Goal: Feedback & Contribution: Contribute content

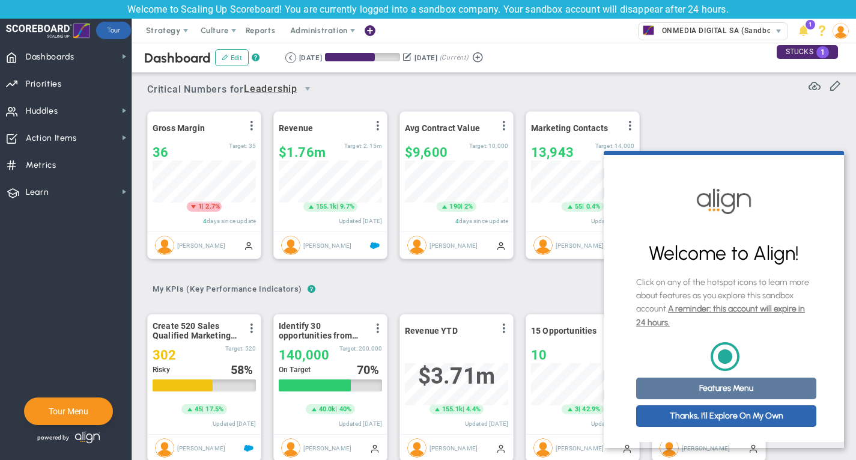
click at [707, 394] on link "Features Menu" at bounding box center [726, 388] width 180 height 22
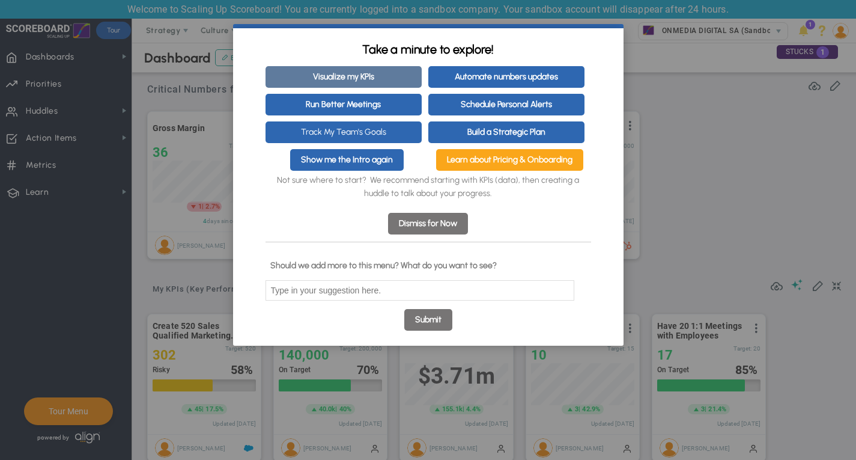
click at [355, 80] on link "Visualize my KPIs" at bounding box center [344, 77] width 156 height 22
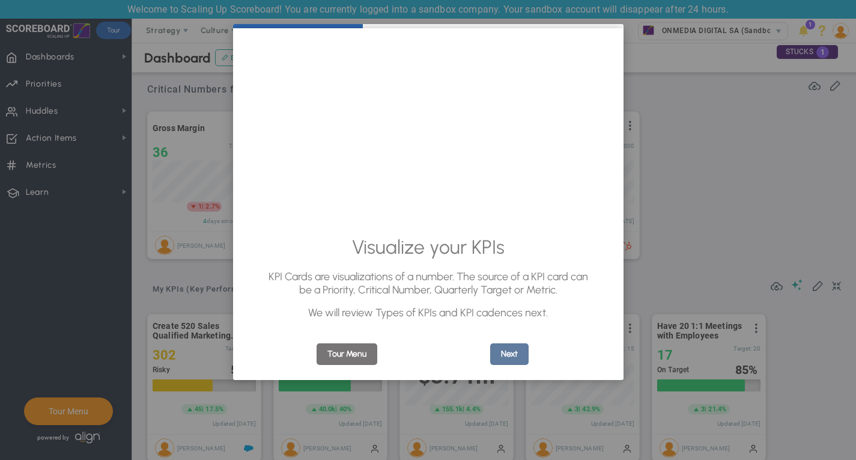
click at [520, 358] on link "Next" at bounding box center [509, 354] width 38 height 22
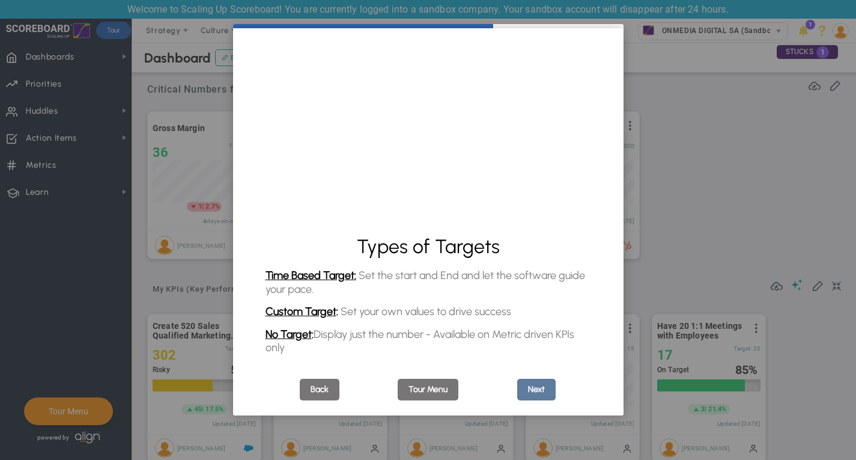
click at [540, 396] on link "Next" at bounding box center [536, 390] width 38 height 22
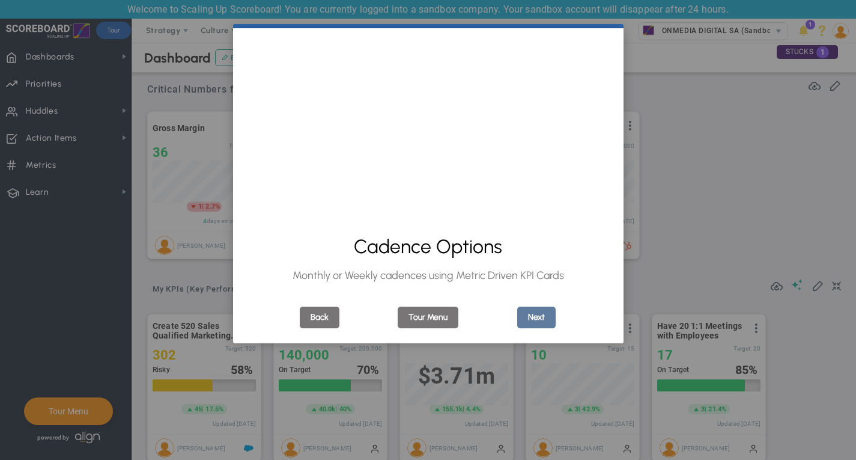
click at [523, 315] on link "Next" at bounding box center [536, 317] width 38 height 22
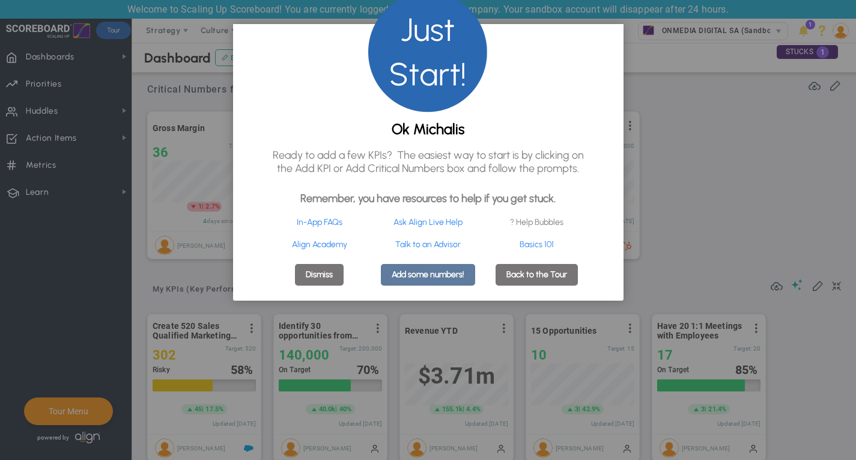
click at [430, 285] on link "Add some numbers!" at bounding box center [428, 275] width 94 height 22
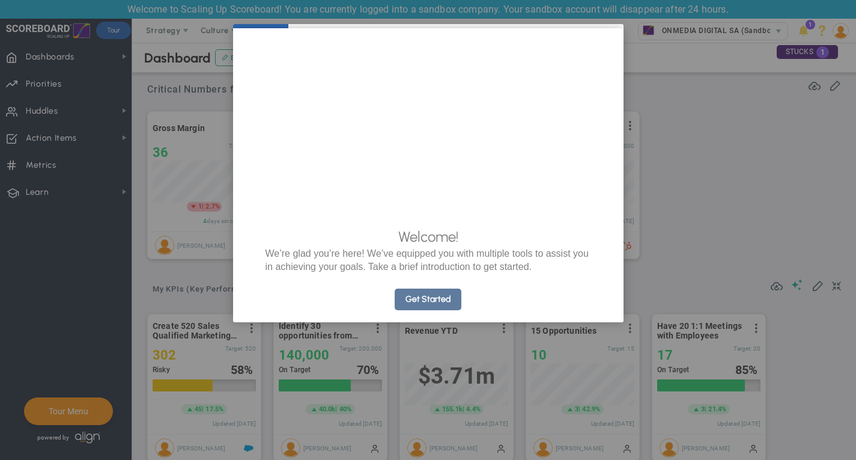
click at [443, 310] on link "Get Started" at bounding box center [428, 299] width 67 height 22
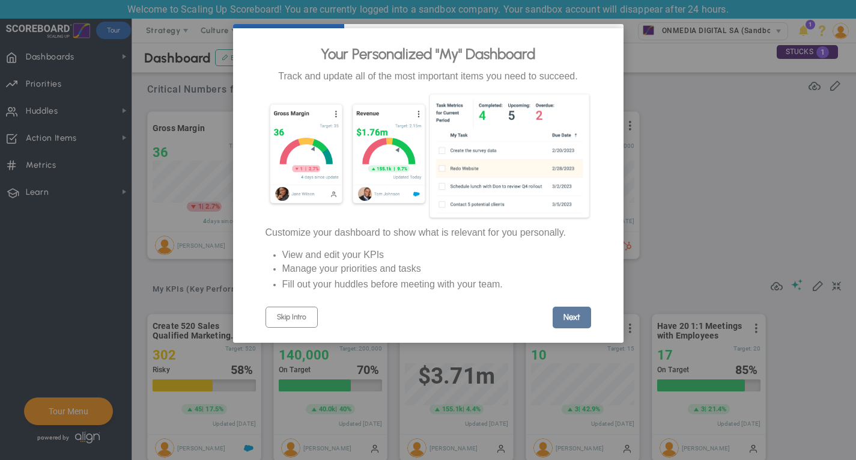
click at [570, 328] on link "Next" at bounding box center [572, 317] width 38 height 22
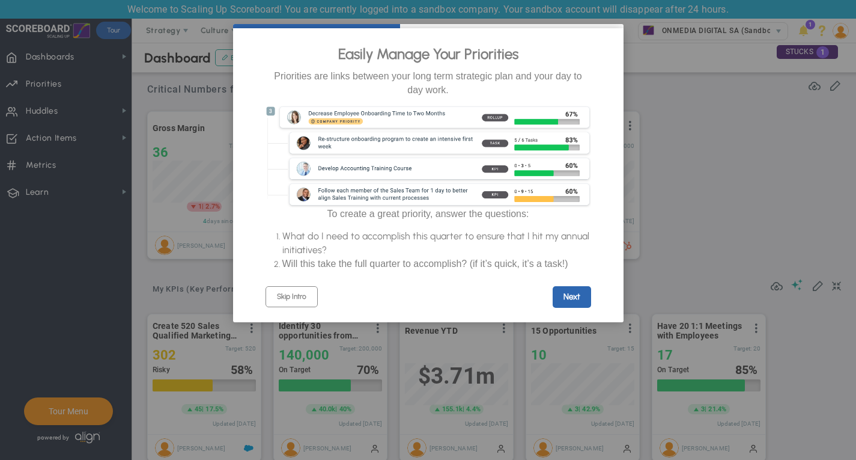
click at [570, 320] on cue "Easily Manage Your Priorities Priorities are links between your long term strat…" at bounding box center [428, 175] width 391 height 294
click at [569, 308] on link "Next" at bounding box center [572, 297] width 38 height 22
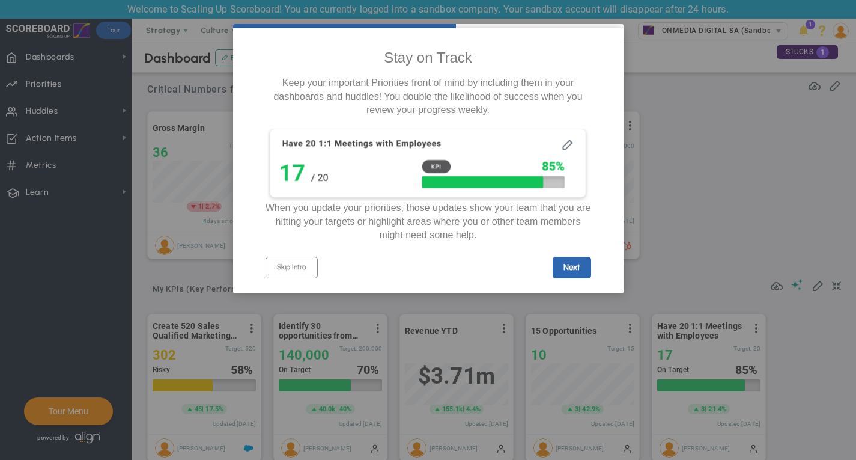
click at [569, 308] on appcues "× Stay on Track Keep your important Priorities front of mind by including them …" at bounding box center [428, 230] width 856 height 460
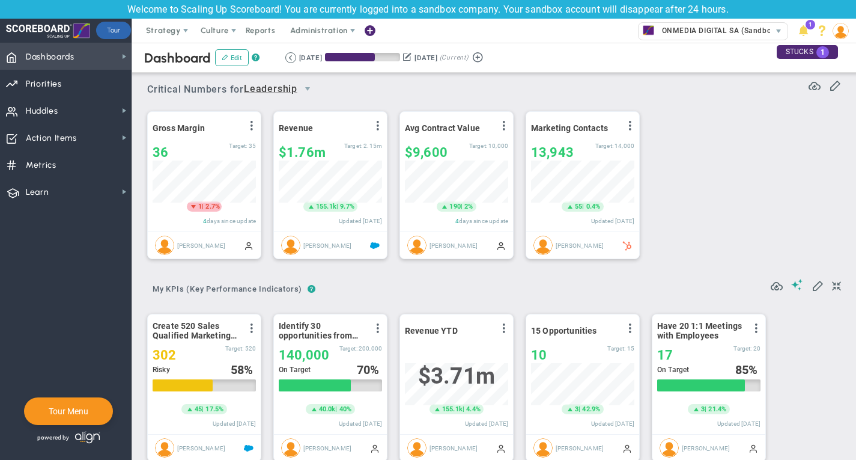
click at [50, 58] on span "Dashboards" at bounding box center [50, 56] width 49 height 25
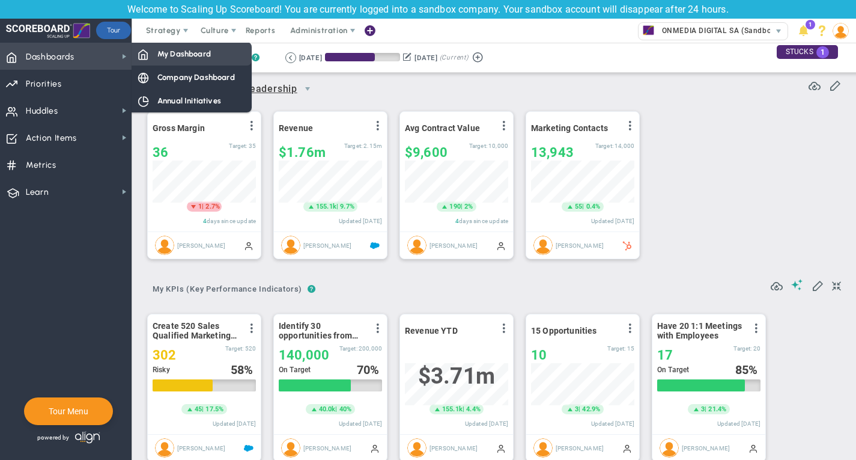
click at [197, 59] on span "My Dashboard" at bounding box center [183, 53] width 53 height 11
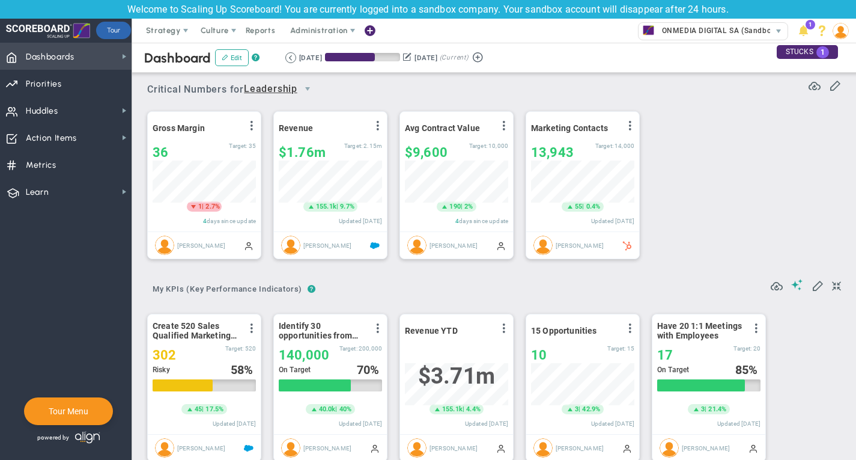
click at [93, 56] on span "Dashboards Dashboards" at bounding box center [66, 56] width 132 height 27
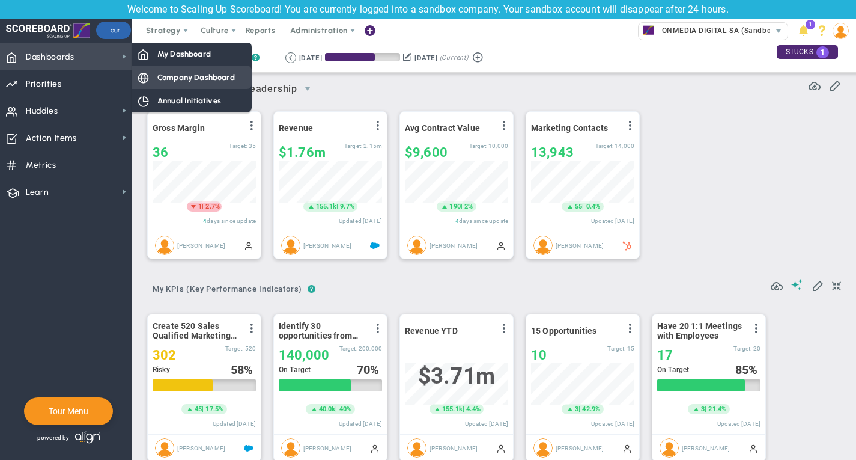
click at [157, 75] on div "Company Dashboard" at bounding box center [192, 76] width 120 height 23
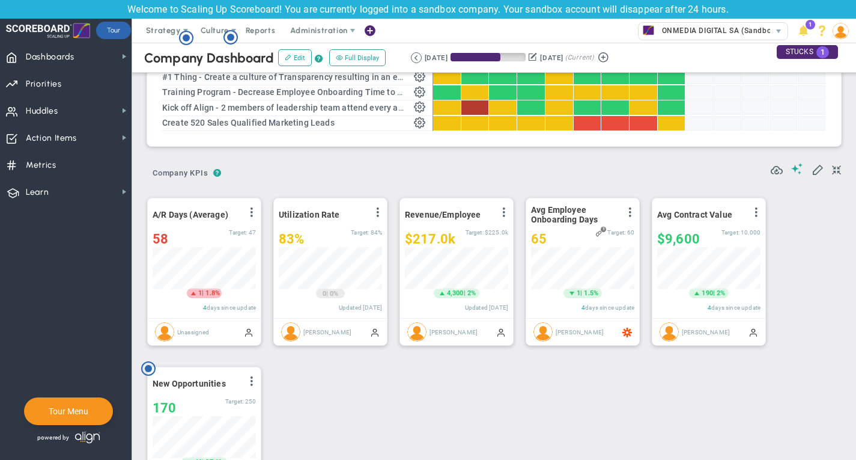
scroll to position [25, 0]
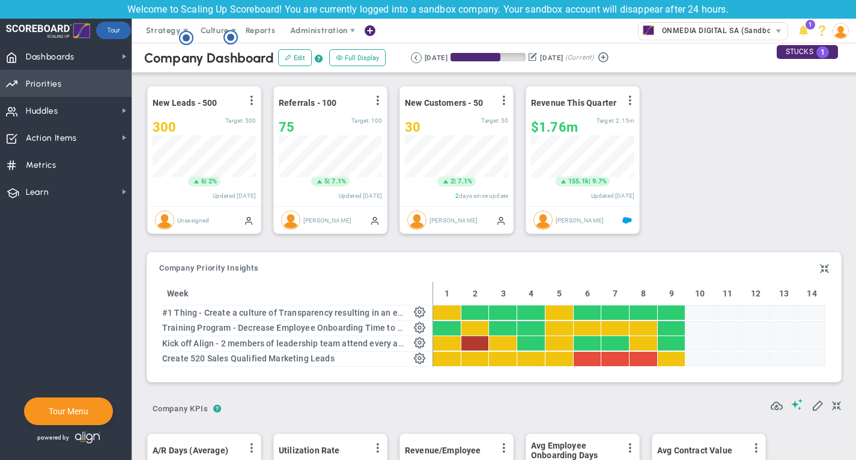
click at [56, 84] on span "Priorities" at bounding box center [44, 84] width 36 height 25
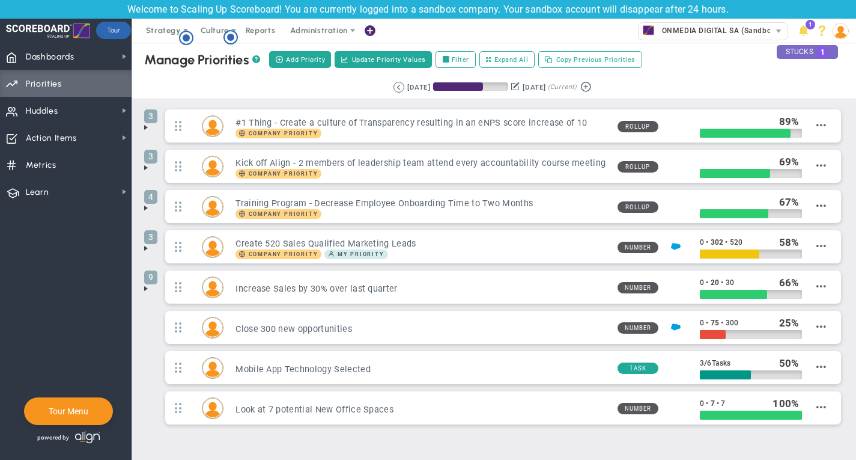
click at [802, 51] on div "STUCKS 1" at bounding box center [807, 52] width 61 height 14
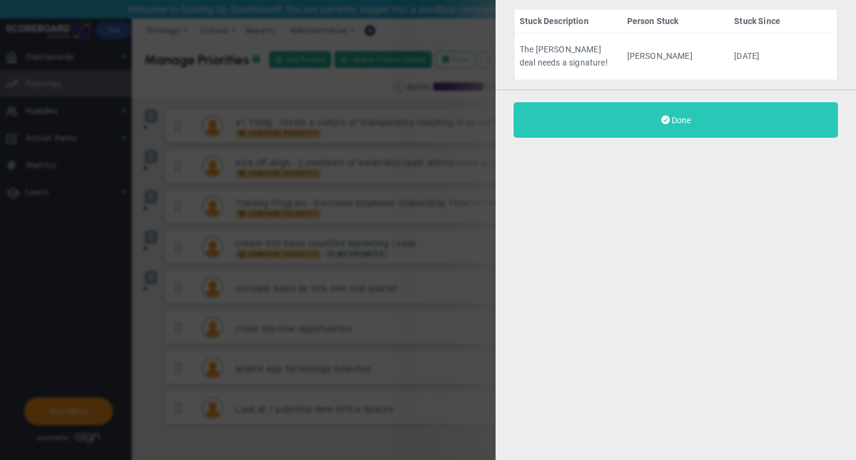
click at [663, 127] on button "Done" at bounding box center [676, 119] width 324 height 35
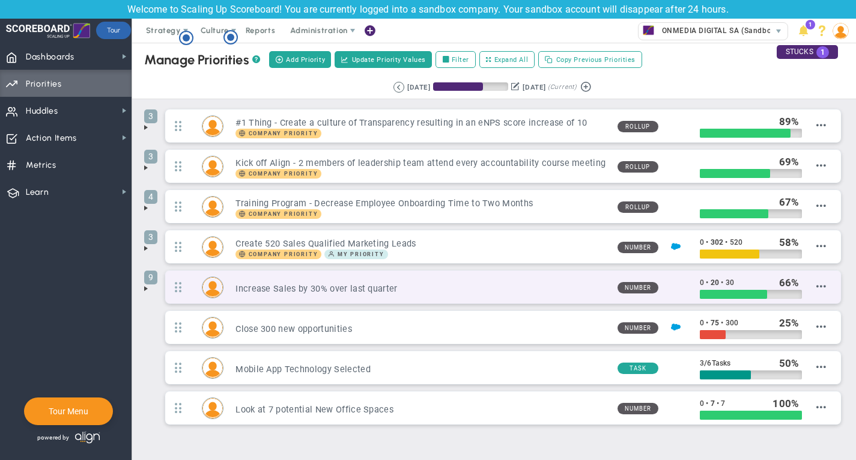
click at [358, 291] on h3 "Increase Sales by 30% over last quarter" at bounding box center [422, 288] width 372 height 11
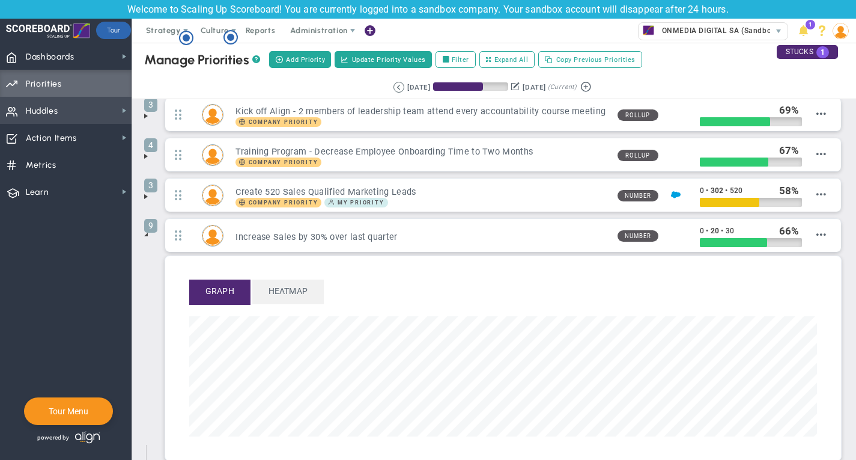
click at [60, 108] on span "Huddles Huddles" at bounding box center [66, 110] width 132 height 27
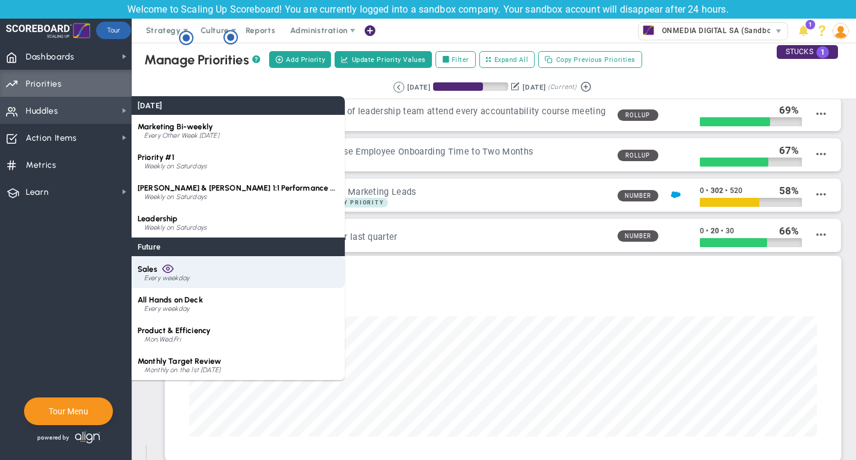
click at [175, 272] on div "Sales Every weekday" at bounding box center [238, 272] width 213 height 32
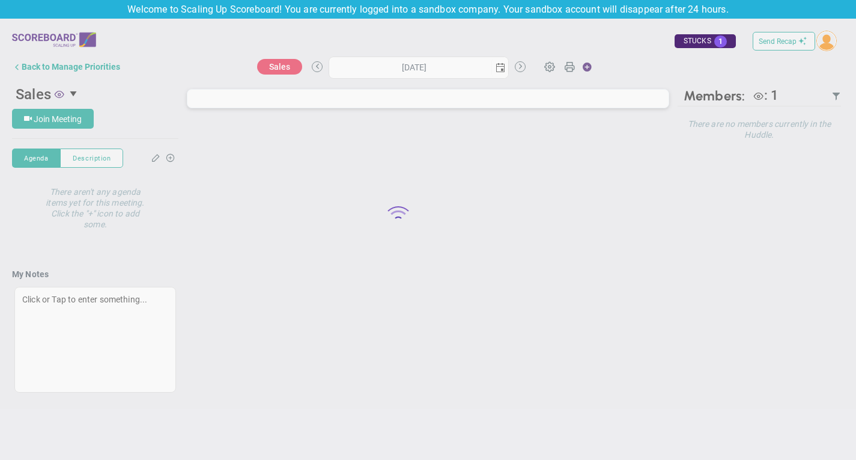
type input "[DATE]"
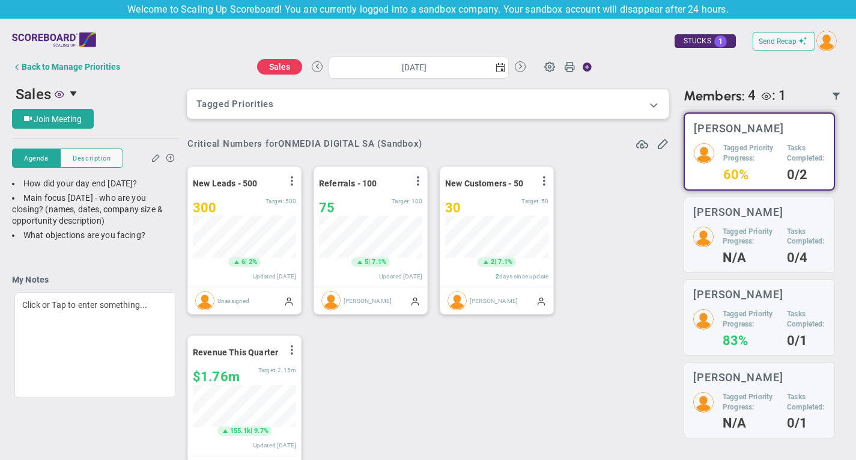
click at [70, 35] on img at bounding box center [54, 40] width 84 height 24
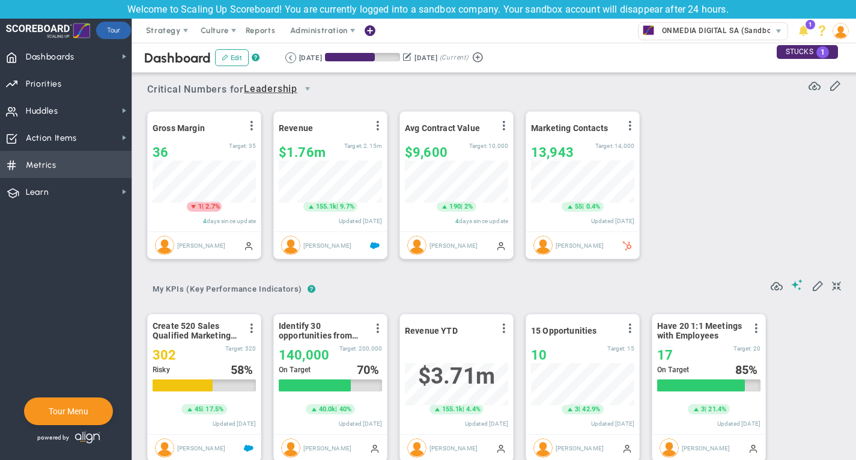
scroll to position [600828, 600766]
click at [59, 166] on span "Metrics Metrics" at bounding box center [66, 164] width 132 height 27
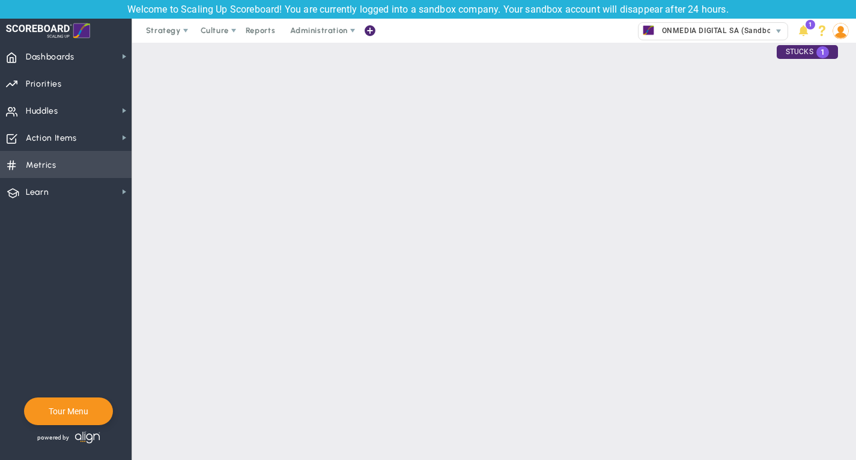
checkbox input "false"
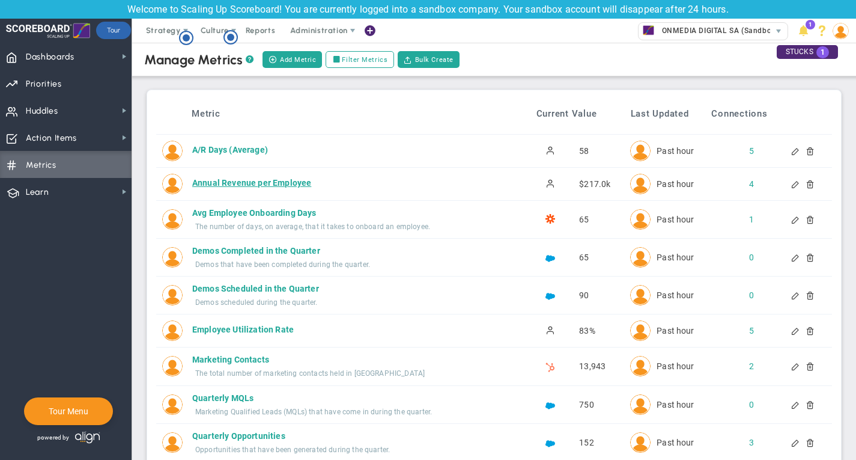
click at [257, 181] on div "Annual Revenue per Employee" at bounding box center [350, 183] width 316 height 12
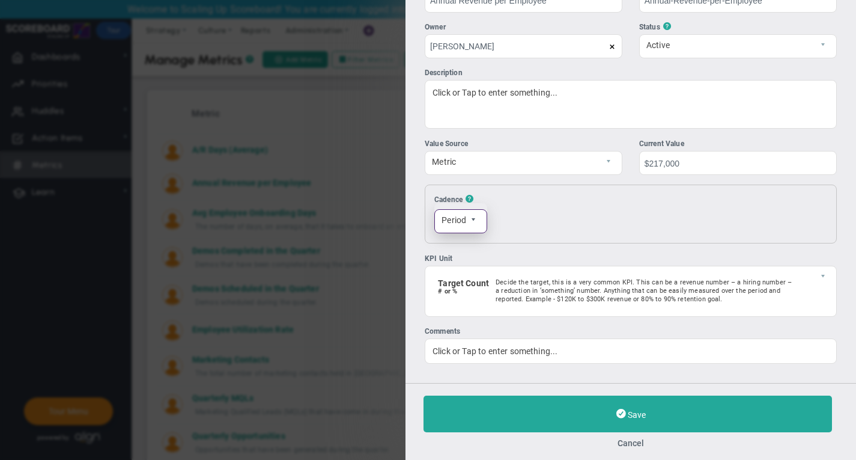
click at [470, 222] on span "select" at bounding box center [473, 219] width 7 height 7
click at [469, 248] on li "Weekly" at bounding box center [461, 248] width 52 height 25
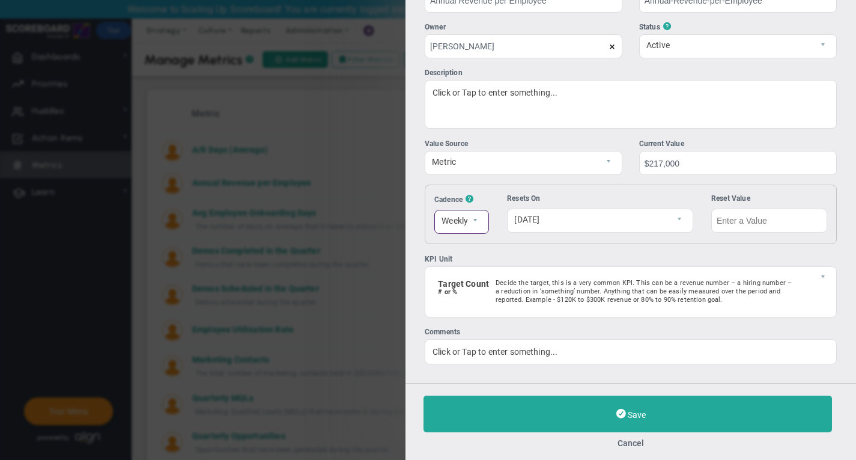
click at [531, 252] on div "Add Edit Metric Historical Values Target Metric Name Annual Revenue per Employe…" at bounding box center [631, 191] width 451 height 383
click at [749, 225] on input "text" at bounding box center [769, 221] width 116 height 24
click at [732, 254] on div "KPI Unit" at bounding box center [631, 259] width 412 height 11
click at [0, 0] on input "214883" at bounding box center [0, 0] width 0 height 0
click at [388, 245] on div "Add Edit Metric Historical Values Target Metric Name Annual Revenue per Employe…" at bounding box center [428, 230] width 856 height 460
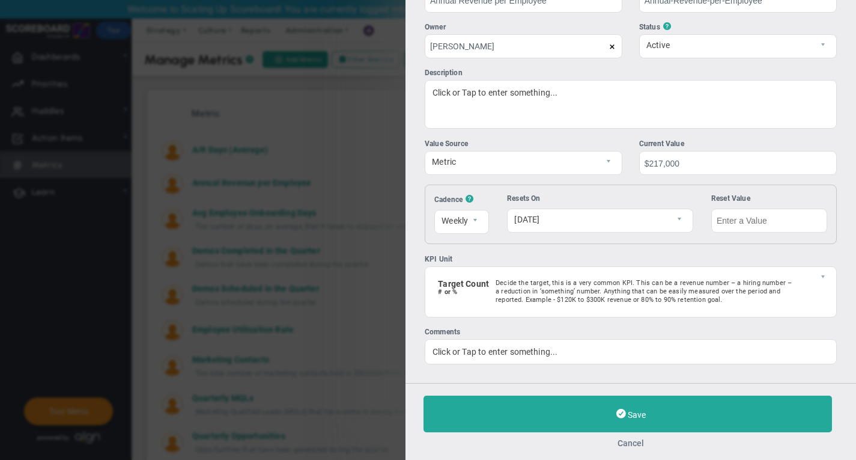
click at [623, 442] on button "Cancel" at bounding box center [631, 443] width 415 height 10
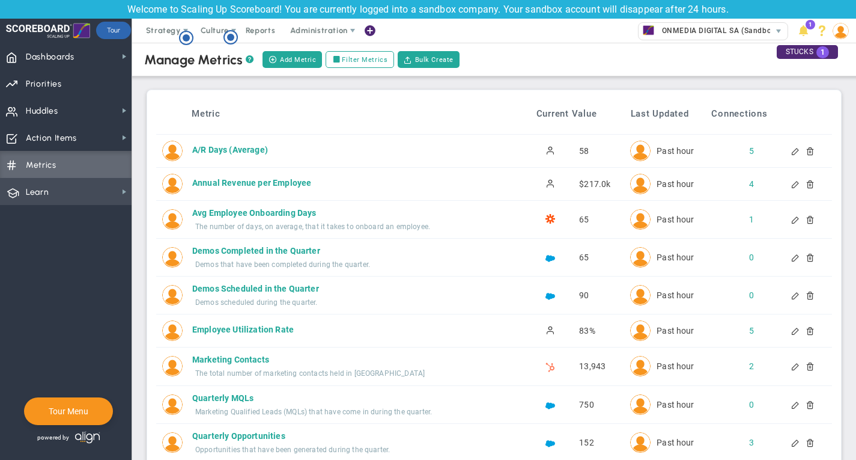
click at [64, 185] on span "Learn Learn" at bounding box center [66, 191] width 132 height 27
click at [85, 237] on nav "Dashboards Dashboards My Dashboard Company Dashboard" at bounding box center [66, 251] width 132 height 417
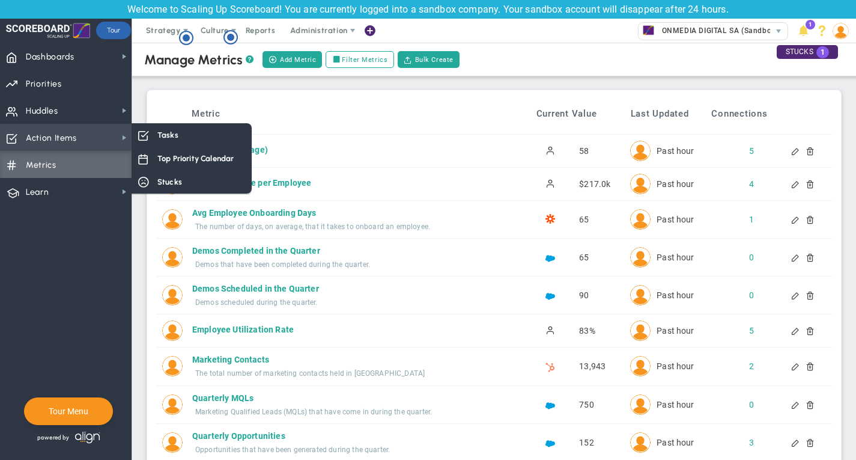
click at [81, 143] on span "Action Items Action Items" at bounding box center [66, 137] width 132 height 27
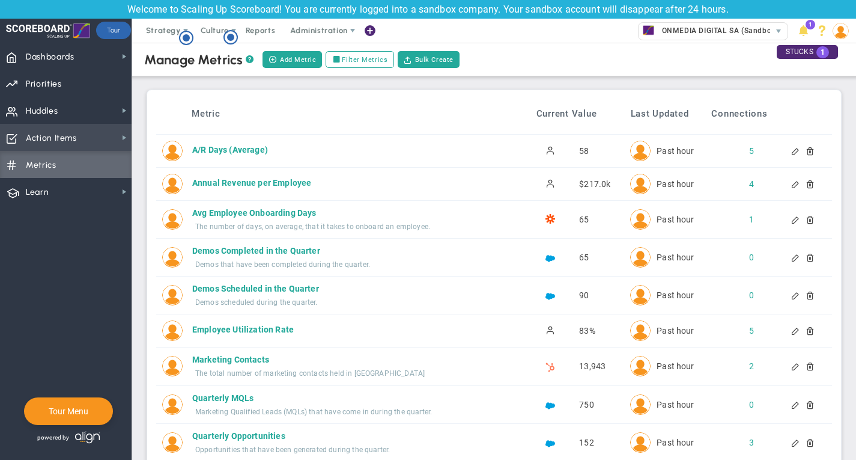
click at [81, 143] on span "Action Items Action Items" at bounding box center [66, 137] width 132 height 27
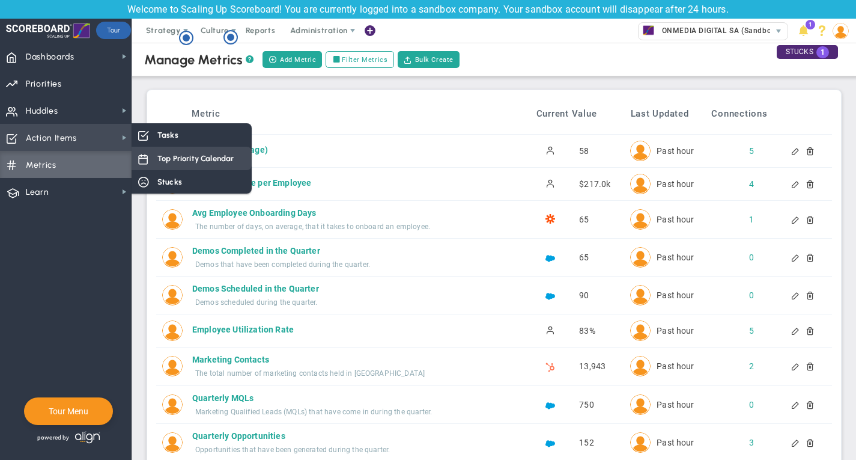
click at [179, 163] on span "Top Priority Calendar" at bounding box center [195, 158] width 76 height 11
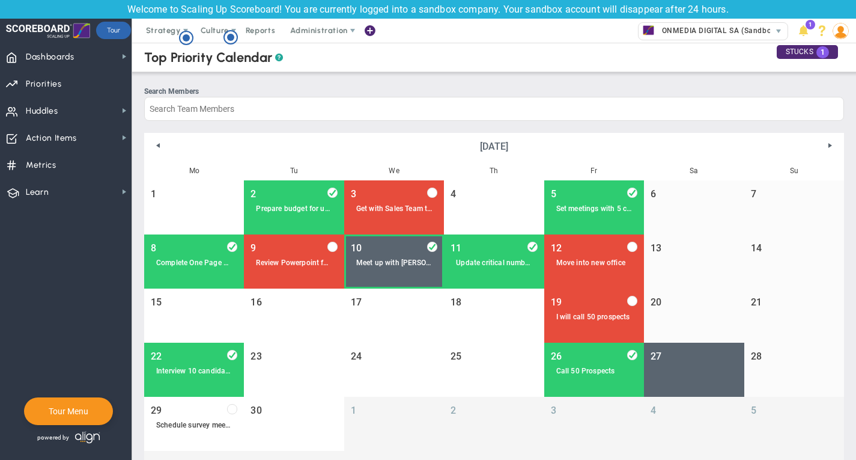
click at [400, 267] on div "Meet up with [PERSON_NAME] to discuss new oppertunities" at bounding box center [394, 262] width 76 height 9
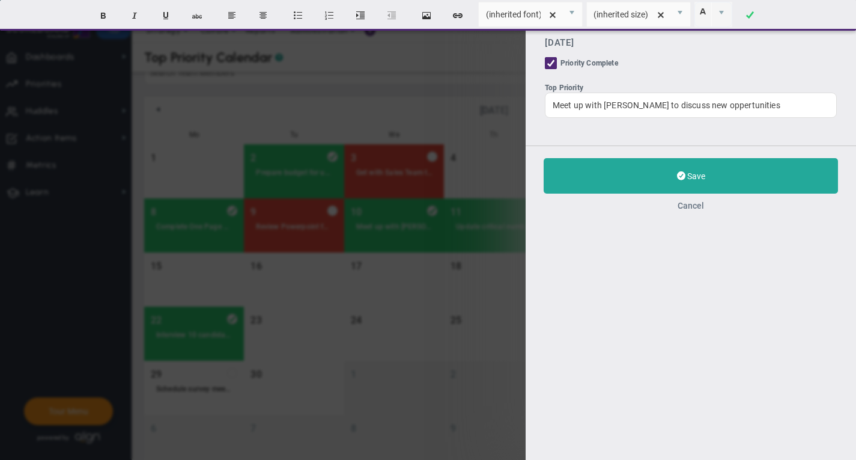
click at [693, 205] on button "Cancel" at bounding box center [691, 206] width 26 height 10
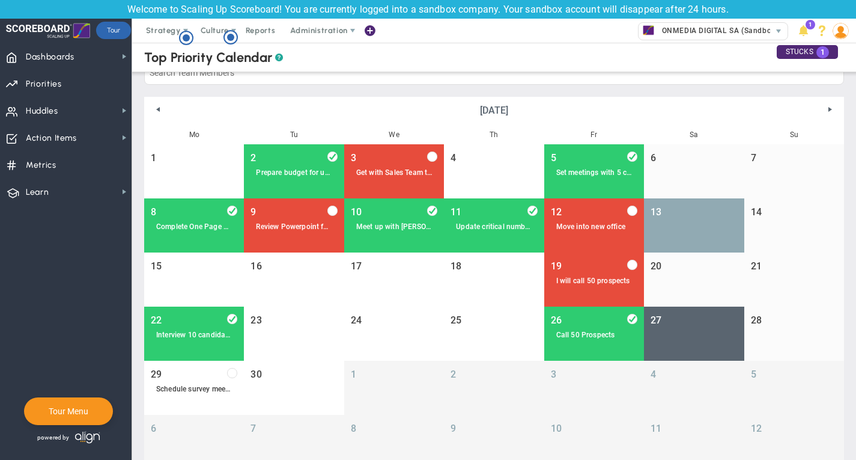
click at [675, 221] on div "13" at bounding box center [694, 220] width 76 height 3
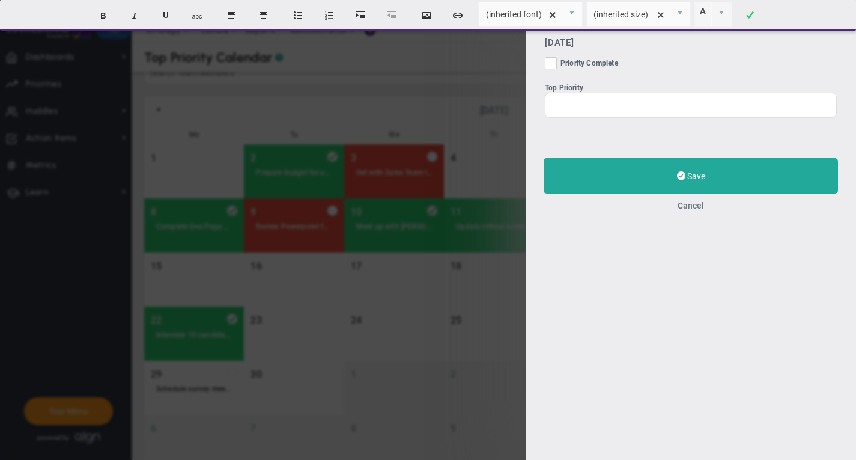
click at [690, 206] on button "Cancel" at bounding box center [691, 206] width 26 height 10
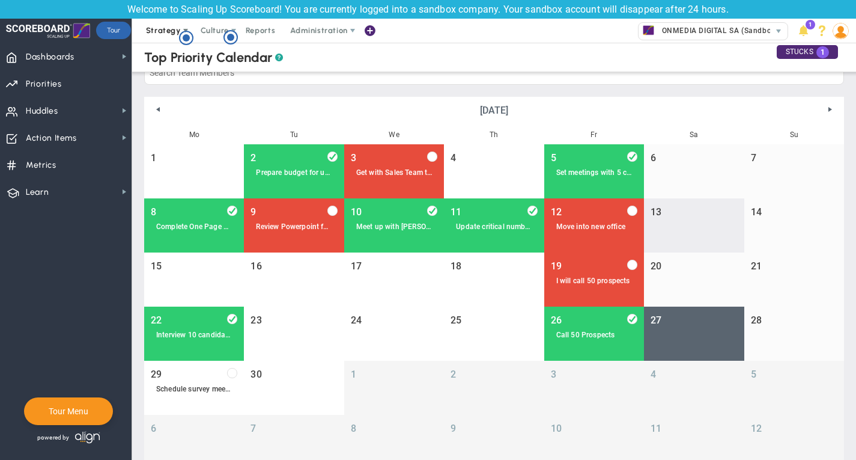
click at [169, 31] on span "Strategy" at bounding box center [163, 30] width 35 height 9
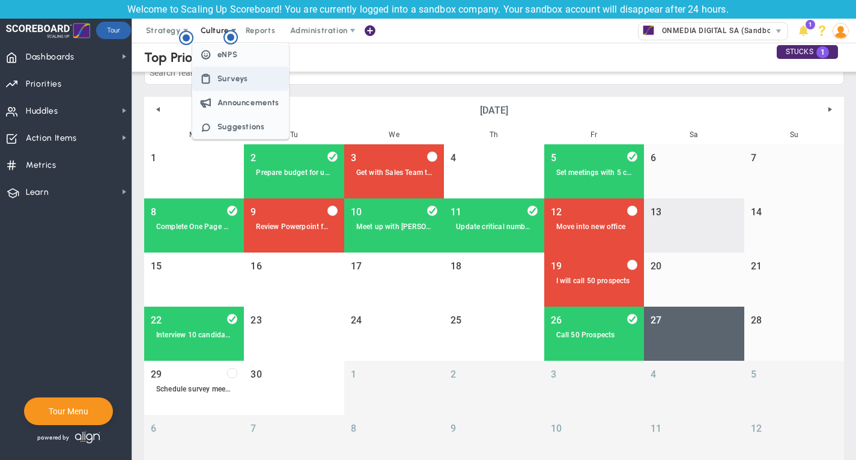
click at [230, 75] on span "Surveys" at bounding box center [233, 78] width 31 height 9
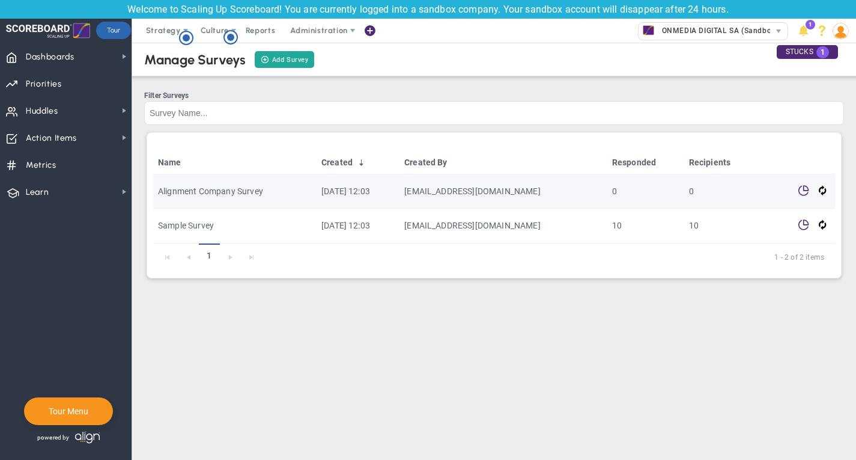
click at [257, 195] on span "Alignment Company Survey" at bounding box center [210, 191] width 105 height 10
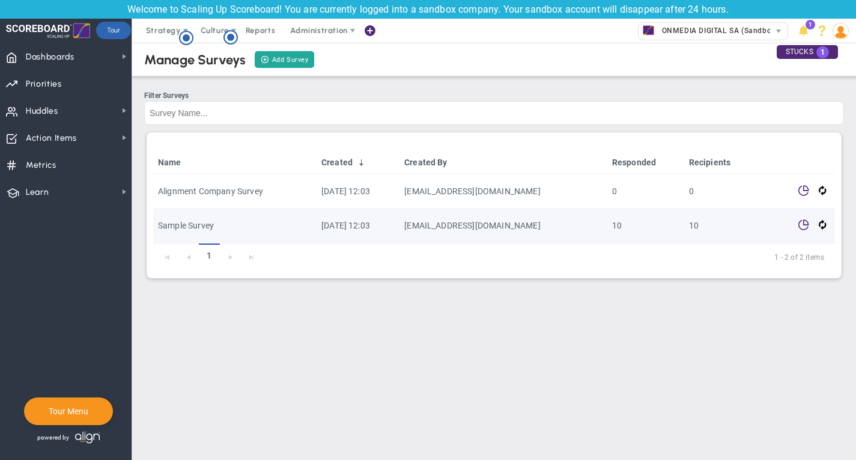
click at [400, 231] on td "[DATE] 12:03" at bounding box center [358, 226] width 83 height 34
click at [821, 227] on span at bounding box center [822, 225] width 7 height 14
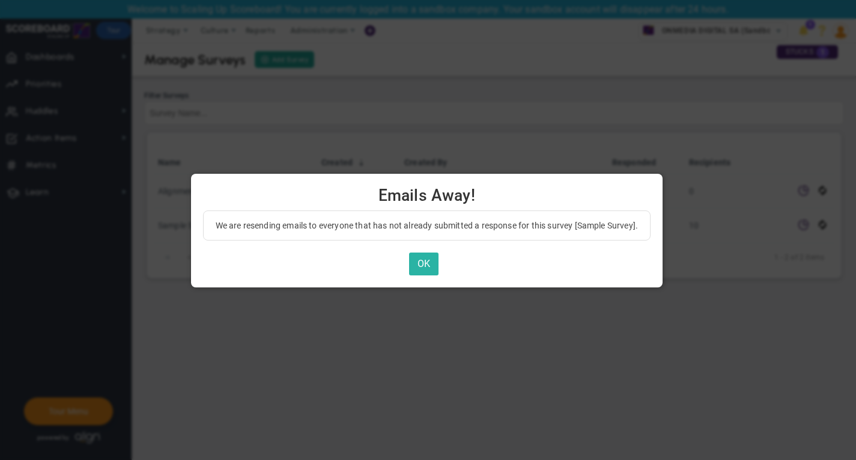
click at [430, 264] on button "OK" at bounding box center [423, 263] width 29 height 23
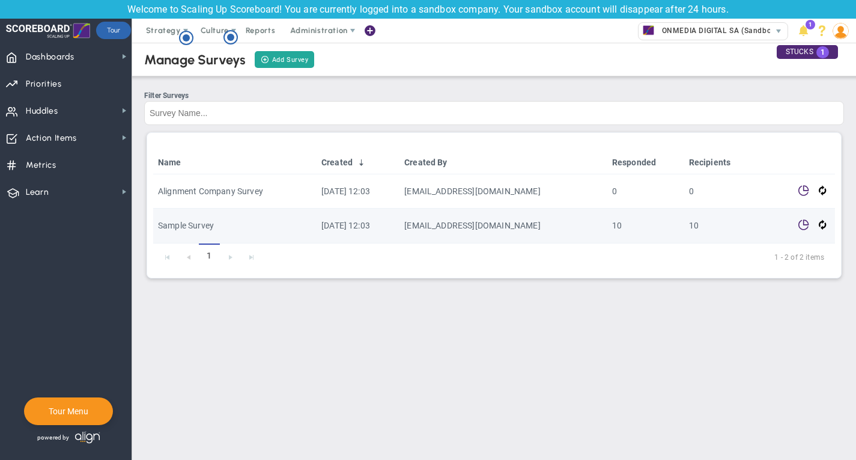
click at [206, 224] on span "Sample Survey" at bounding box center [186, 226] width 56 height 10
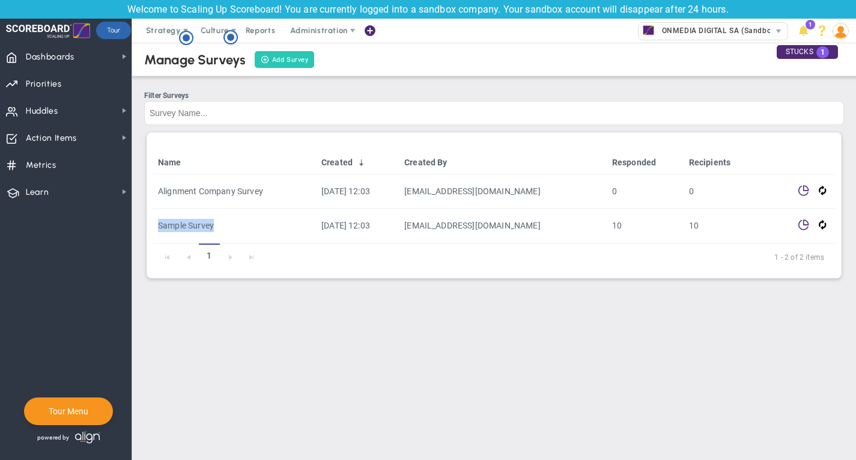
click at [291, 60] on link "Add Survey" at bounding box center [284, 59] width 59 height 17
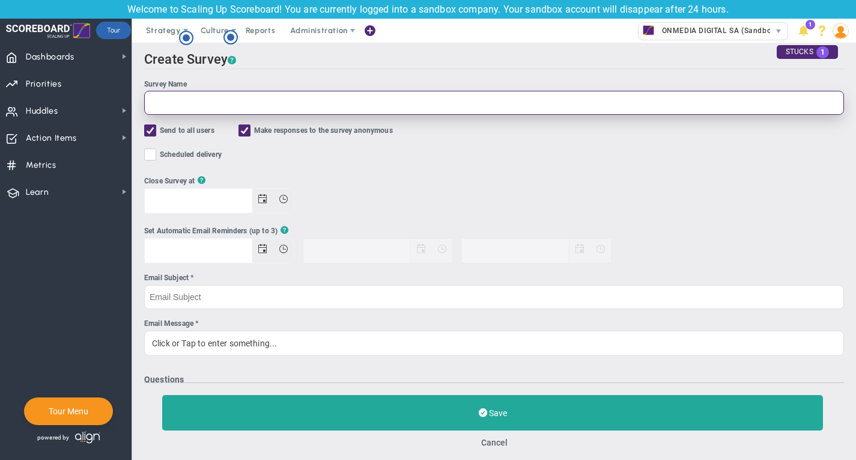
click at [222, 108] on input "Survey Name" at bounding box center [494, 103] width 700 height 24
type input "ENPS 3RD QUARTER"
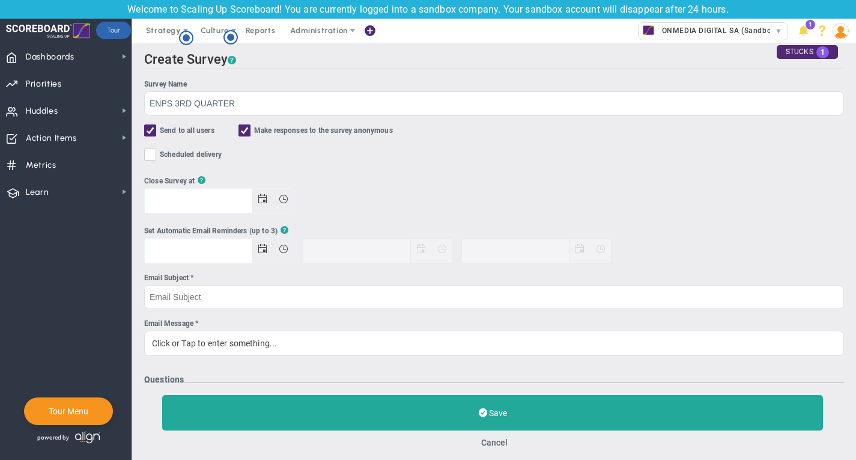
click at [429, 180] on div "Close Survey at ?" at bounding box center [494, 194] width 700 height 38
click at [184, 152] on span "Scheduled delivery" at bounding box center [191, 155] width 62 height 14
click at [155, 152] on input "Scheduled delivery" at bounding box center [151, 157] width 8 height 12
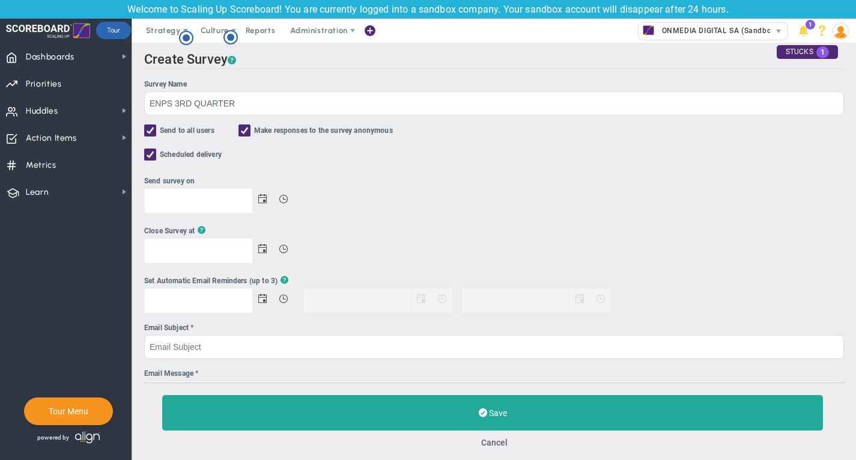
click at [151, 152] on input "Scheduled delivery" at bounding box center [151, 157] width 8 height 12
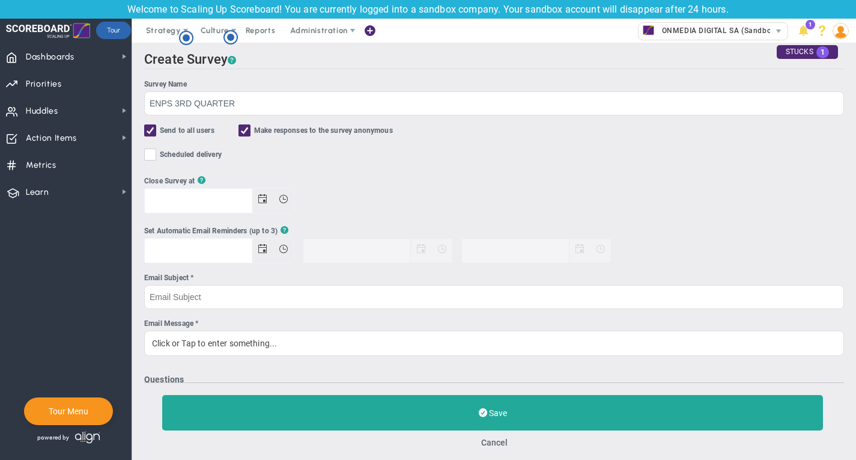
click at [153, 155] on input "Scheduled delivery" at bounding box center [151, 157] width 8 height 12
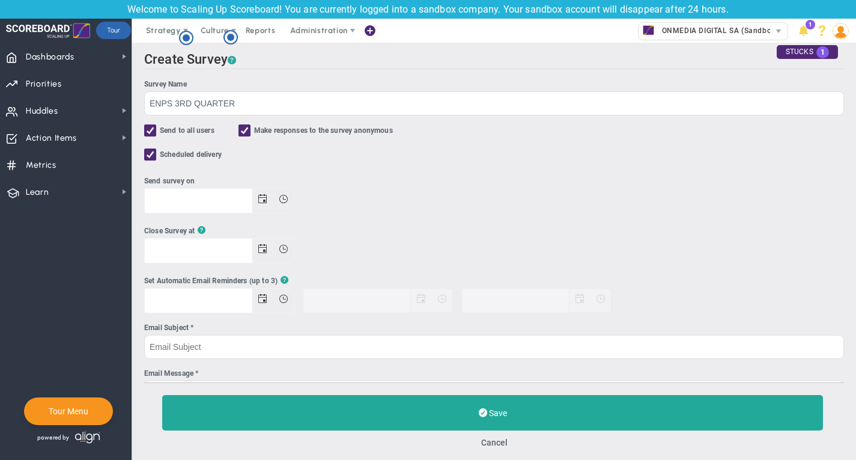
click at [153, 155] on input "Scheduled delivery" at bounding box center [151, 157] width 8 height 12
checkbox input "false"
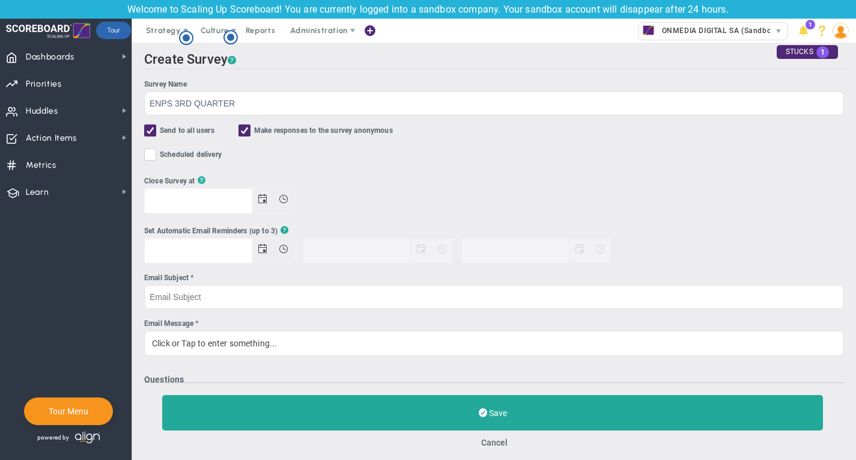
click at [201, 178] on span "?" at bounding box center [202, 181] width 8 height 13
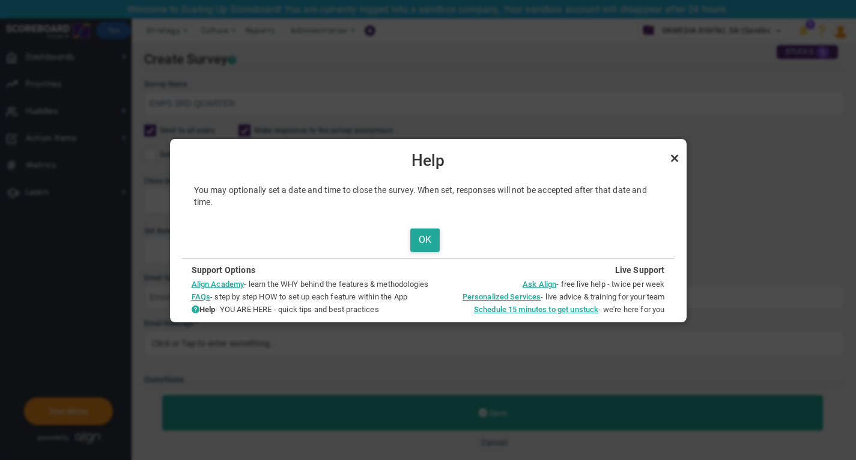
click at [677, 156] on link "Close" at bounding box center [675, 158] width 14 height 14
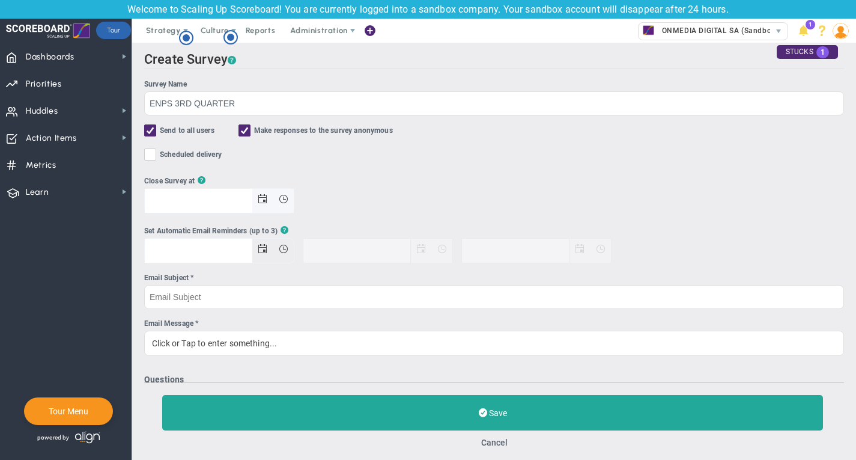
click at [263, 201] on span "Open the date view" at bounding box center [263, 199] width 10 height 10
click at [252, 201] on input "Close Survey at ?" at bounding box center [198, 201] width 107 height 24
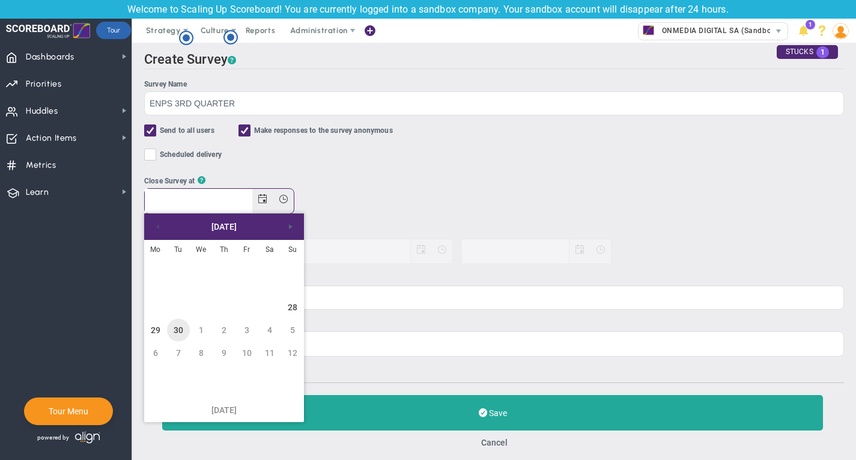
click at [180, 329] on link "30" at bounding box center [178, 329] width 23 height 23
type input "[DATE] 12:14"
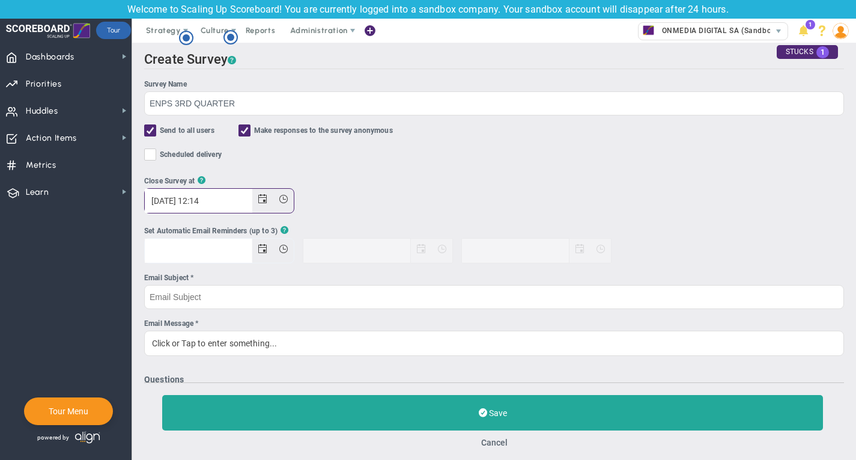
click at [366, 227] on div "Set Automatic Email Reminders (up to 3) ?" at bounding box center [494, 231] width 700 height 13
click at [263, 250] on span "Open the date view" at bounding box center [263, 249] width 10 height 10
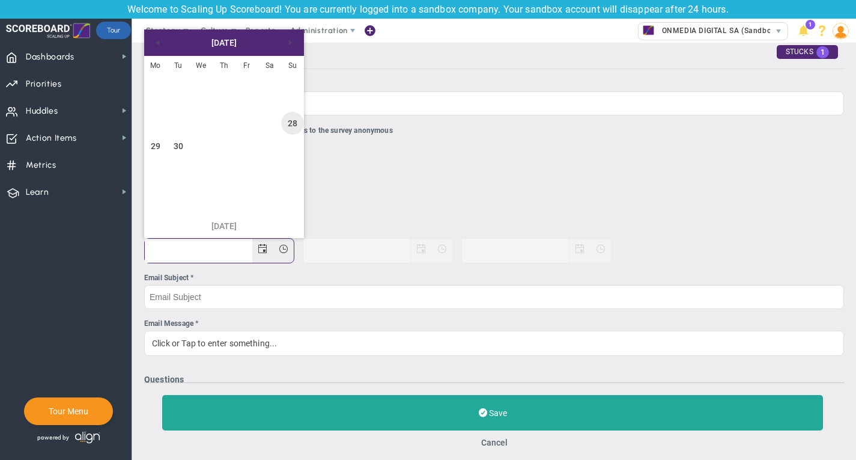
click at [293, 123] on link "28" at bounding box center [292, 123] width 23 height 23
type input "[DATE] 00:14"
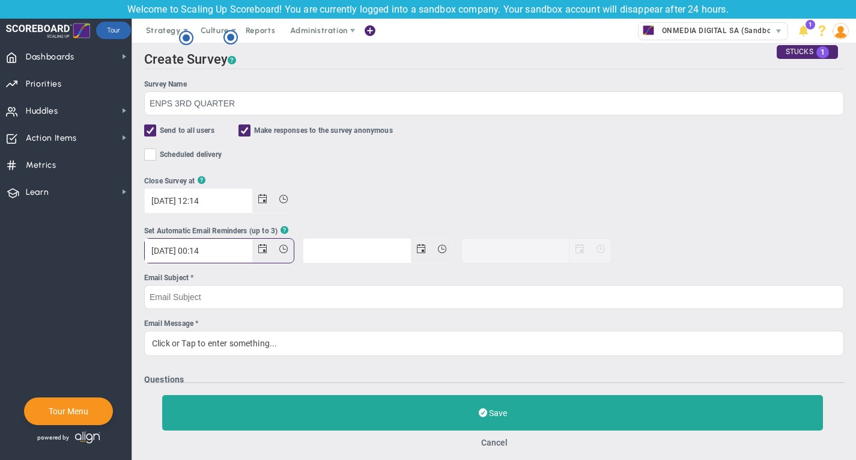
click at [388, 238] on span at bounding box center [378, 250] width 150 height 25
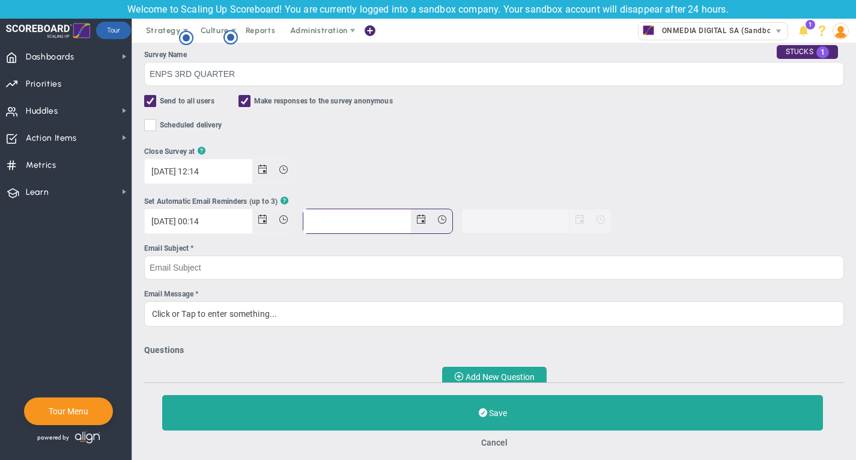
click at [335, 224] on input "text" at bounding box center [356, 221] width 107 height 24
click at [269, 244] on div "Email Subject *" at bounding box center [494, 248] width 700 height 11
click at [269, 255] on input "Email Subject *" at bounding box center [494, 267] width 700 height 24
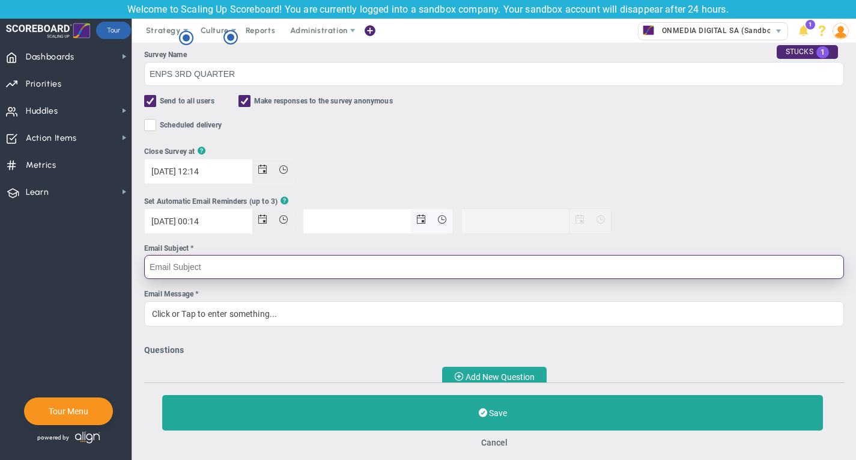
click at [424, 222] on span "Open the date view" at bounding box center [421, 220] width 10 height 10
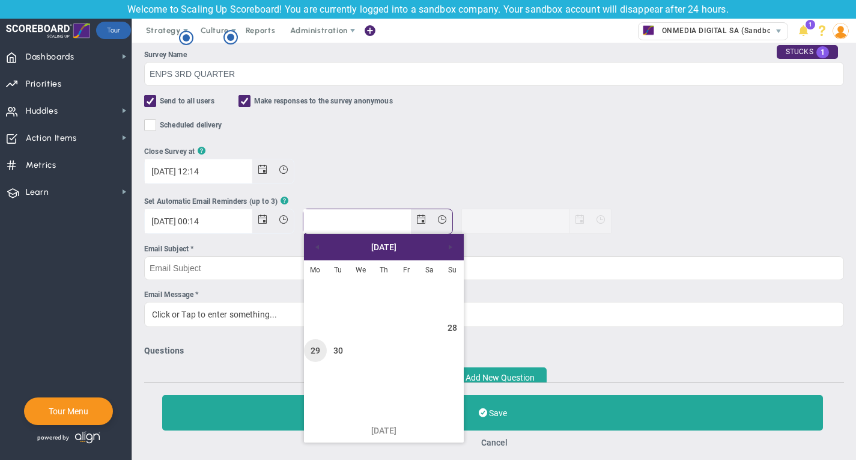
click at [322, 349] on link "29" at bounding box center [315, 350] width 23 height 23
type input "[DATE] 12:14"
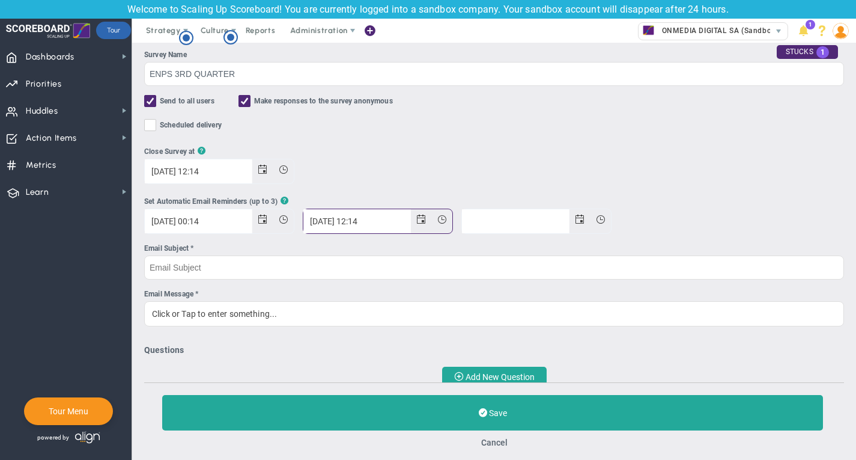
click at [356, 242] on ul "Survey Name ENPS 3RD QUARTER Send to all users Make responses to the survey ano…" at bounding box center [494, 187] width 700 height 277
click at [326, 363] on div "Questions Add New Question" at bounding box center [494, 364] width 700 height 41
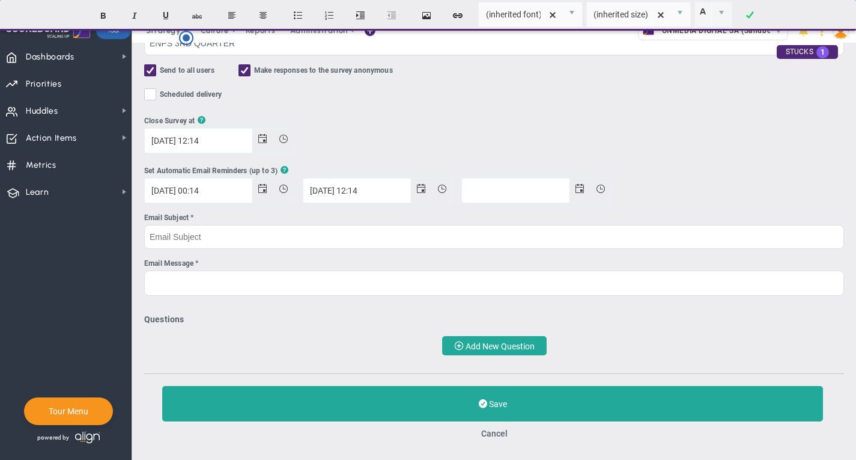
scroll to position [60, 0]
click at [481, 344] on span "Add New Question" at bounding box center [500, 346] width 69 height 10
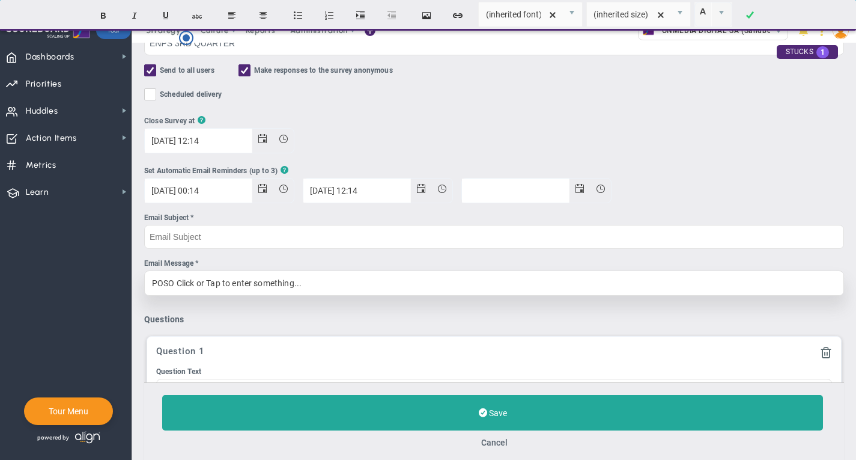
click at [246, 282] on div "POSO Click or Tap to enter something..." at bounding box center [494, 282] width 700 height 25
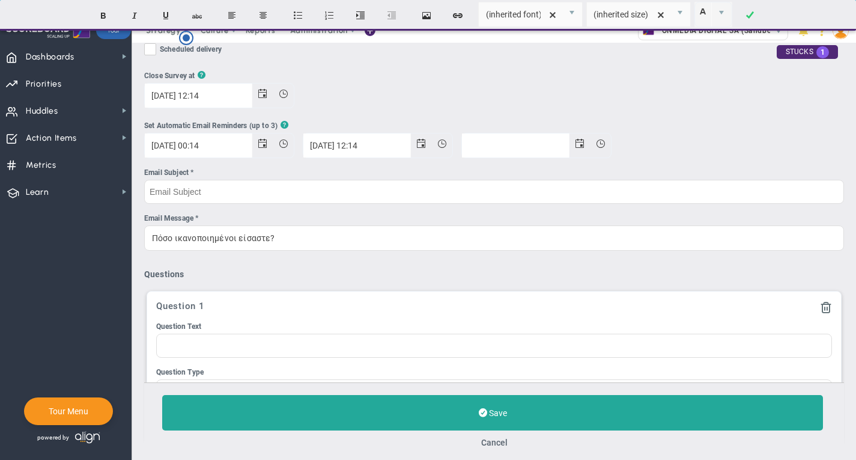
scroll to position [110, 0]
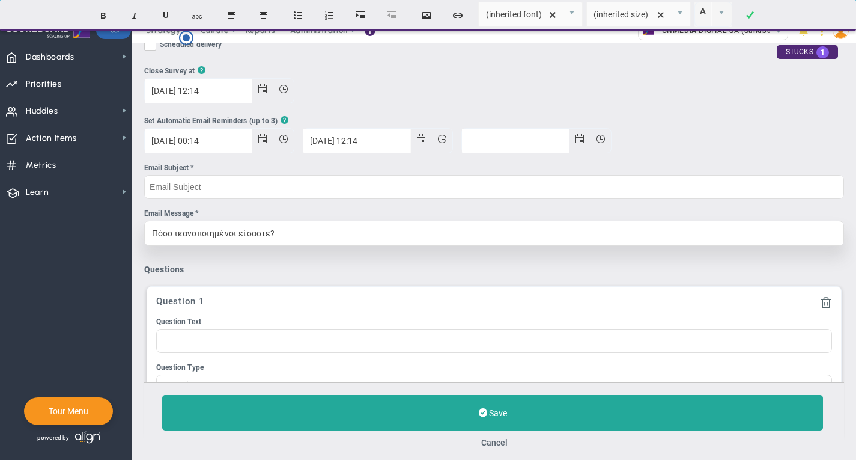
click at [249, 235] on div "Πόσο ικανοποιημένοι είσαστε?" at bounding box center [494, 233] width 700 height 25
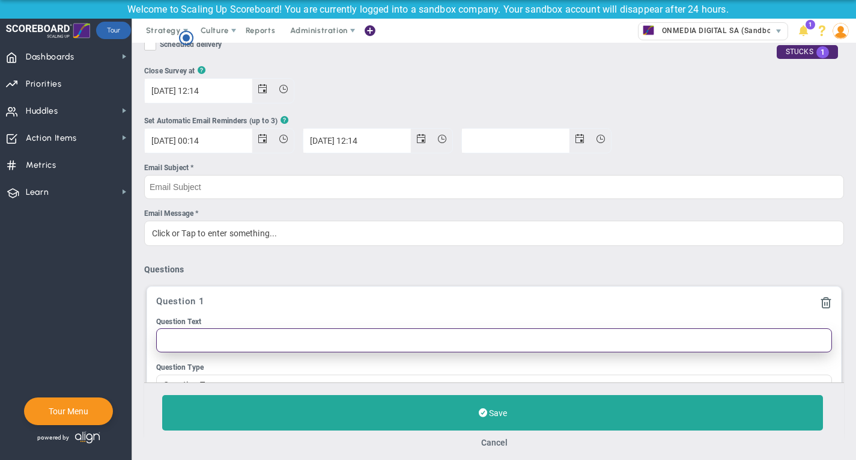
click at [212, 337] on input "Question Text" at bounding box center [494, 340] width 676 height 24
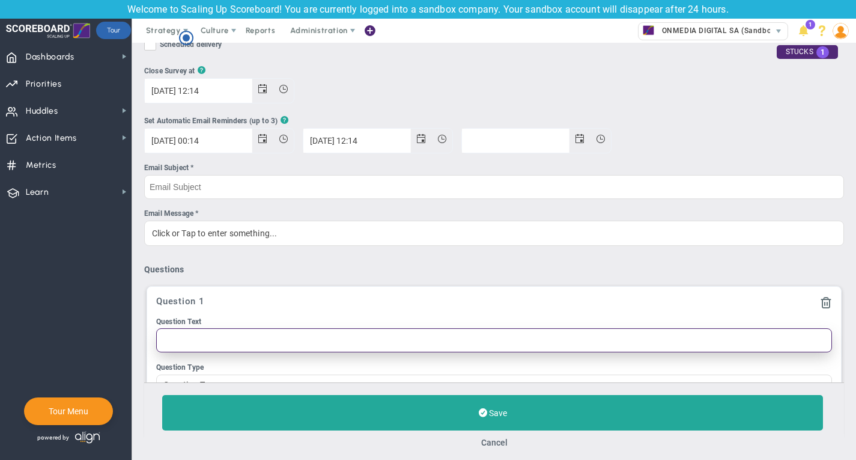
paste input "Πόσο ικανοποιημένοι είσαστε?"
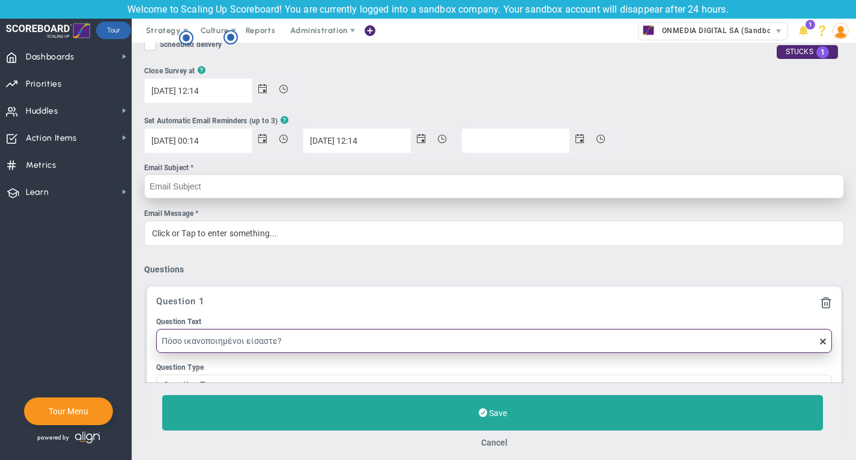
type input "Πόσο ικανοποιημένοι είσαστε?"
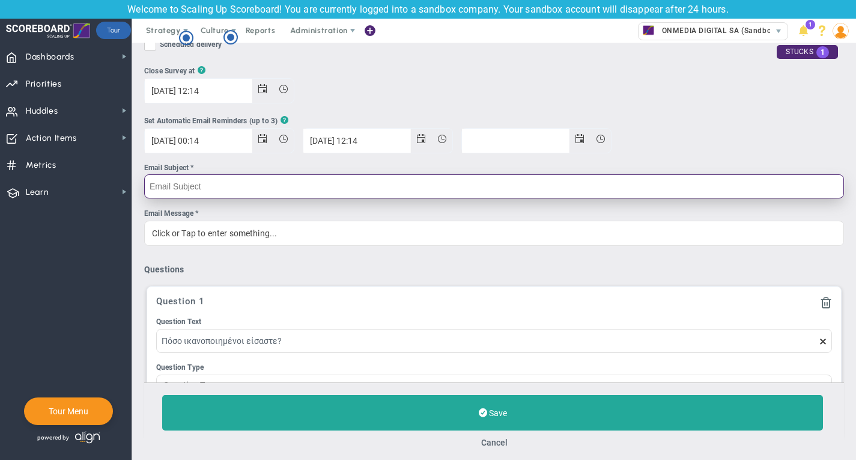
click at [241, 186] on input "Email Subject *" at bounding box center [494, 186] width 700 height 24
click at [240, 189] on input "Email Subject *" at bounding box center [494, 186] width 700 height 24
click at [207, 189] on input "mσερπ@μινδ.γρ" at bounding box center [494, 186] width 700 height 24
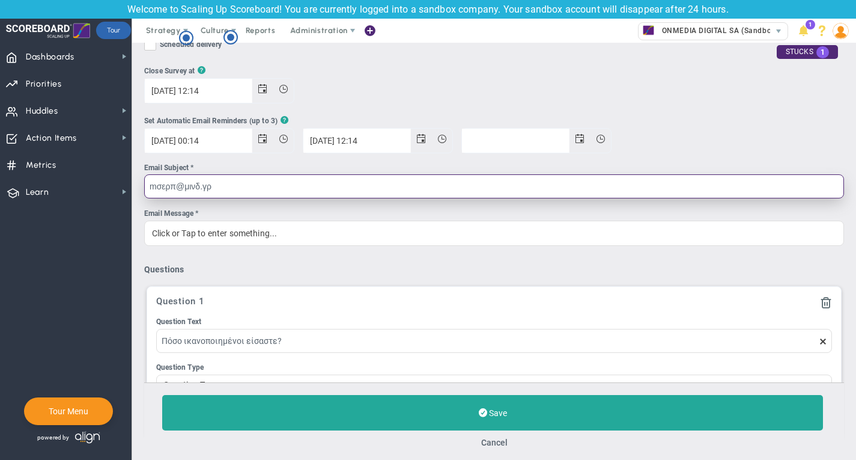
click at [207, 189] on input "mσερπ@μινδ.γρ" at bounding box center [494, 186] width 700 height 24
type input "[EMAIL_ADDRESS][DOMAIN_NAME]"
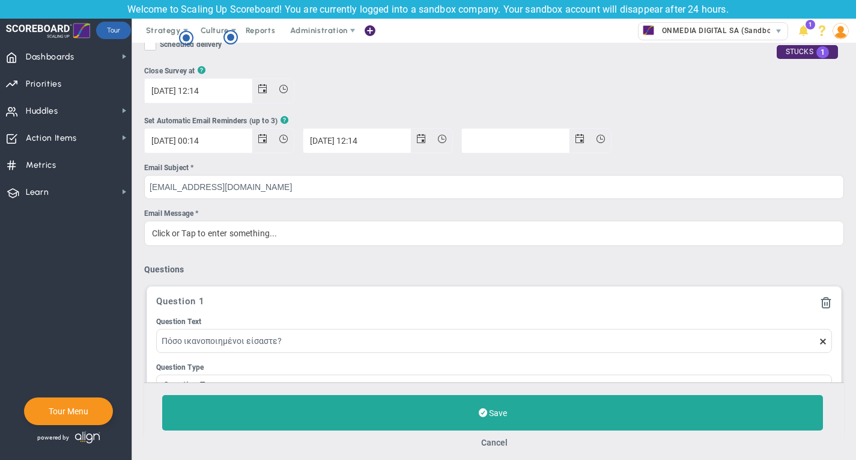
click at [368, 272] on h4 "Questions" at bounding box center [494, 269] width 700 height 11
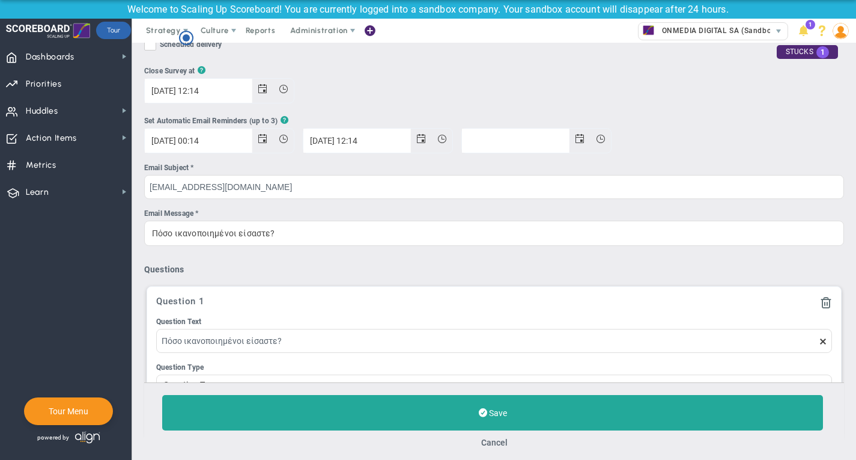
click at [283, 252] on div "Survey Name ENPS 3RD QUARTER Send to all users Make responses to the survey ano…" at bounding box center [494, 266] width 700 height 594
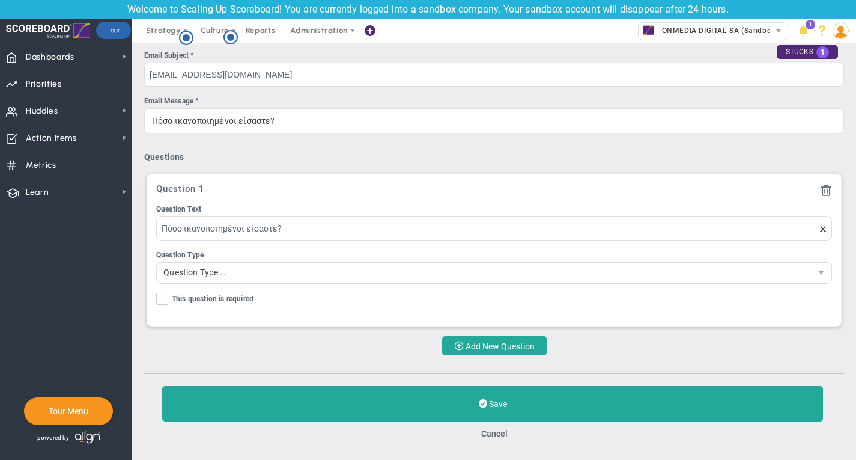
scroll to position [222, 0]
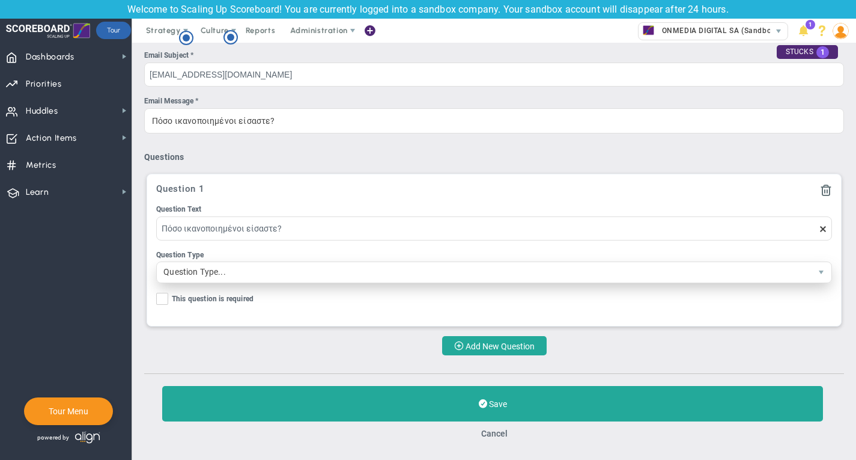
click at [227, 271] on span "Question Type..." at bounding box center [484, 272] width 654 height 20
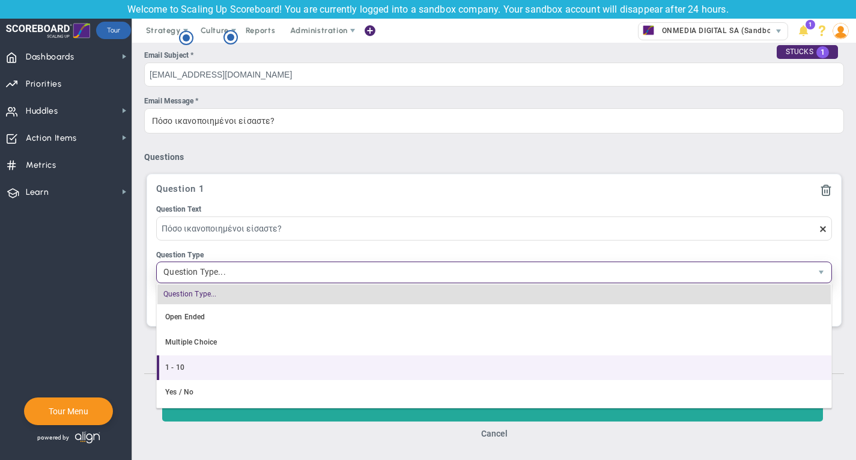
click at [222, 366] on li "1 - 10" at bounding box center [494, 367] width 675 height 25
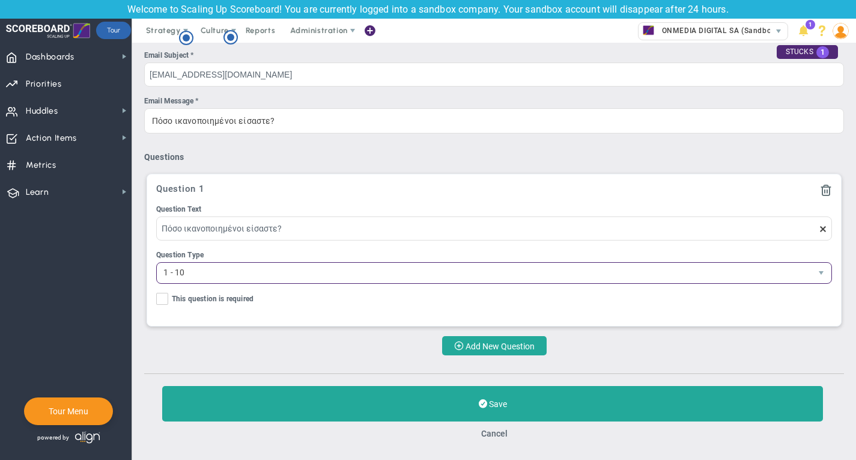
click at [193, 311] on div "Question 1 Question Text Πόσο ικανοποιημένοι είσαστε? Question Type 1 - 10 4 Ad…" at bounding box center [494, 249] width 694 height 151
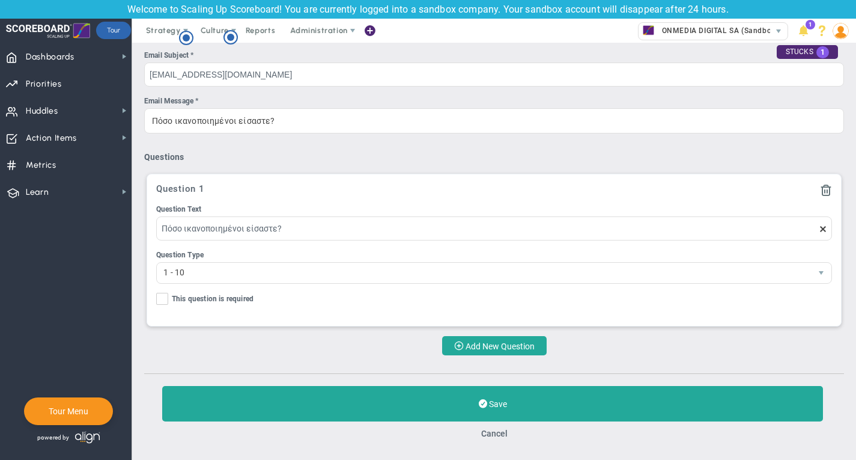
click at [159, 302] on input "This question is required" at bounding box center [163, 301] width 8 height 12
checkbox input "true"
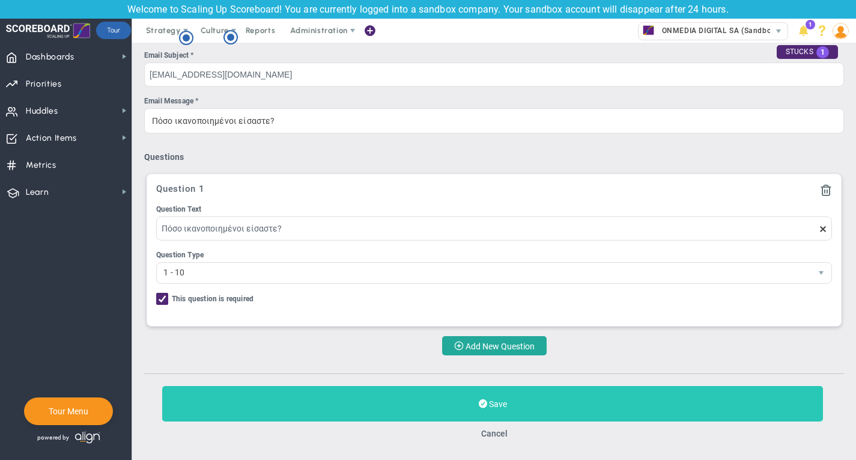
click at [498, 403] on span "Save" at bounding box center [498, 404] width 18 height 10
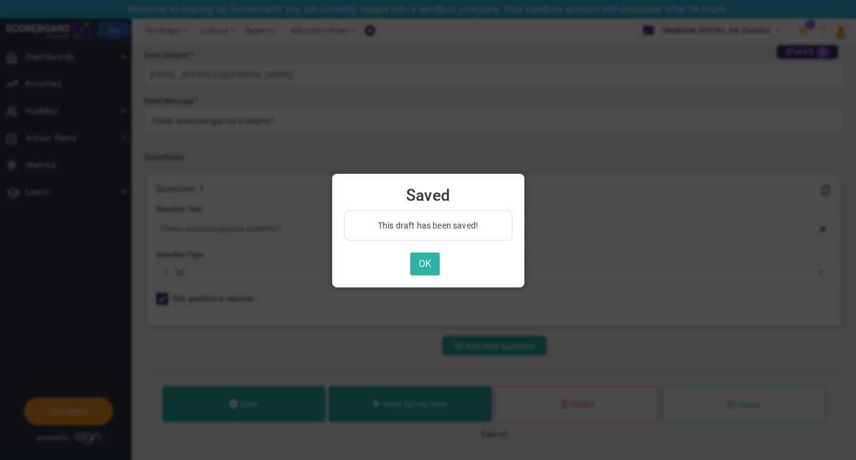
click at [423, 266] on button "OK" at bounding box center [424, 263] width 29 height 23
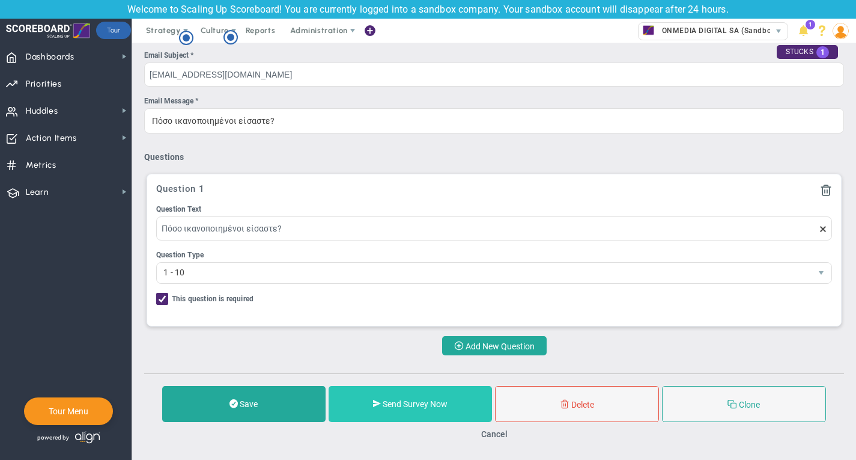
click at [440, 408] on span "Send Survey Now" at bounding box center [415, 404] width 65 height 10
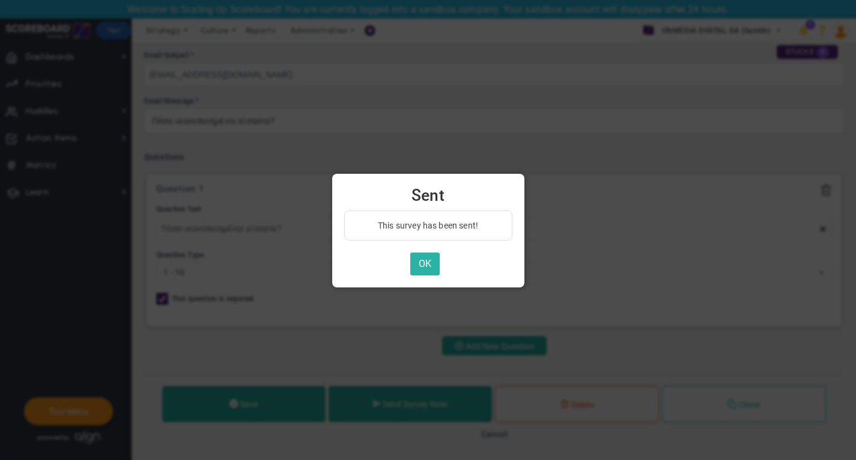
click at [430, 257] on button "OK" at bounding box center [424, 263] width 29 height 23
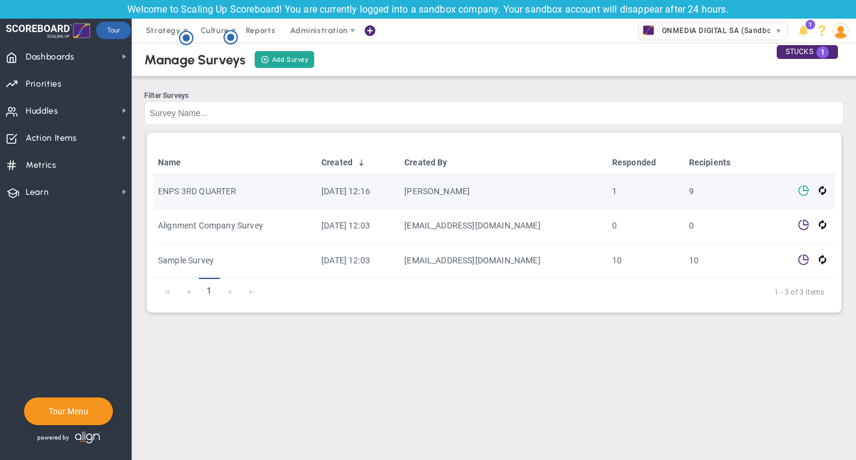
click at [808, 191] on span at bounding box center [803, 189] width 11 height 11
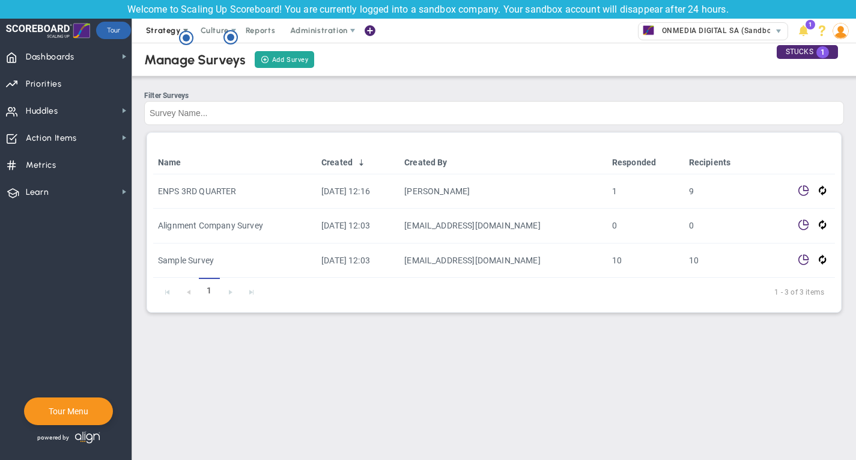
click at [178, 29] on span "Strategy" at bounding box center [163, 30] width 35 height 9
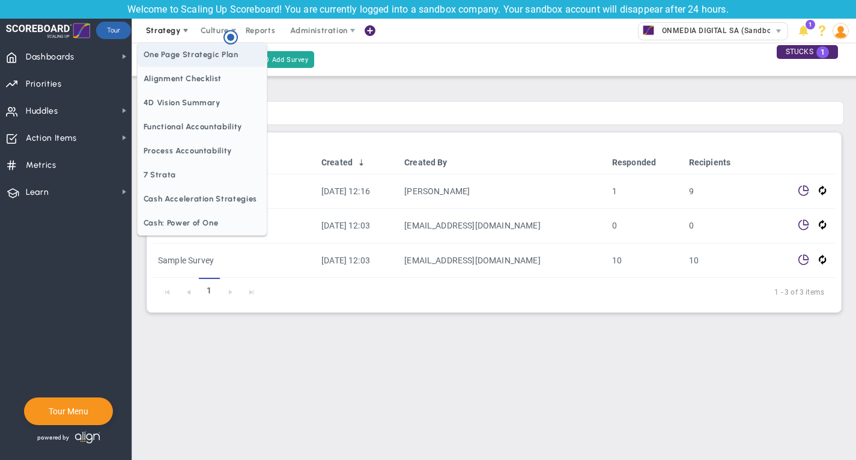
click at [189, 55] on span "One Page Strategic Plan" at bounding box center [202, 55] width 129 height 24
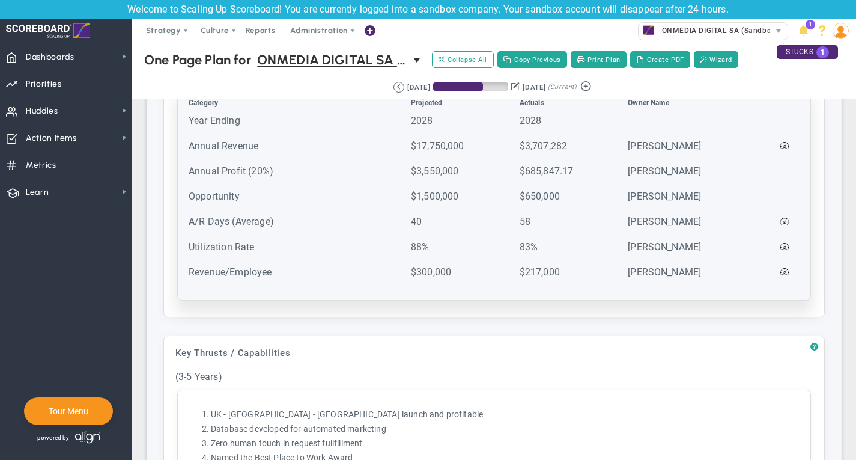
scroll to position [388, 0]
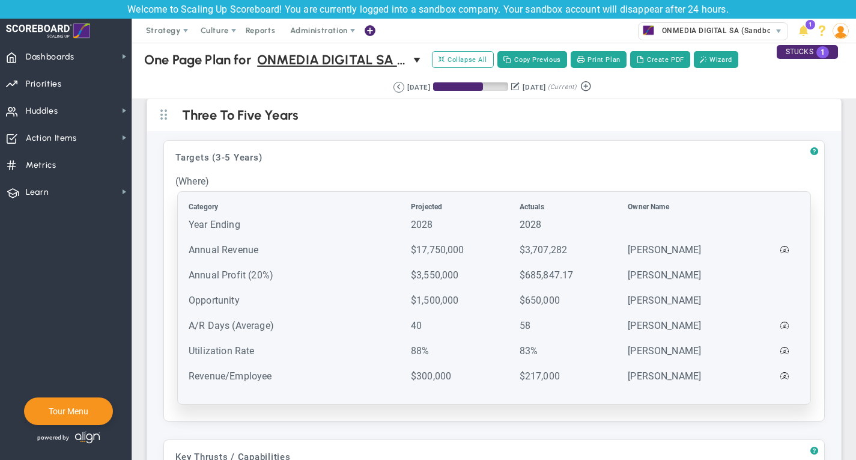
click at [233, 222] on td "Year Ending" at bounding box center [298, 230] width 221 height 24
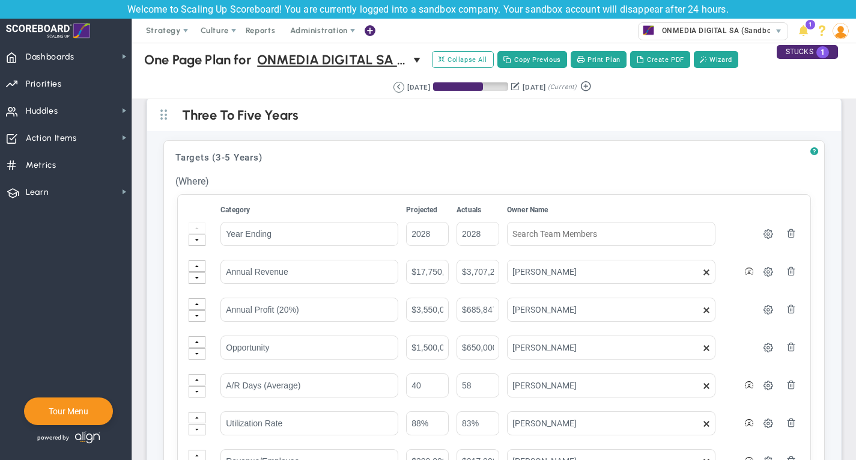
click at [139, 72] on div "One Page Plan One Page Plan for ONMEDIA DIGITAL SA (Sandbox) 0 One Page Plan fo…" at bounding box center [494, 60] width 748 height 34
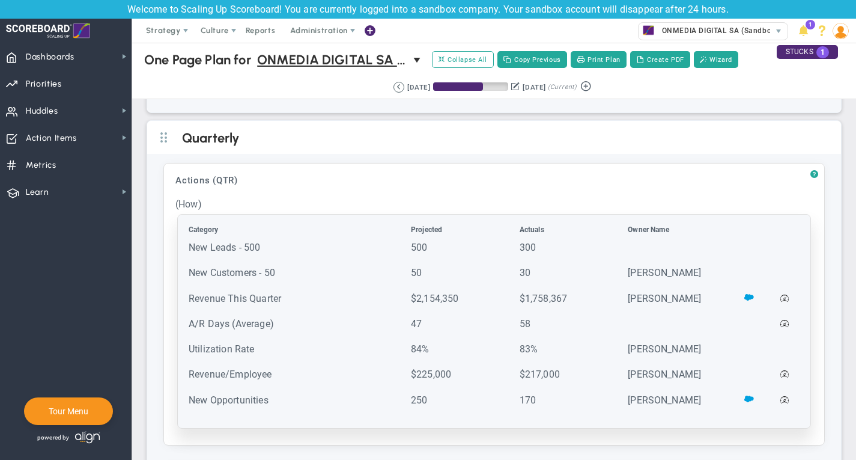
scroll to position [2562, 0]
click at [245, 254] on td "New Leads - 500" at bounding box center [298, 252] width 221 height 24
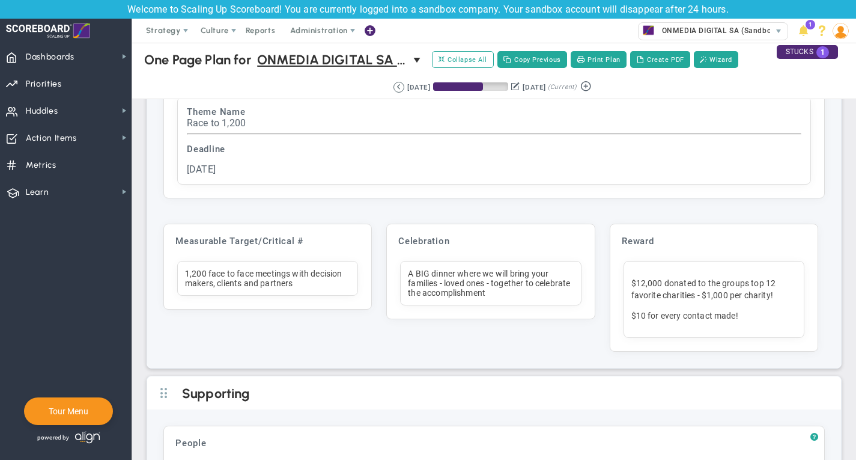
scroll to position [3527, 0]
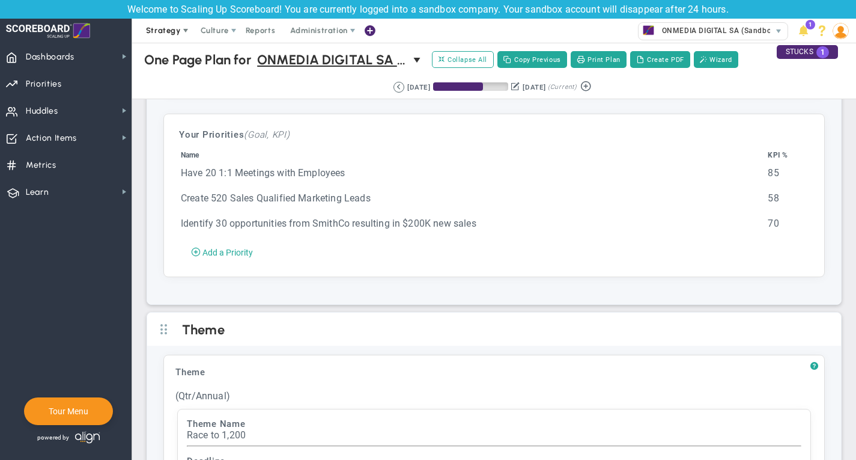
click at [172, 30] on span "Strategy" at bounding box center [163, 30] width 35 height 9
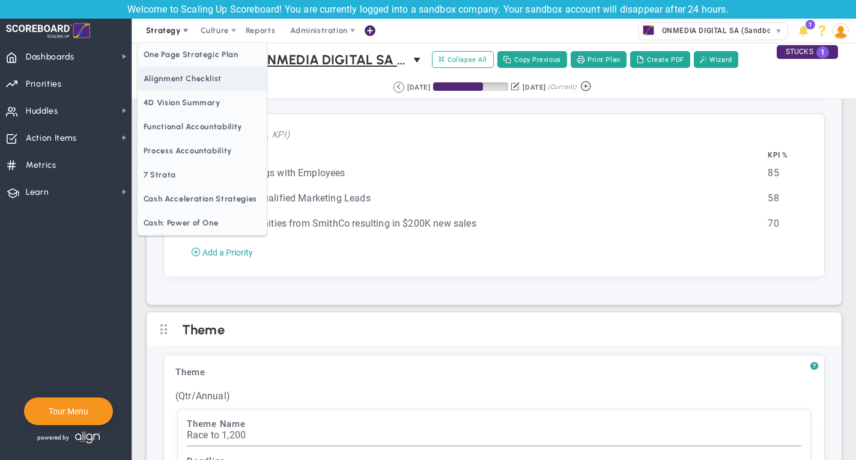
click at [186, 81] on span "Alignment Checklist" at bounding box center [202, 79] width 129 height 24
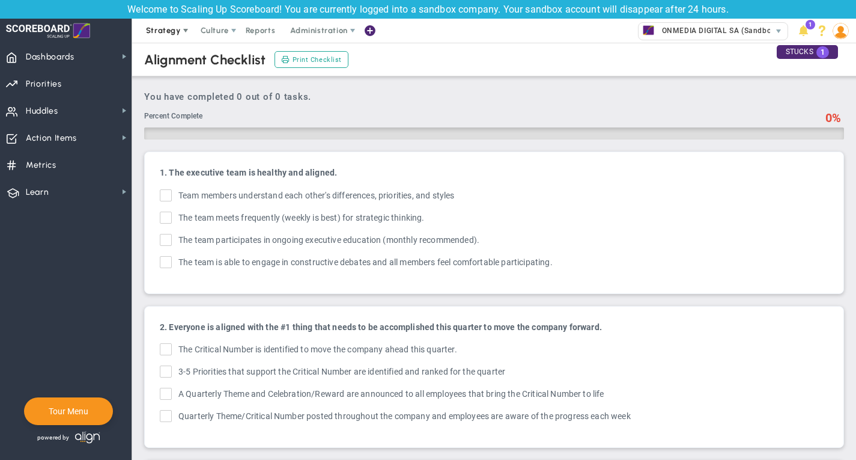
checkbox input "true"
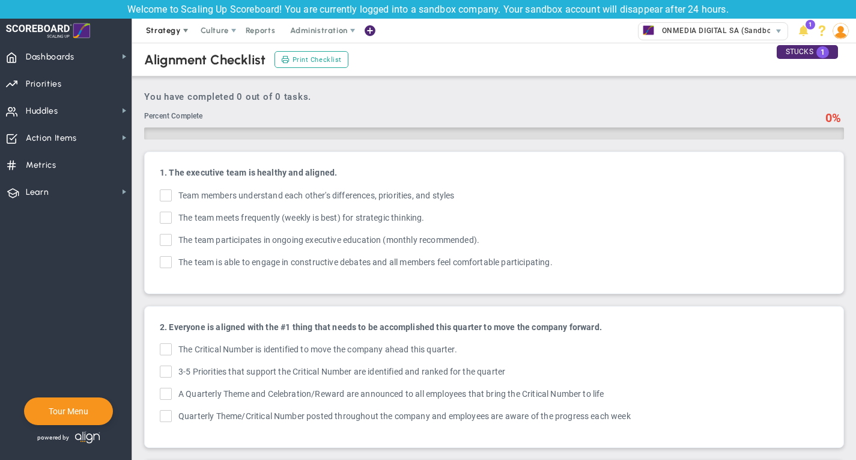
checkbox input "true"
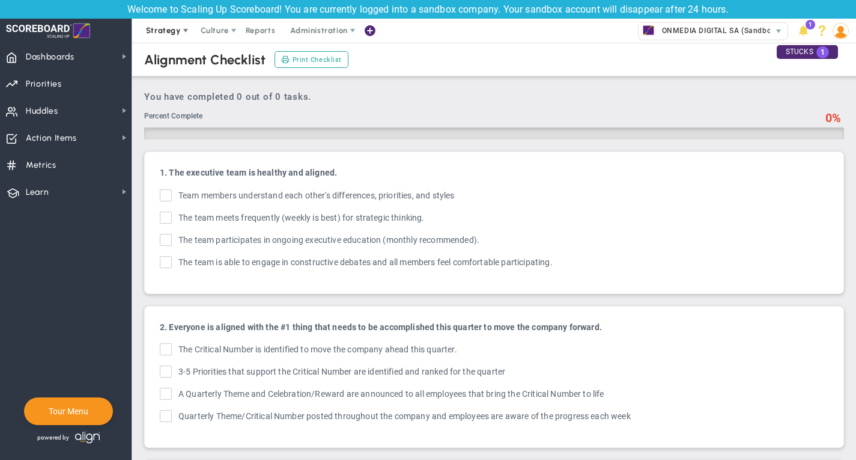
checkbox input "true"
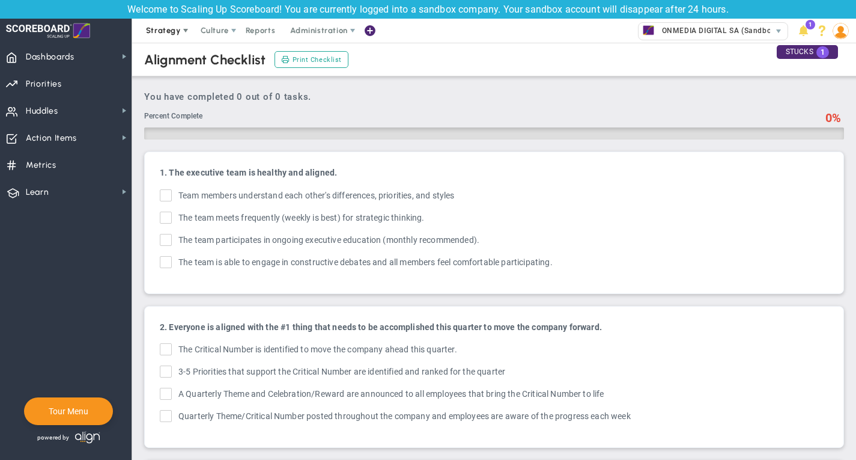
checkbox input "true"
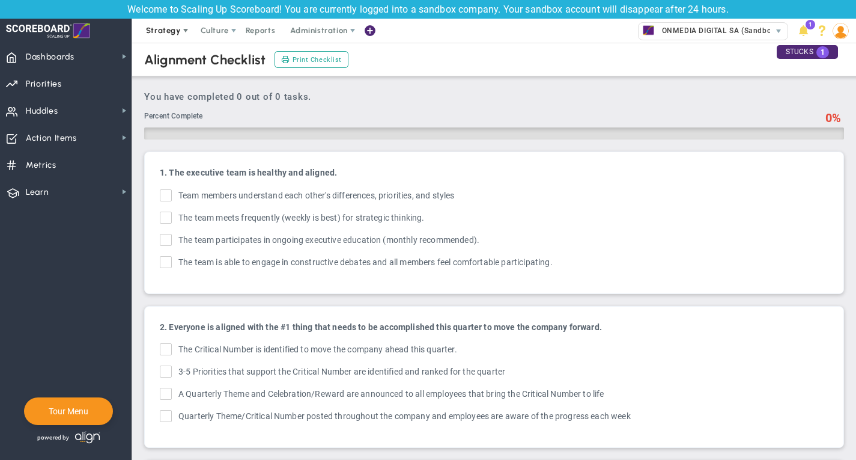
checkbox input "true"
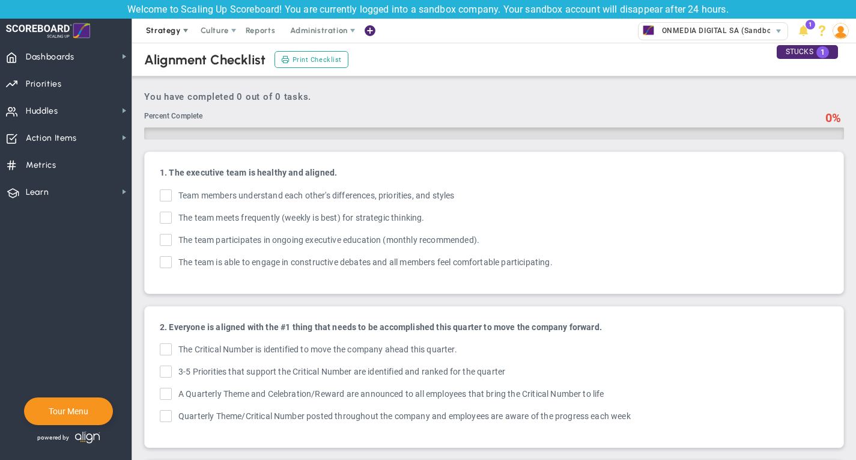
checkbox input "true"
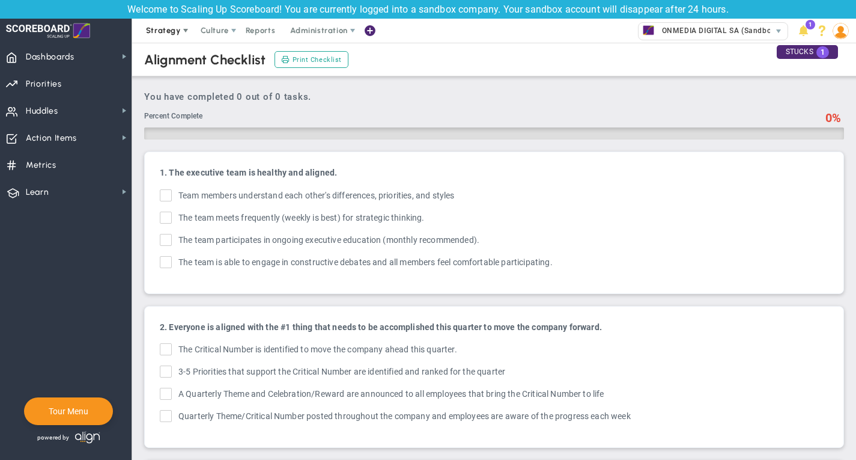
checkbox input "true"
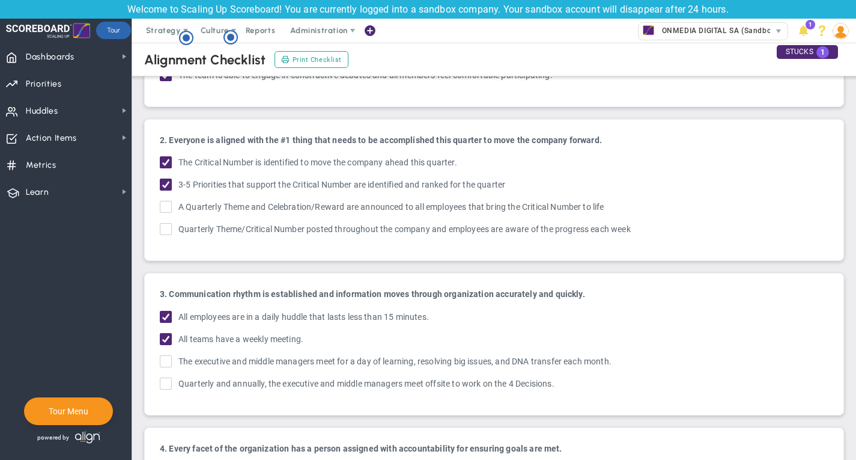
scroll to position [70, 0]
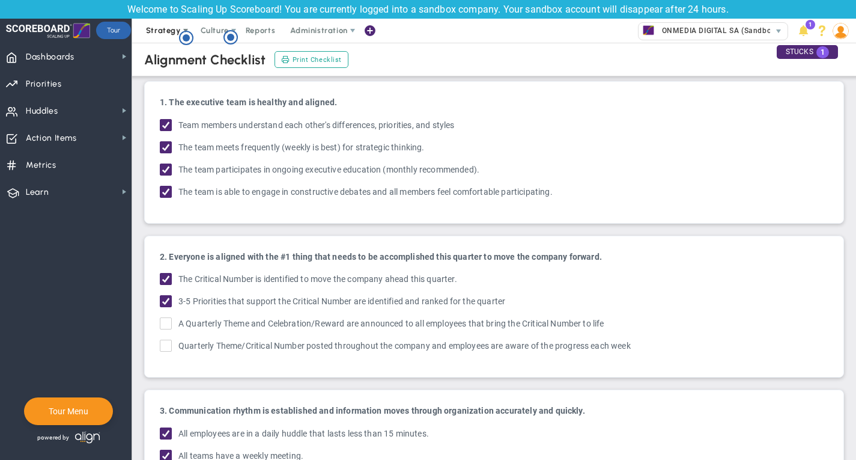
click at [167, 31] on span "Strategy" at bounding box center [163, 30] width 35 height 9
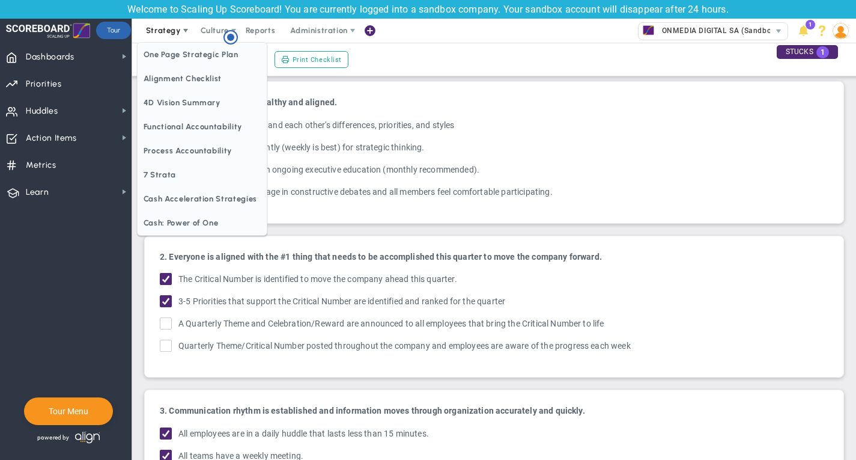
scroll to position [0, 0]
click at [202, 102] on span "4D Vision Summary" at bounding box center [202, 103] width 129 height 24
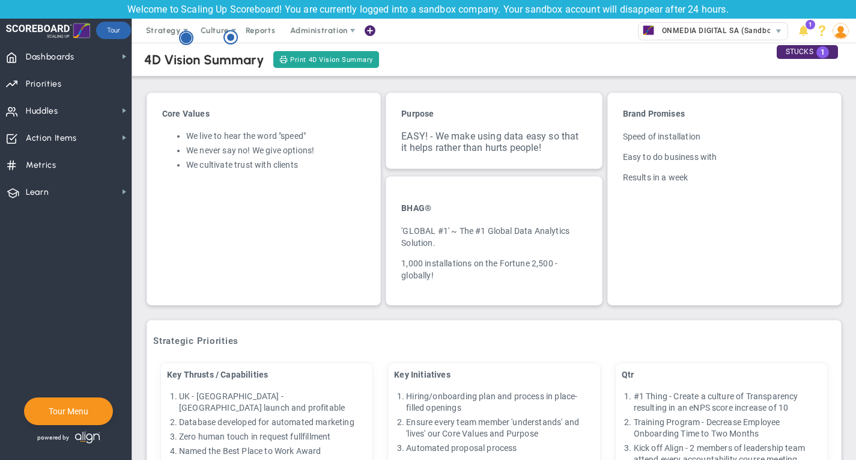
click at [181, 34] on circle "Hotspot (open by clicking or pressing space/enter)" at bounding box center [186, 37] width 13 height 13
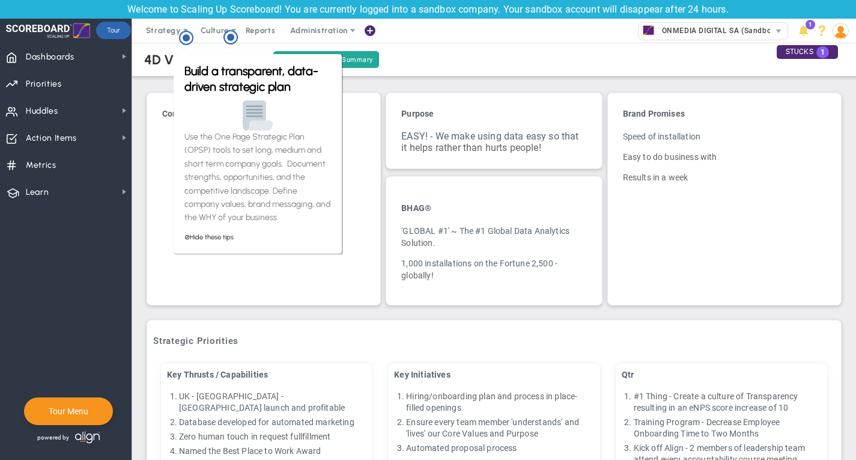
click at [318, 293] on div "Core Values We live to hear the word "speed" We never say no! We give options! …" at bounding box center [264, 199] width 234 height 213
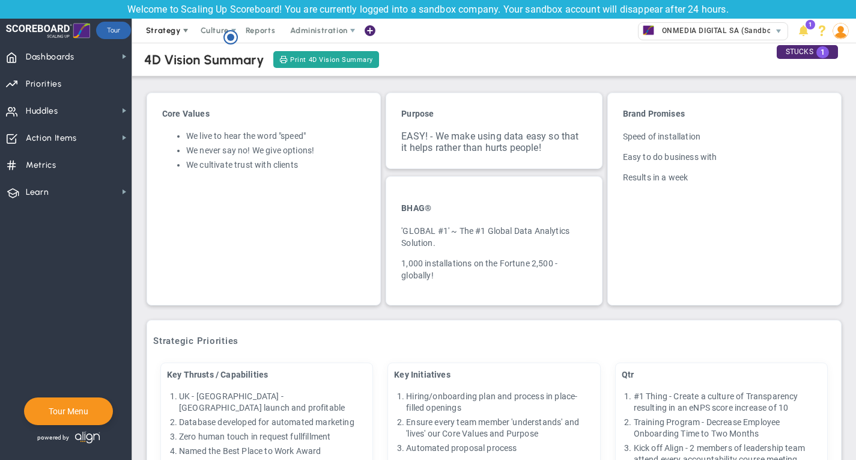
click at [186, 29] on span at bounding box center [186, 31] width 10 height 10
click at [323, 196] on div "Core Values We live to hear the word "speed" We never say no! We give options! …" at bounding box center [264, 199] width 234 height 213
click at [234, 32] on icon "Hotspot (open by clicking or pressing space/enter)" at bounding box center [231, 37] width 14 height 14
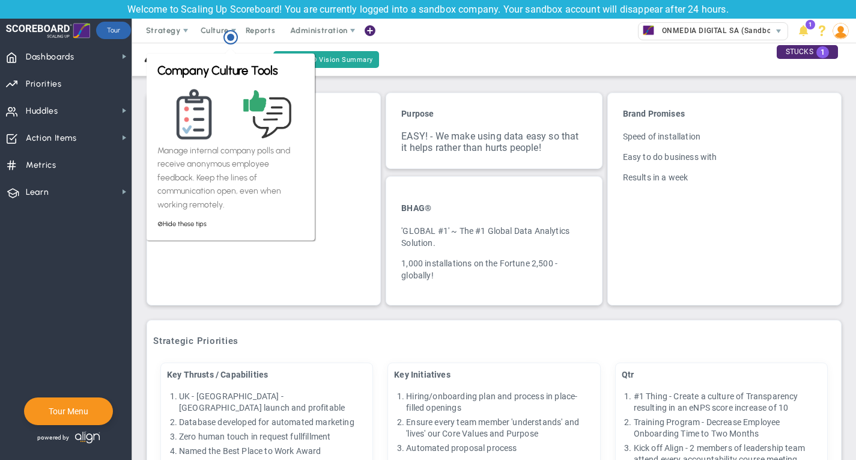
click at [345, 213] on div "Core Values We live to hear the word "speed" We never say no! We give options! …" at bounding box center [264, 199] width 234 height 213
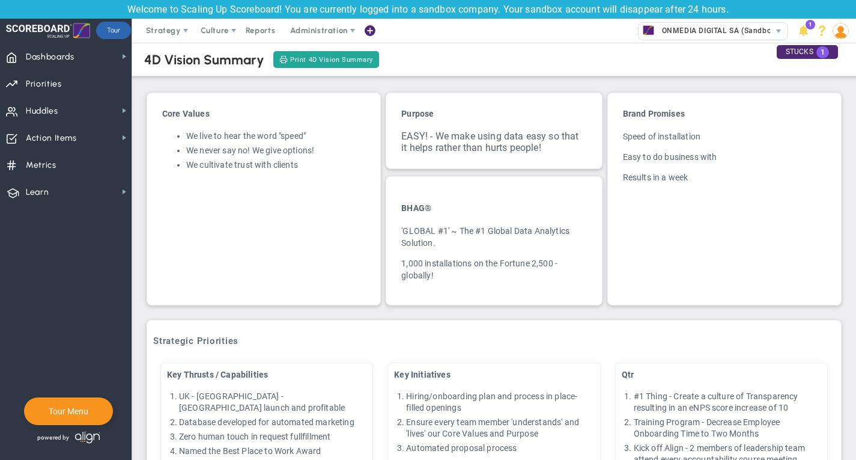
click at [370, 31] on span at bounding box center [370, 31] width 10 height 16
click at [272, 219] on div "Core Values We live to hear the word "speed" We never say no! We give options! …" at bounding box center [264, 199] width 234 height 213
click at [183, 30] on span at bounding box center [186, 31] width 10 height 10
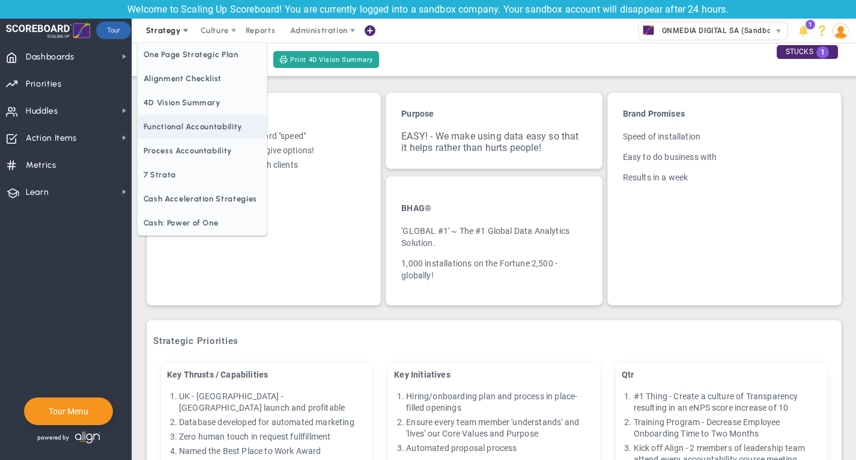
click at [220, 133] on span "Functional Accountability" at bounding box center [202, 127] width 129 height 24
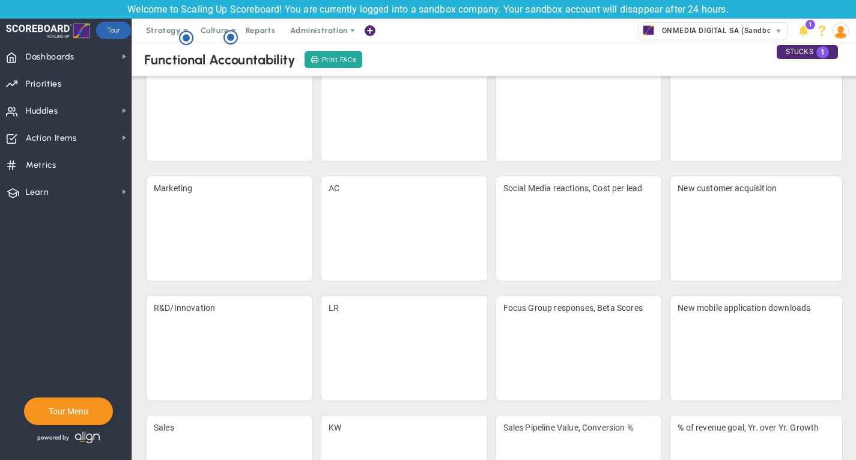
scroll to position [252, 0]
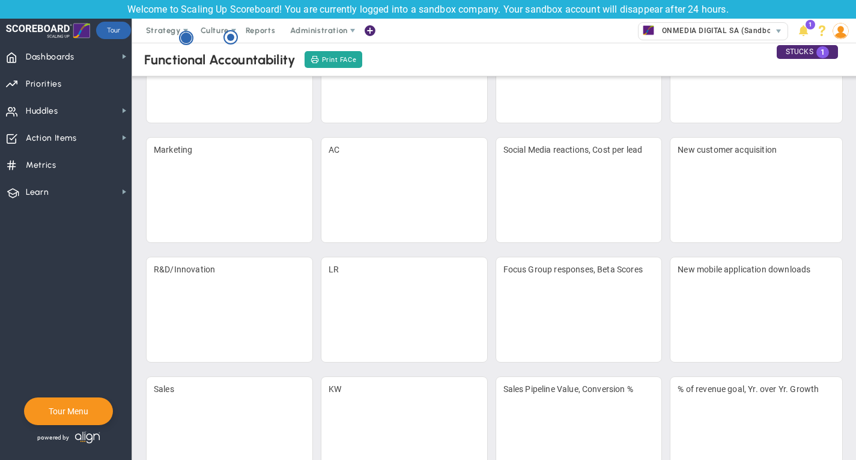
click at [190, 43] on icon "Hotspot (open by clicking or pressing space/enter)" at bounding box center [186, 38] width 14 height 14
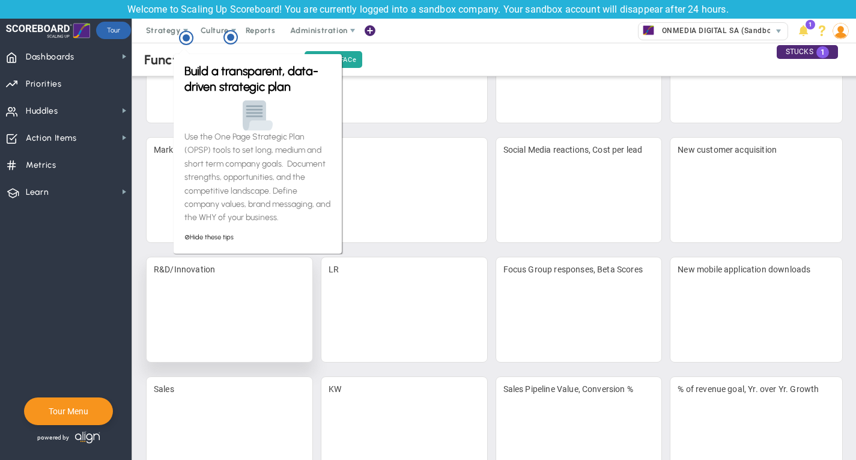
click at [246, 303] on div "R&D/Innovation" at bounding box center [229, 310] width 167 height 106
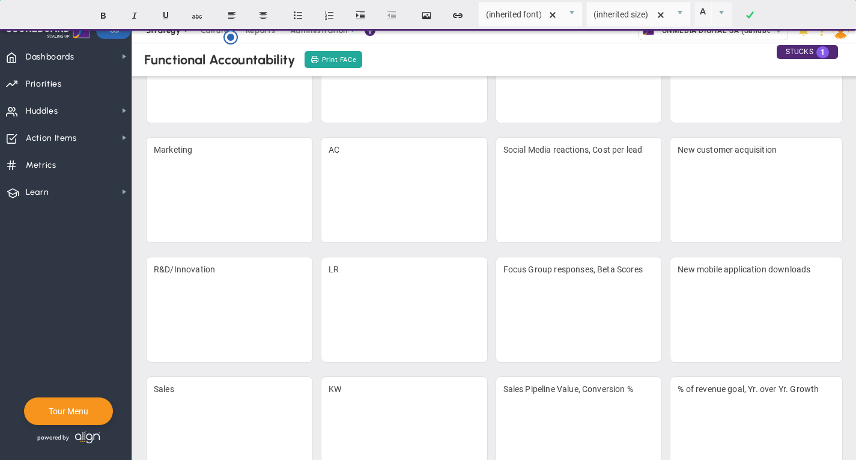
scroll to position [0, 0]
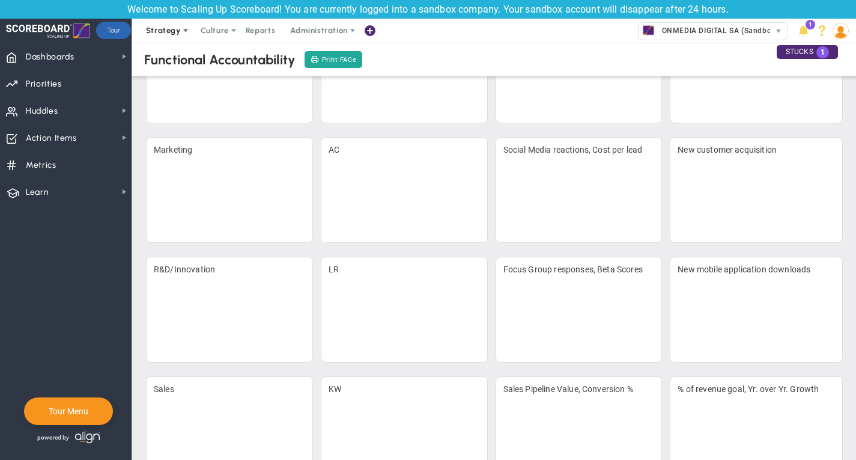
click at [184, 30] on span at bounding box center [186, 31] width 10 height 10
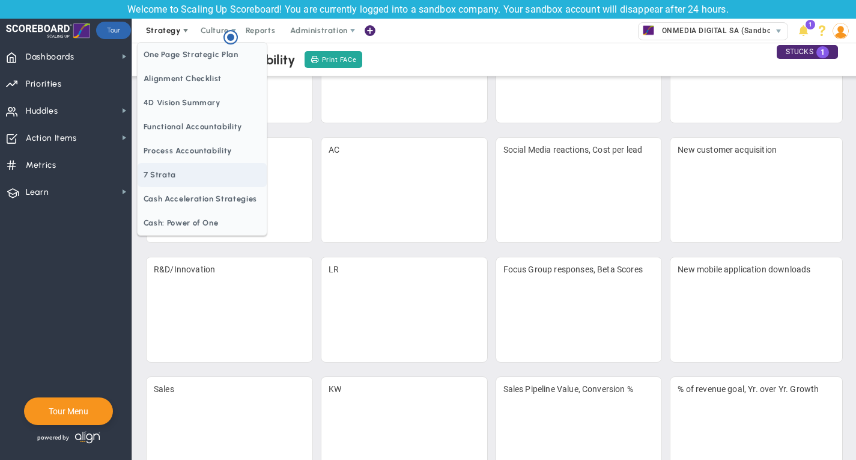
click at [201, 181] on span "7 Strata" at bounding box center [202, 175] width 129 height 24
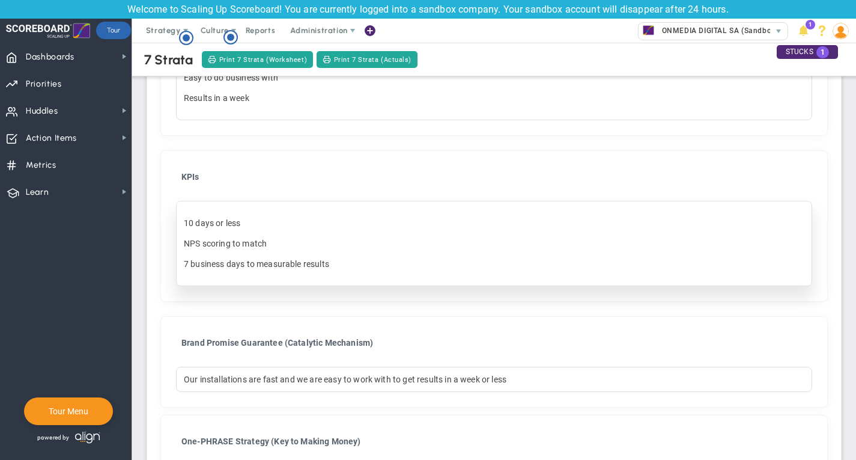
scroll to position [787, 0]
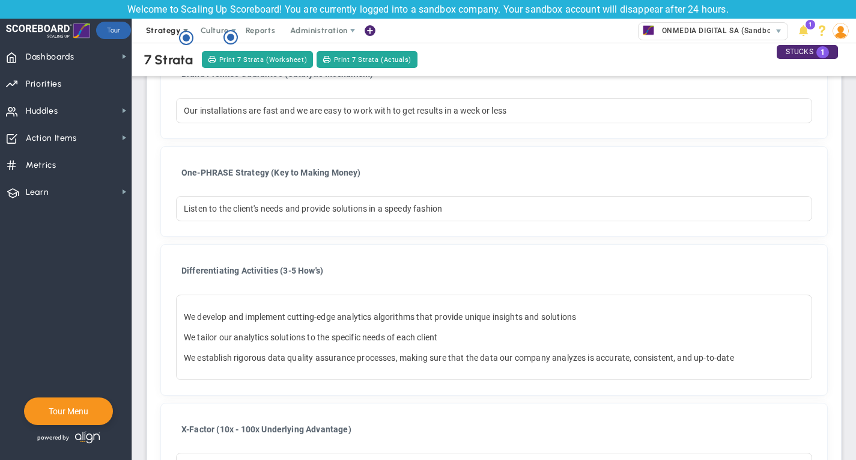
click at [183, 28] on span at bounding box center [186, 31] width 10 height 10
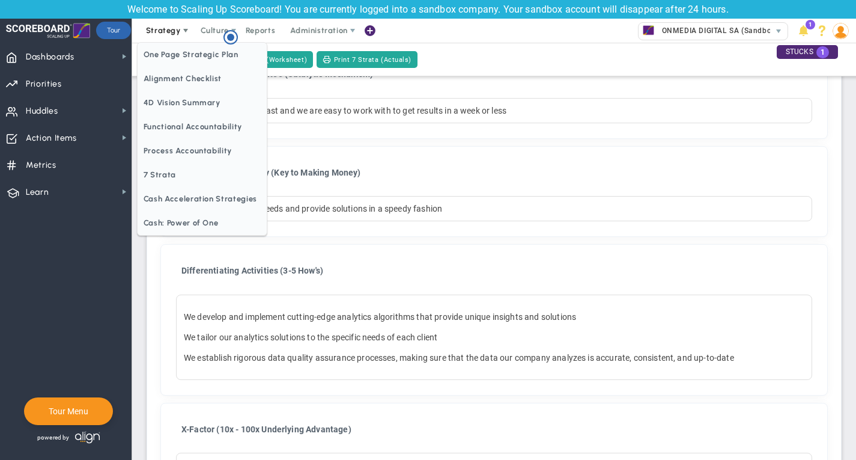
scroll to position [0, 0]
click at [202, 199] on span "Cash Acceleration Strategies" at bounding box center [202, 199] width 129 height 24
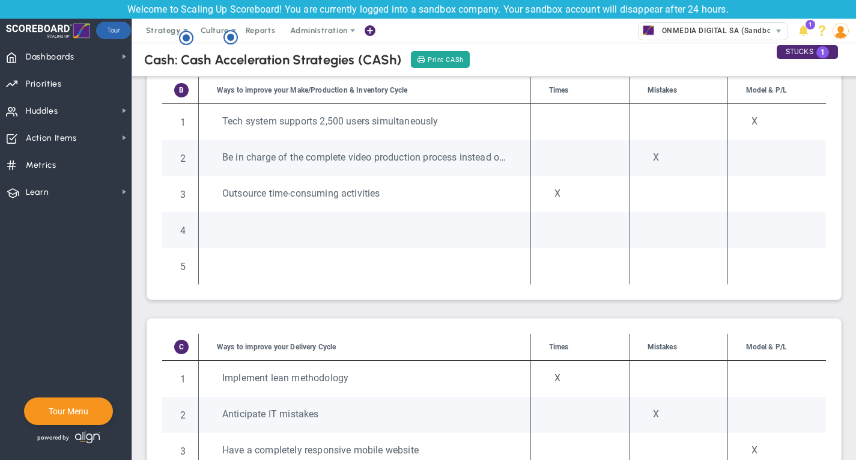
scroll to position [660, 0]
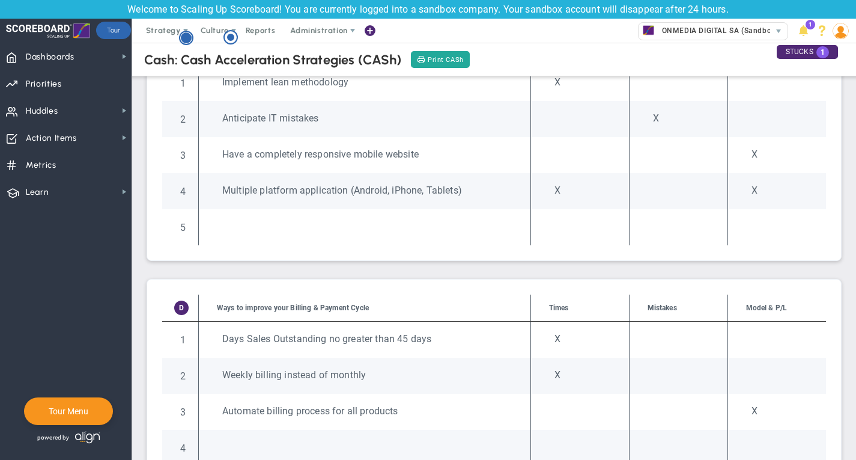
click at [183, 31] on icon "Hotspot (open by clicking or pressing space/enter)" at bounding box center [186, 38] width 14 height 14
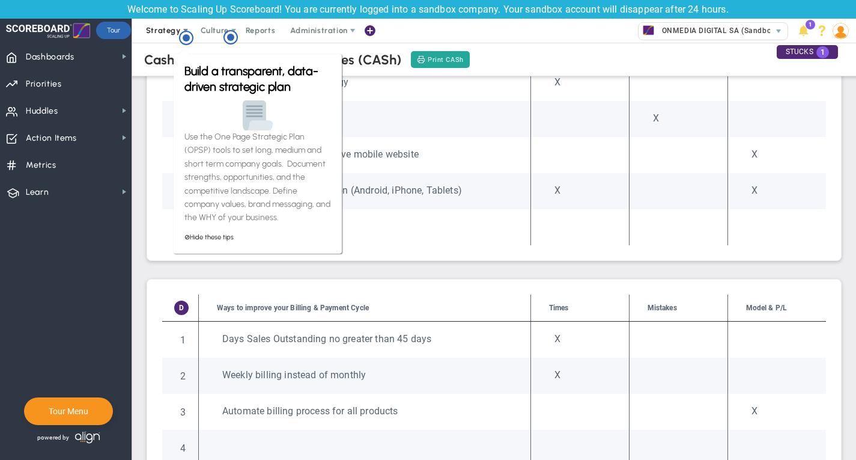
click at [167, 31] on span "Strategy" at bounding box center [163, 30] width 35 height 9
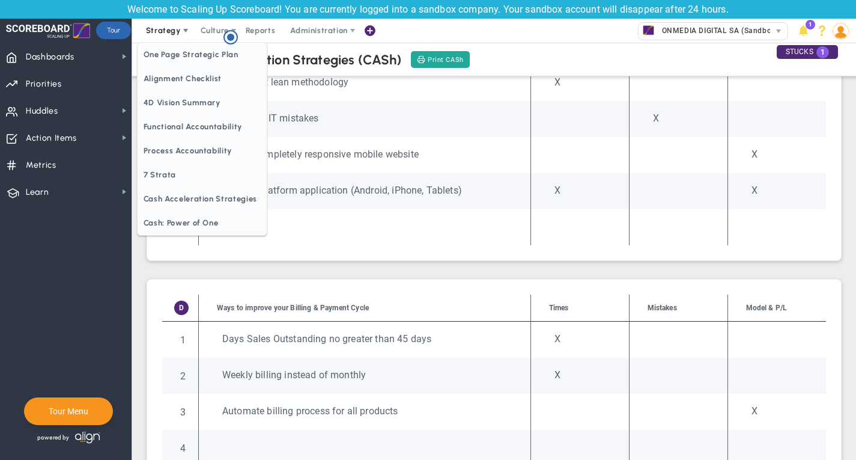
scroll to position [0, 0]
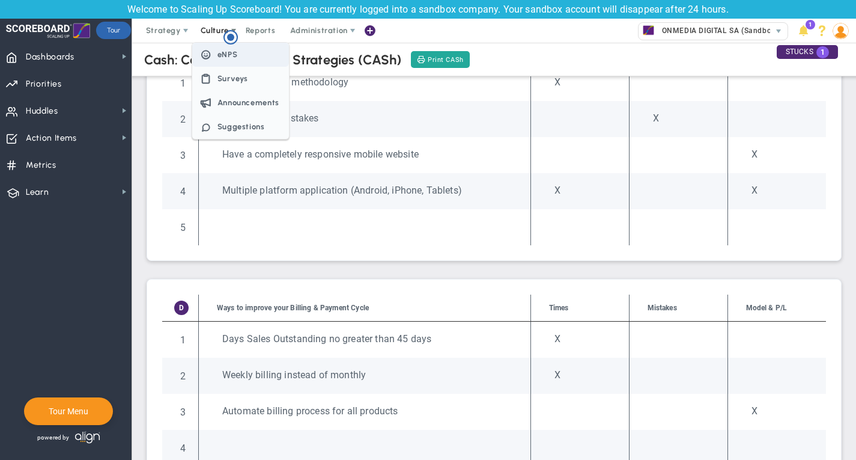
click at [218, 53] on span "eNPS" at bounding box center [228, 54] width 20 height 9
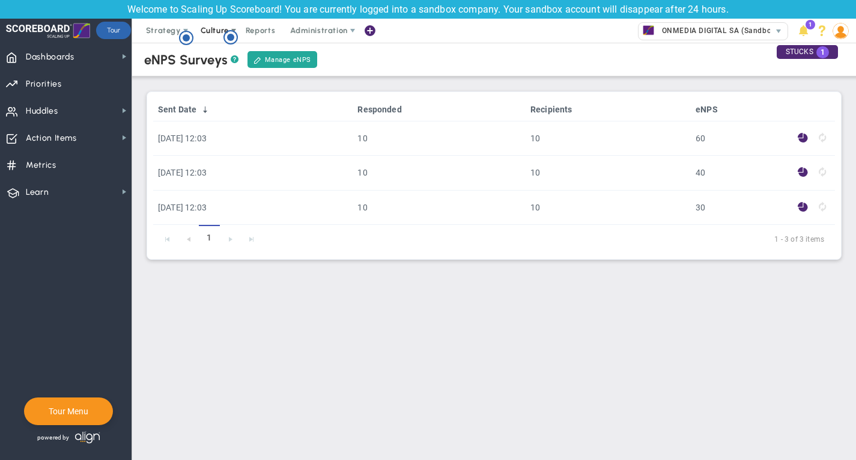
click at [220, 31] on span "Culture" at bounding box center [215, 30] width 28 height 9
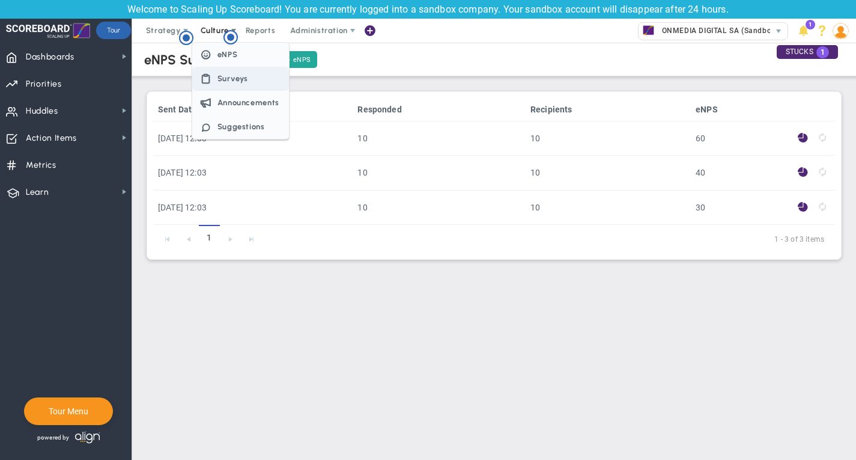
click at [237, 83] on span "Surveys" at bounding box center [240, 79] width 97 height 24
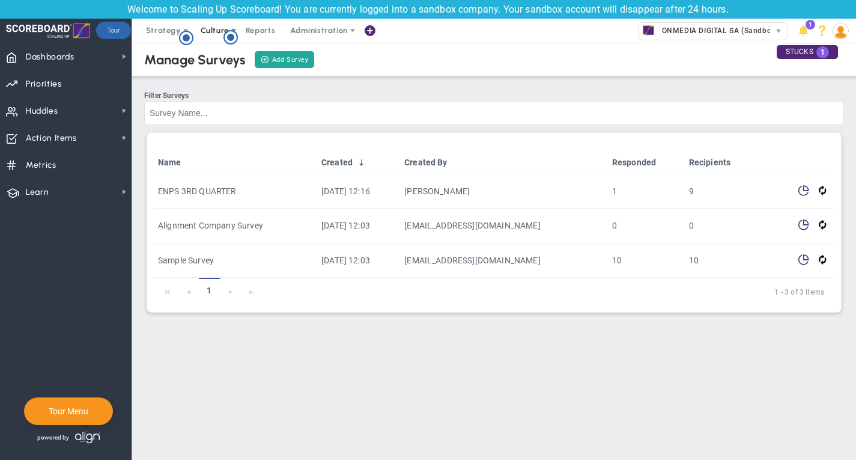
click at [205, 28] on span "Culture" at bounding box center [215, 30] width 28 height 9
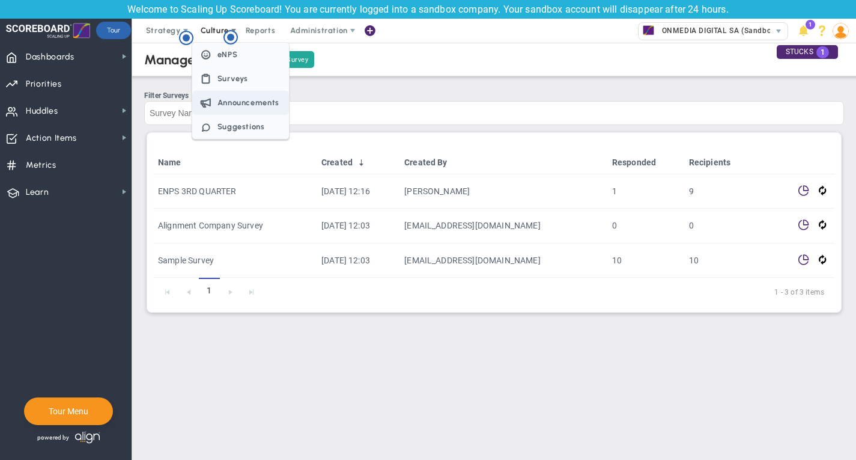
click at [234, 102] on span "Announcements" at bounding box center [249, 102] width 62 height 9
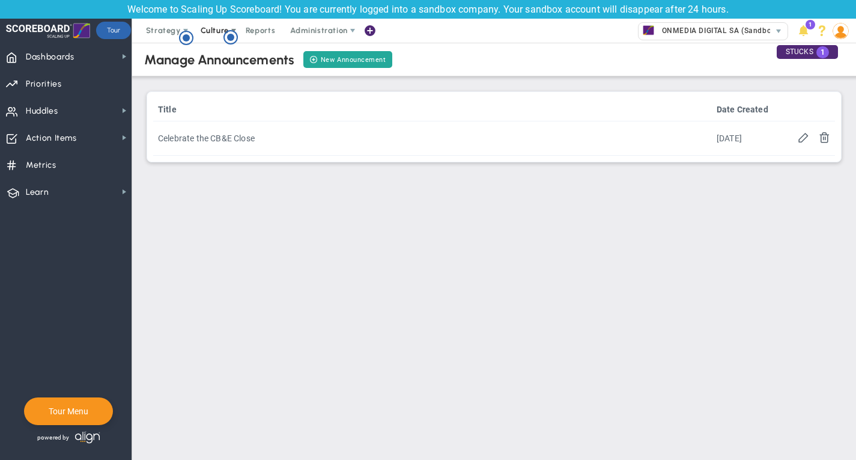
click at [213, 25] on span "Culture" at bounding box center [216, 31] width 48 height 24
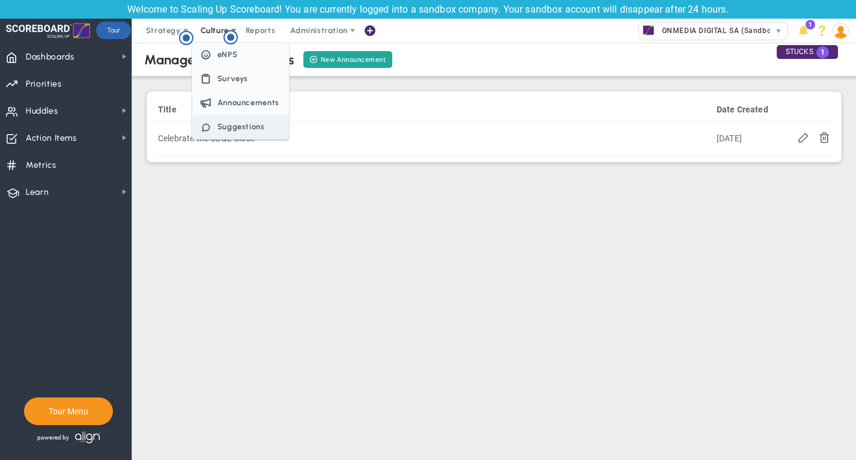
click at [247, 127] on span "Suggestions" at bounding box center [241, 126] width 47 height 9
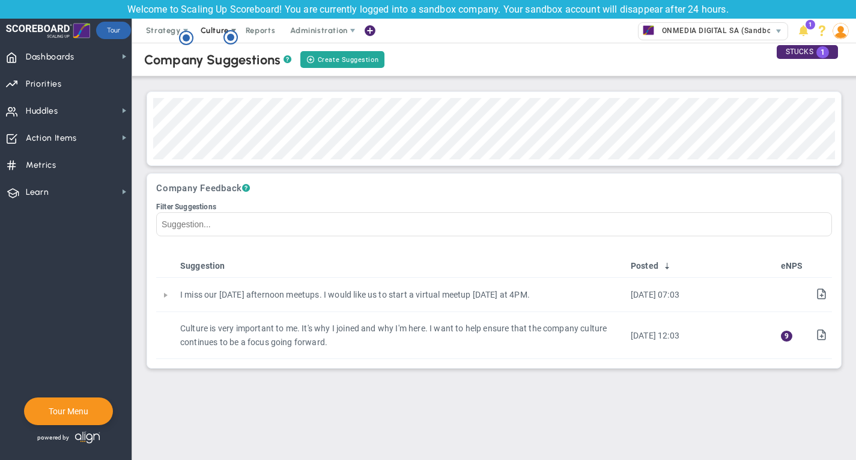
click at [212, 32] on span "Culture" at bounding box center [215, 30] width 28 height 9
click at [260, 29] on span "Reports" at bounding box center [261, 31] width 42 height 24
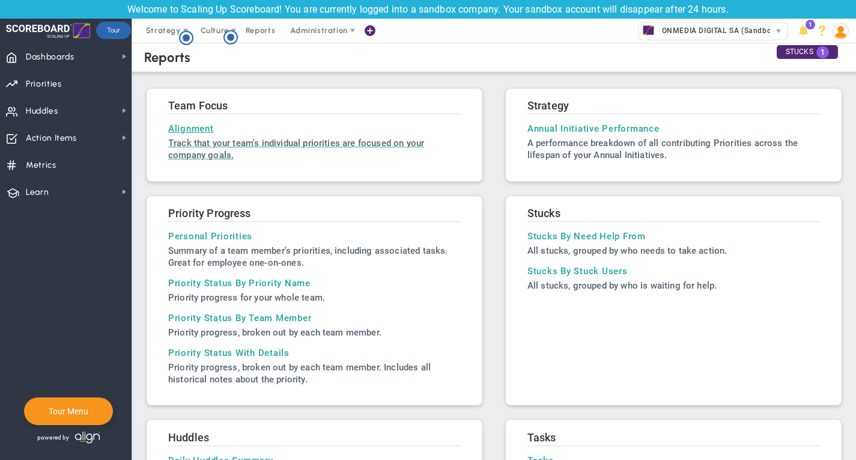
click at [207, 124] on h3 "Alignment" at bounding box center [314, 128] width 293 height 11
click at [311, 32] on span "Administration" at bounding box center [318, 30] width 57 height 9
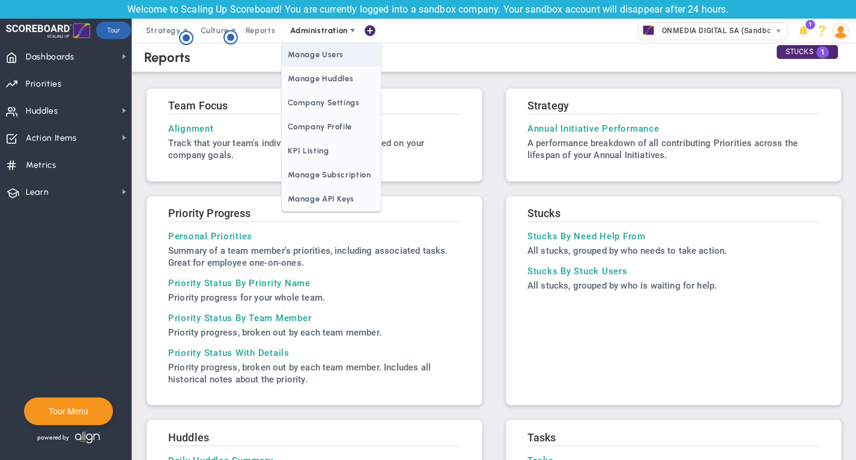
click at [323, 61] on span "Manage Users" at bounding box center [331, 55] width 99 height 24
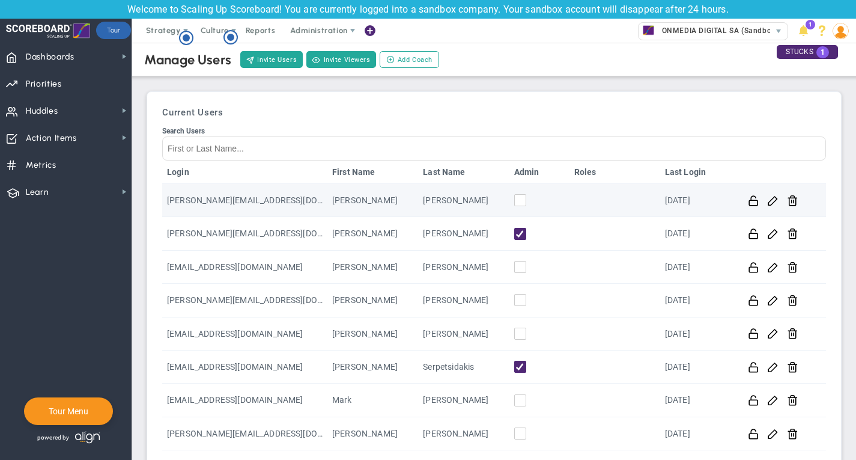
click at [612, 201] on td at bounding box center [615, 200] width 91 height 33
click at [771, 200] on span at bounding box center [772, 199] width 11 height 11
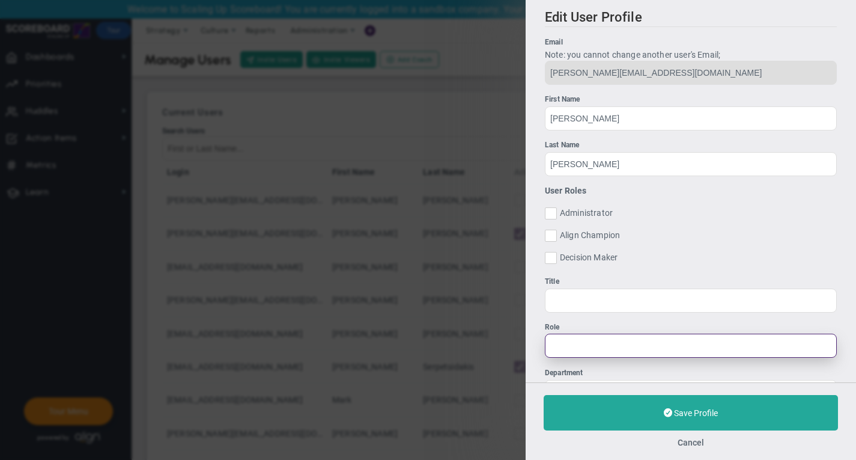
click at [590, 352] on input "Role" at bounding box center [691, 345] width 292 height 24
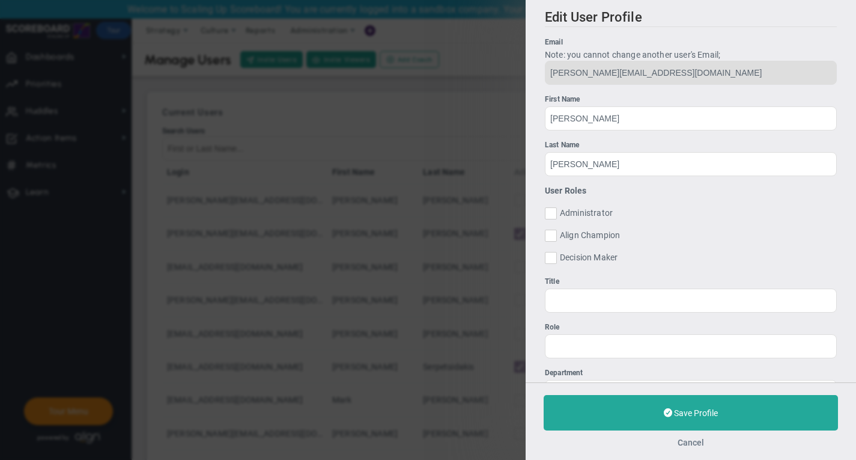
click at [689, 440] on button "Cancel" at bounding box center [691, 442] width 26 height 10
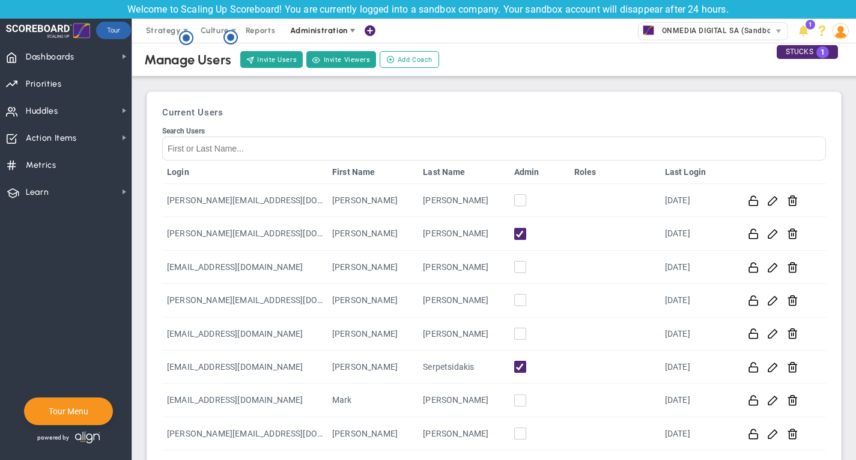
click at [352, 28] on span at bounding box center [353, 31] width 10 height 10
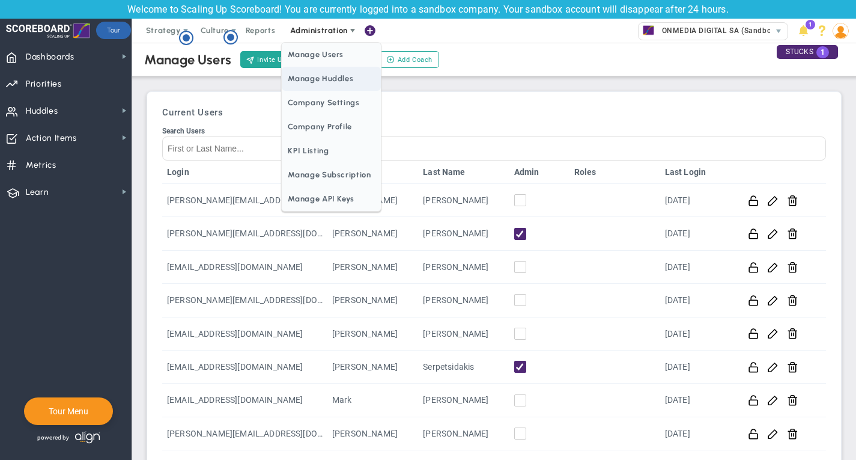
click at [352, 76] on span "Manage Huddles" at bounding box center [331, 79] width 99 height 24
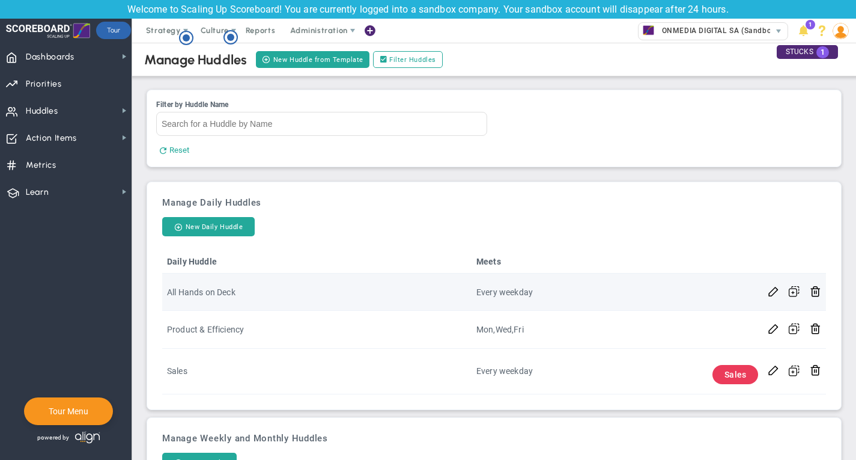
scroll to position [38, 0]
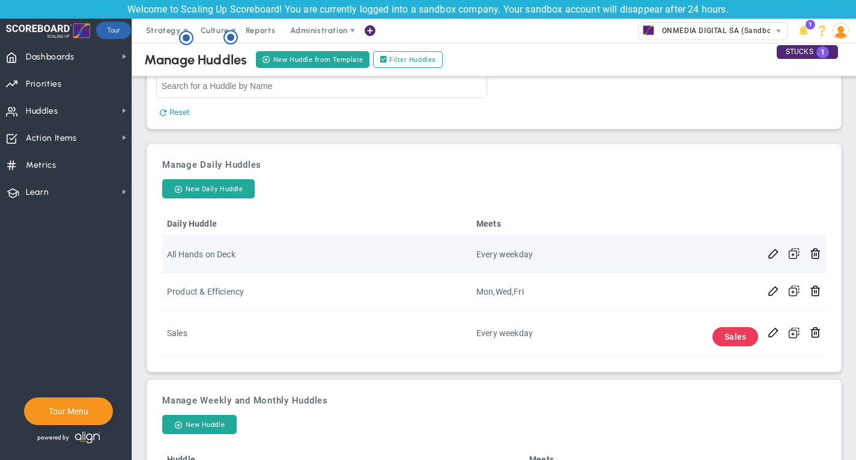
click at [218, 260] on td "All Hands on Deck" at bounding box center [316, 254] width 309 height 37
click at [797, 258] on span at bounding box center [794, 253] width 11 height 11
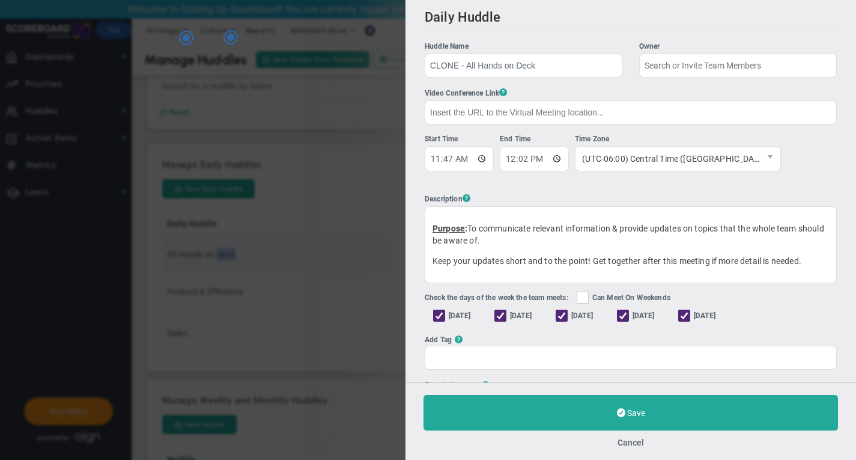
type input "[PERSON_NAME]"
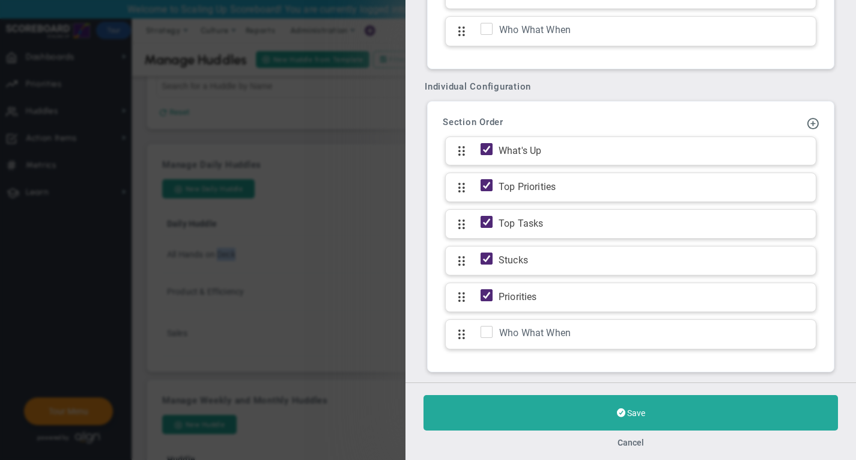
scroll to position [1203, 0]
click at [613, 443] on div "Cancel" at bounding box center [631, 441] width 415 height 11
click at [631, 441] on button "Cancel" at bounding box center [631, 442] width 26 height 10
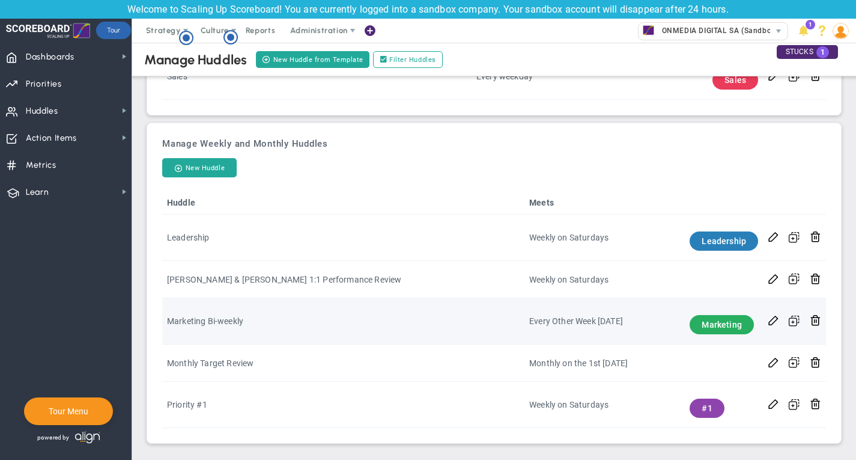
scroll to position [294, 0]
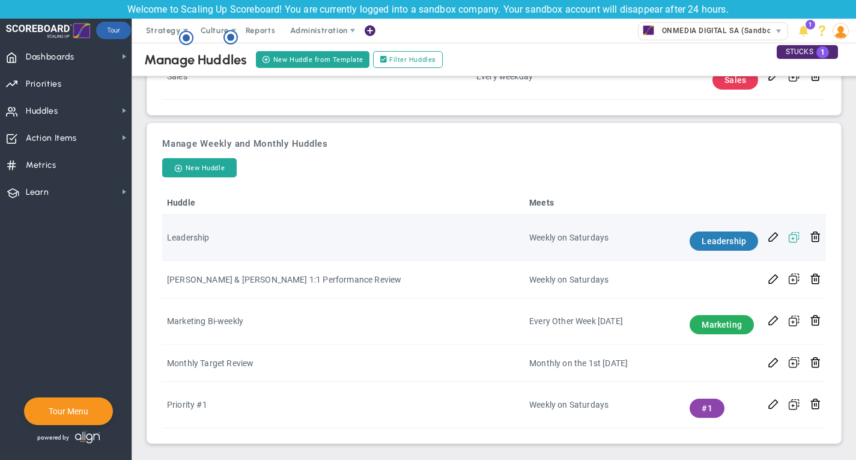
click at [792, 240] on span at bounding box center [794, 236] width 11 height 11
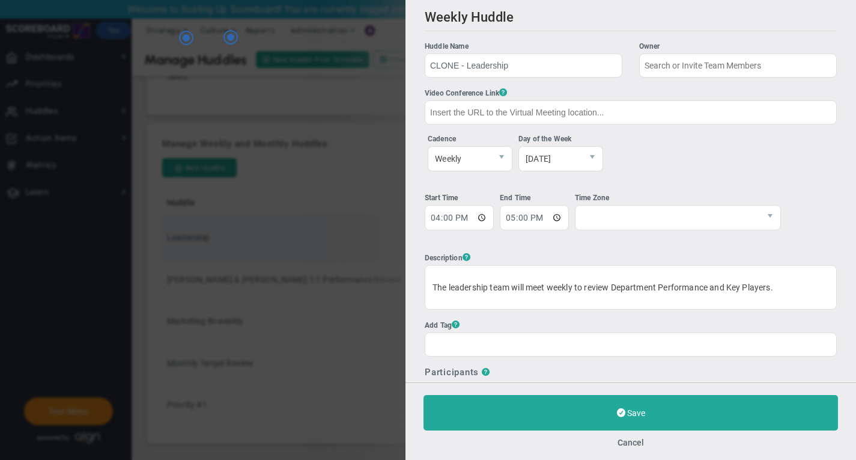
type input "[PERSON_NAME]"
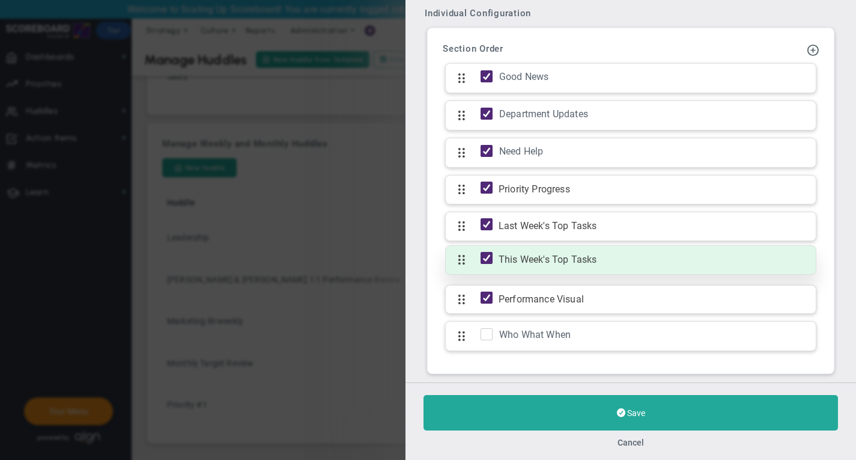
scroll to position [1287, 0]
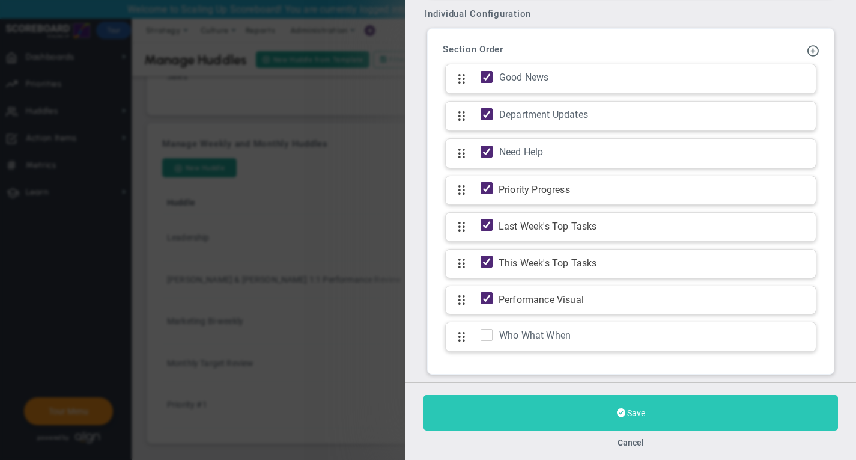
click at [621, 415] on span at bounding box center [621, 412] width 8 height 11
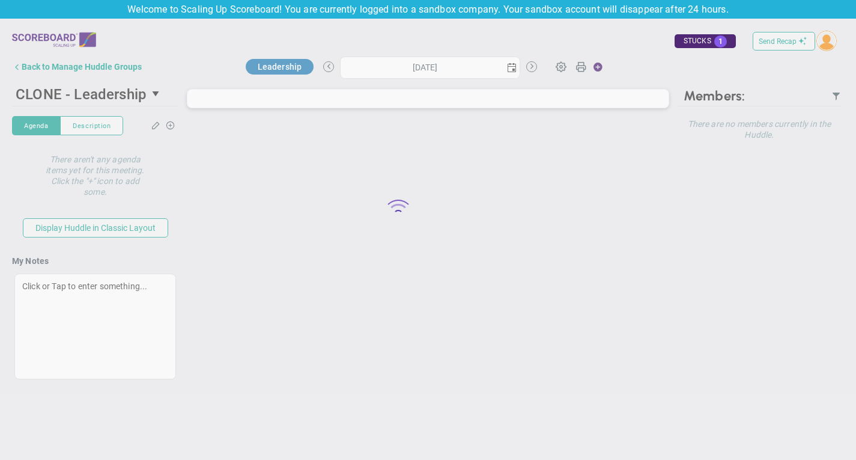
type input "[DATE]"
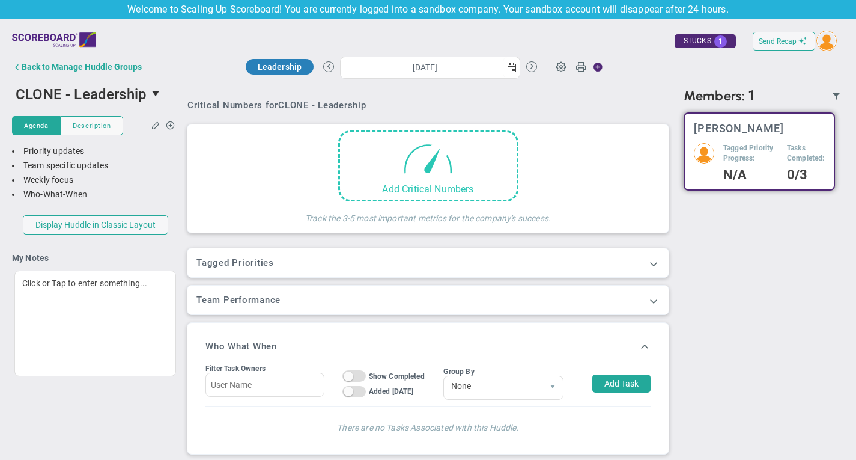
click at [407, 180] on span at bounding box center [428, 157] width 51 height 51
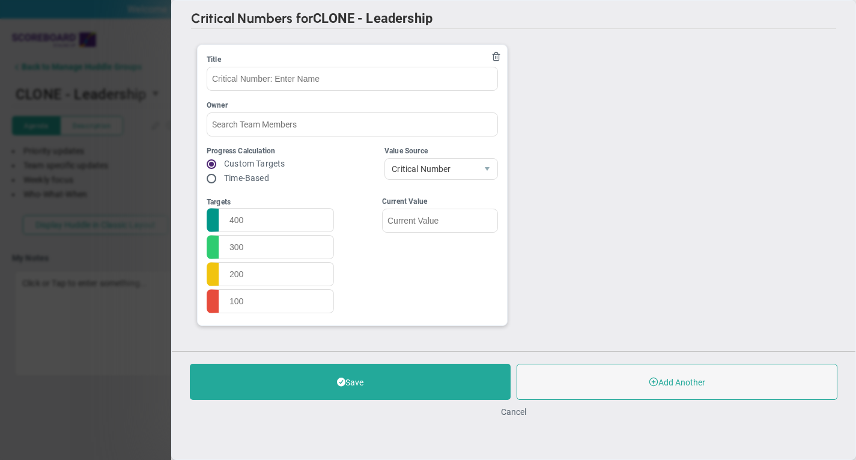
click at [547, 144] on ul "Title Owner Progress Calculation Custom Targets Time-Based Critical Number -1" at bounding box center [513, 184] width 645 height 293
click at [132, 302] on div "Critical Numbers for CLONE - Leadership 116525 Critical Numbers for CLONE - Lea…" at bounding box center [428, 230] width 856 height 460
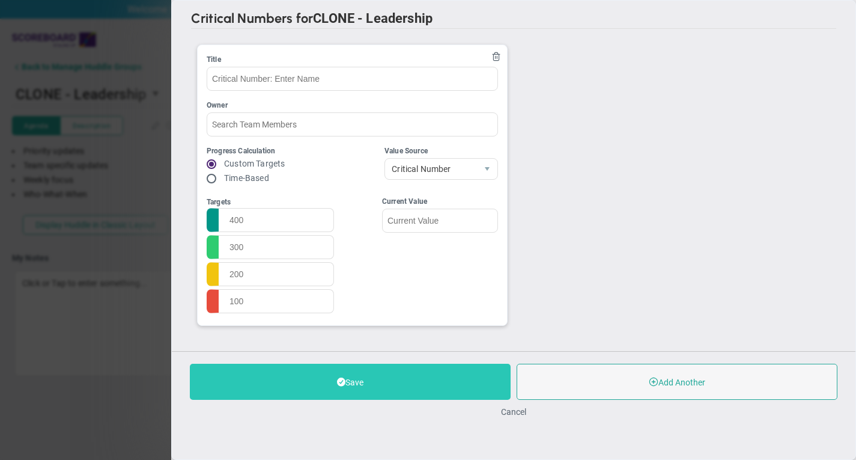
click at [419, 397] on button "Save" at bounding box center [350, 382] width 321 height 36
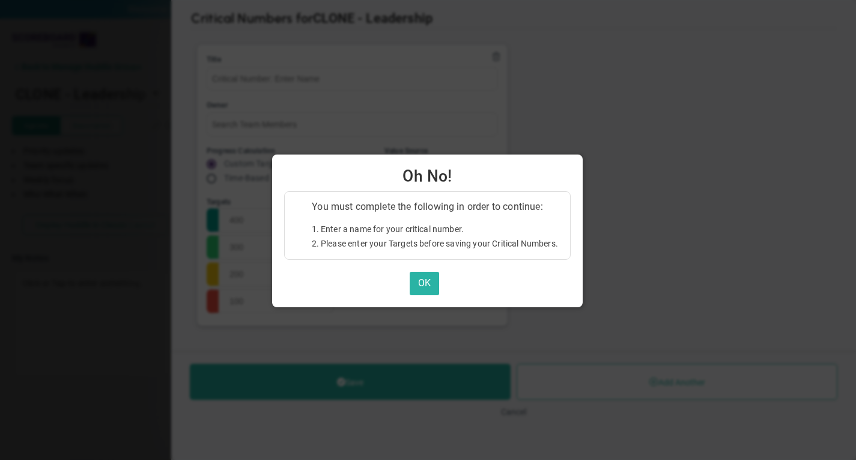
click at [421, 284] on button "OK" at bounding box center [424, 283] width 29 height 23
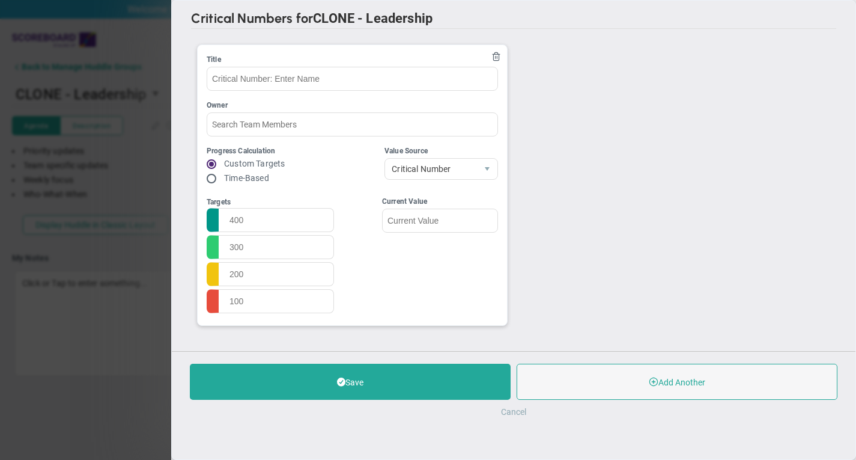
click at [516, 413] on button "Cancel" at bounding box center [513, 412] width 25 height 10
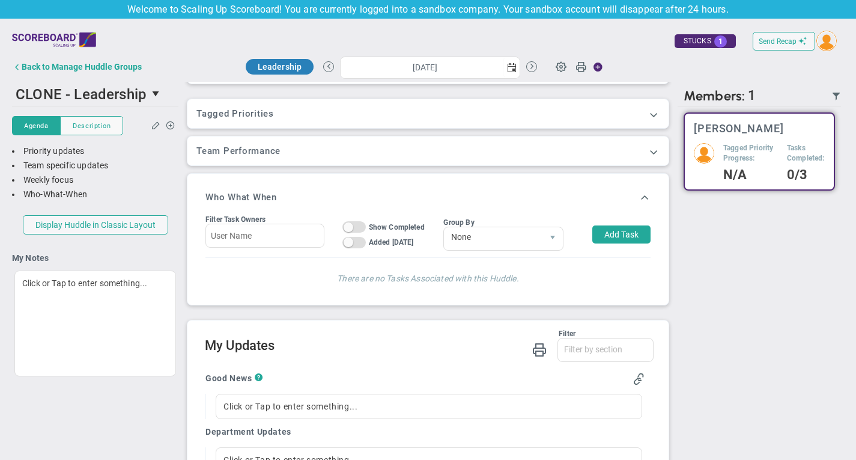
scroll to position [168, 0]
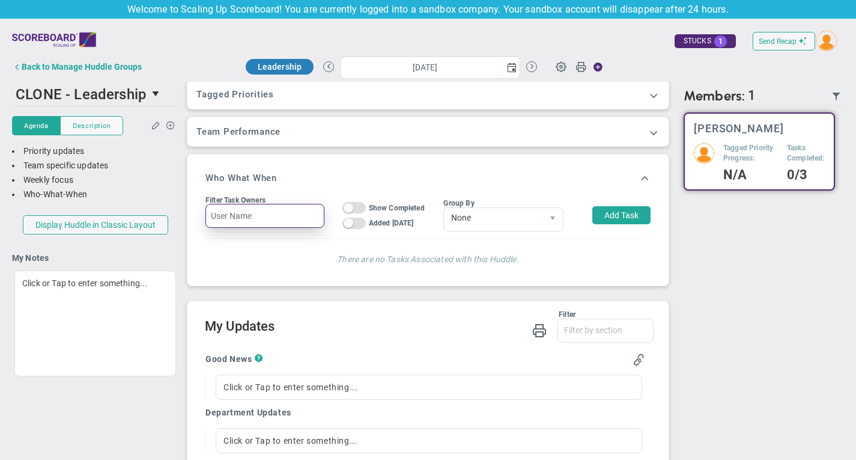
click at [222, 215] on input "text" at bounding box center [264, 216] width 119 height 24
click at [264, 245] on div "There are no Tasks Associated with this Huddle." at bounding box center [427, 258] width 445 height 38
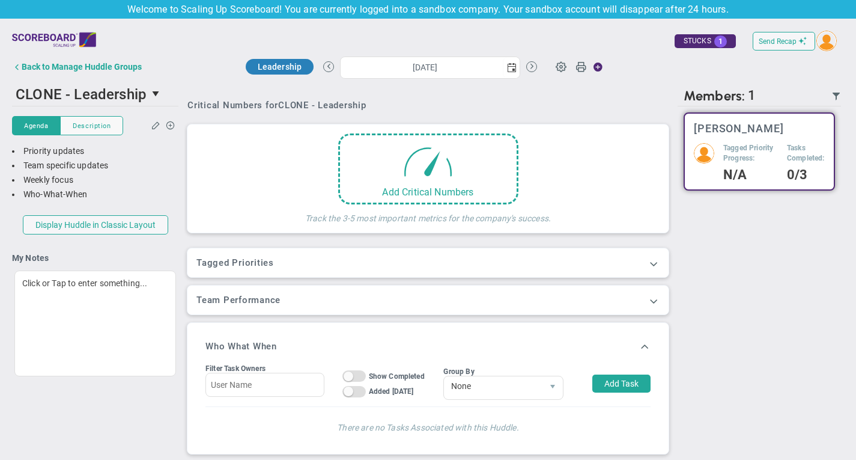
scroll to position [0, 0]
click at [651, 264] on span at bounding box center [654, 263] width 12 height 12
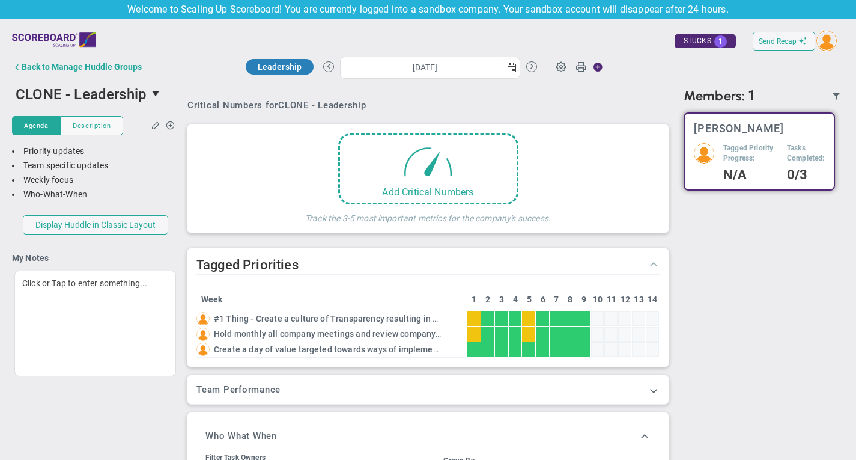
click at [651, 264] on span at bounding box center [654, 263] width 12 height 12
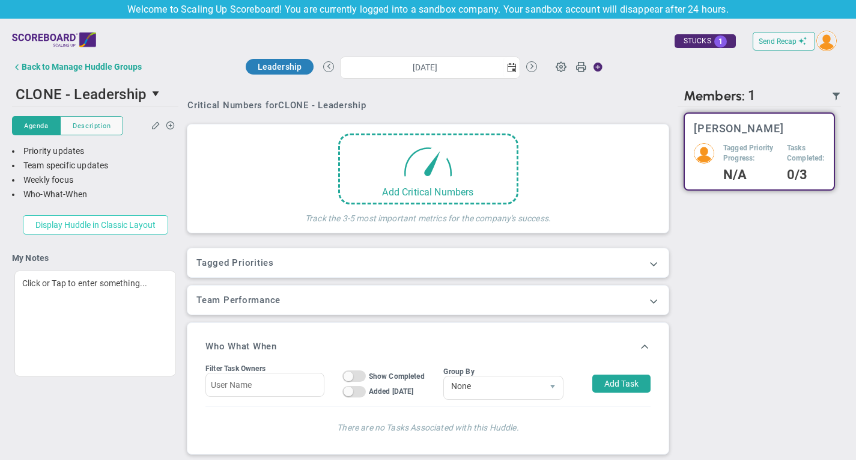
click at [125, 228] on button "Display Huddle in Classic Layout" at bounding box center [95, 224] width 145 height 19
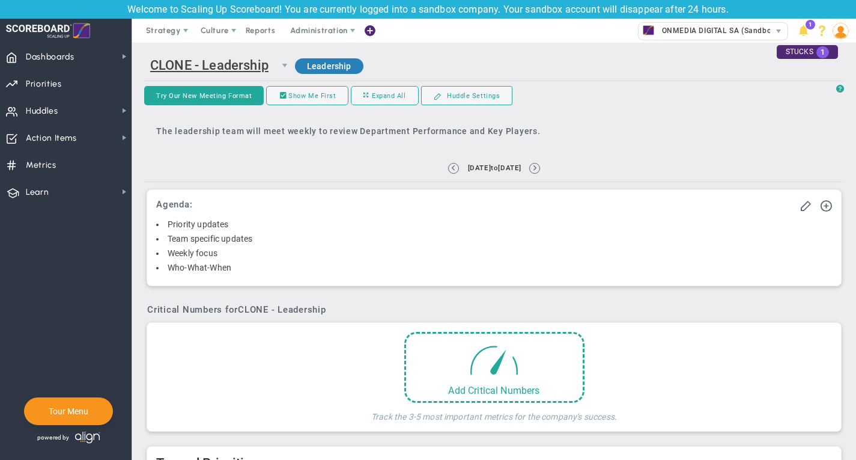
click at [257, 228] on div "Priority updates" at bounding box center [494, 224] width 676 height 11
click at [803, 209] on span at bounding box center [806, 205] width 12 height 12
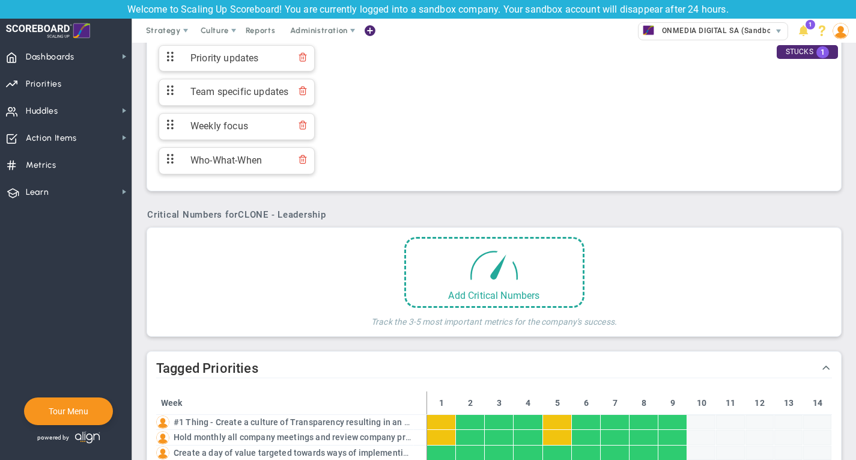
scroll to position [175, 0]
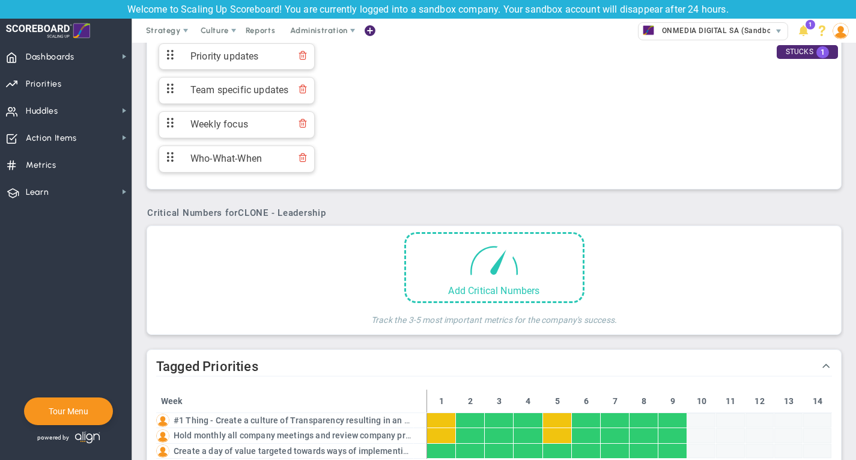
click at [498, 265] on span at bounding box center [494, 259] width 51 height 51
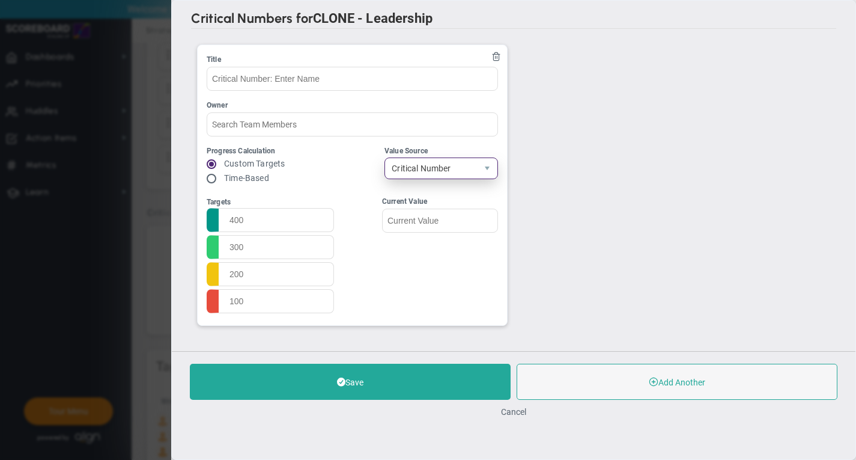
click at [467, 169] on span "Critical Number" at bounding box center [431, 168] width 92 height 20
click at [514, 409] on button "Cancel" at bounding box center [513, 412] width 25 height 10
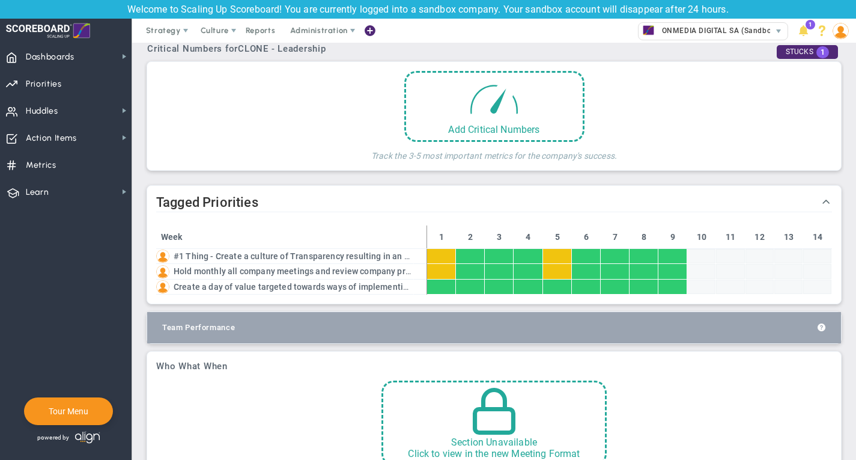
scroll to position [340, 0]
click at [329, 255] on span "#1 Thing - Create a culture of Transparency resulting in an eNPS score increase…" at bounding box center [340, 256] width 333 height 10
click at [827, 200] on span at bounding box center [826, 200] width 12 height 12
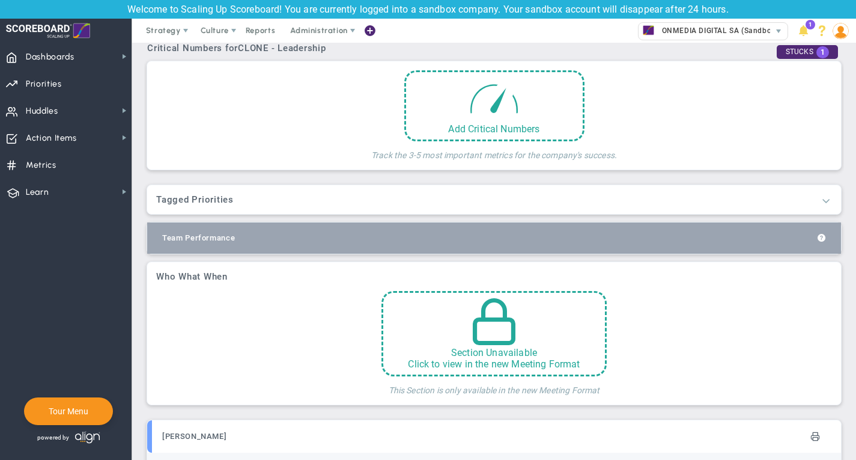
click at [827, 200] on span at bounding box center [826, 200] width 12 height 12
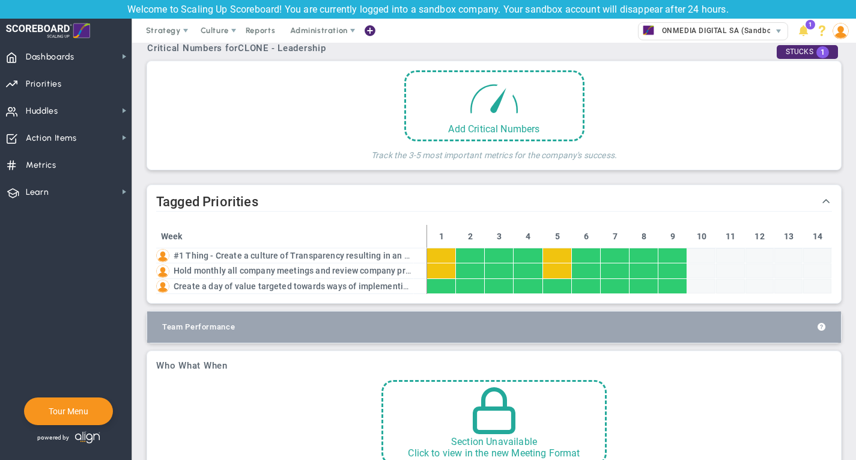
click at [713, 251] on div at bounding box center [701, 255] width 28 height 14
click at [246, 285] on span "Create a day of value targeted towards ways of implementing core values into th…" at bounding box center [383, 286] width 418 height 10
click at [162, 264] on img at bounding box center [162, 270] width 13 height 13
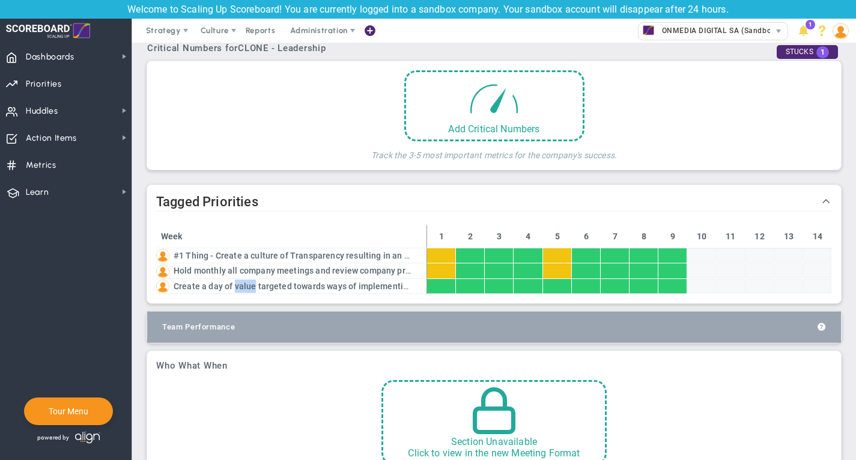
click at [162, 250] on img at bounding box center [162, 255] width 13 height 13
click at [216, 254] on span "#1 Thing - Create a culture of Transparency resulting in an eNPS score increase…" at bounding box center [340, 256] width 333 height 10
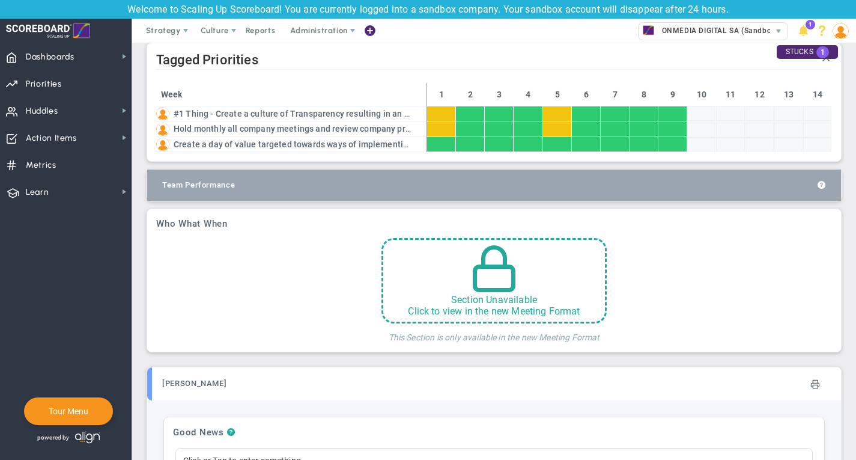
scroll to position [564, 0]
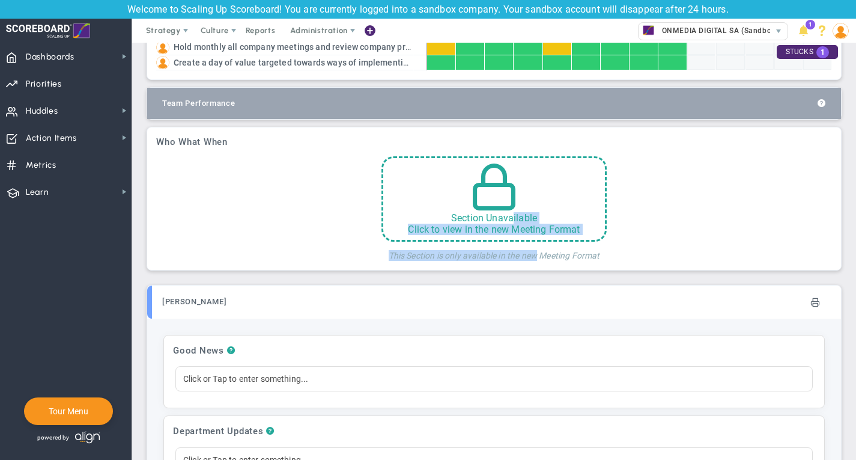
drag, startPoint x: 513, startPoint y: 210, endPoint x: 535, endPoint y: 254, distance: 49.2
click at [535, 254] on div "Section Unavailable Click to view in the new Meeting Format This Section is onl…" at bounding box center [494, 208] width 406 height 105
click at [670, 219] on div "Section Unavailable Click to view in the new Meeting Format This Section is onl…" at bounding box center [494, 208] width 406 height 105
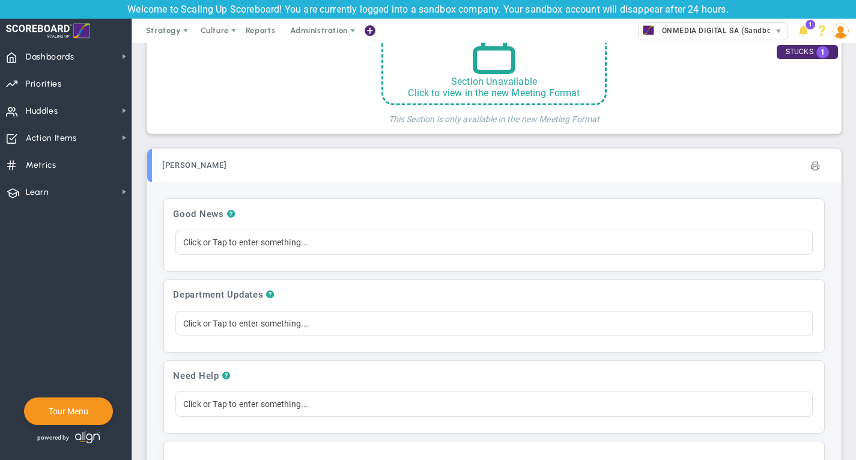
scroll to position [714, 0]
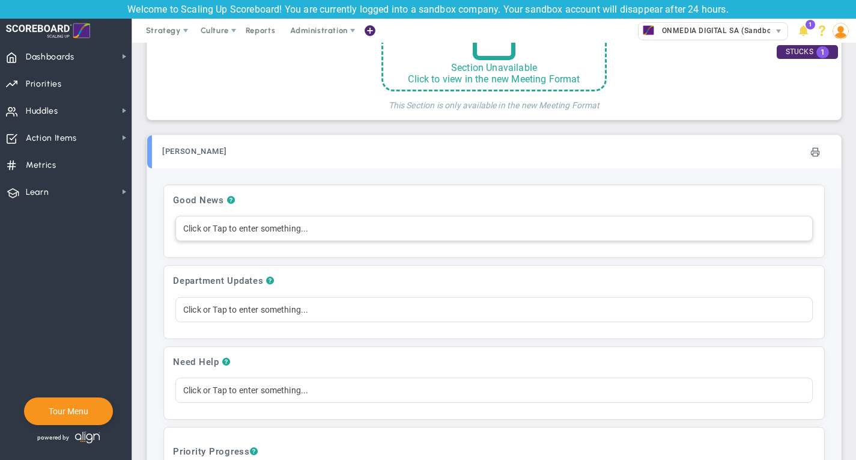
click at [351, 229] on div "Click or Tap to enter something..." at bounding box center [494, 228] width 638 height 25
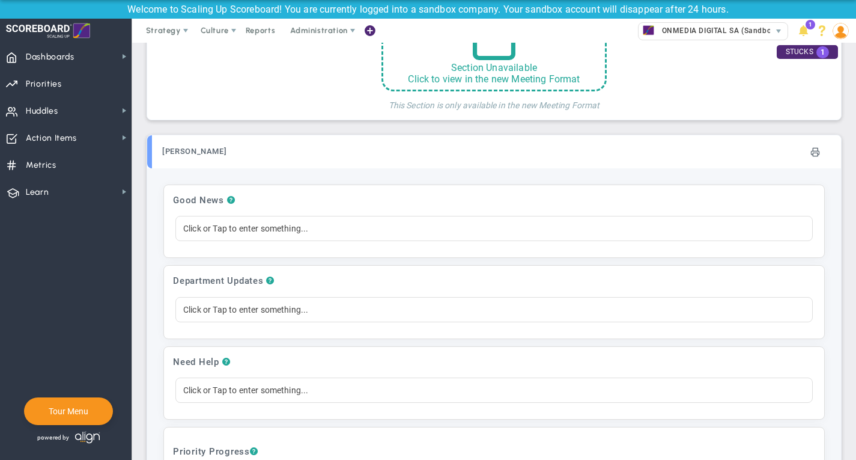
click at [356, 197] on h3 "Good News ?" at bounding box center [494, 200] width 642 height 13
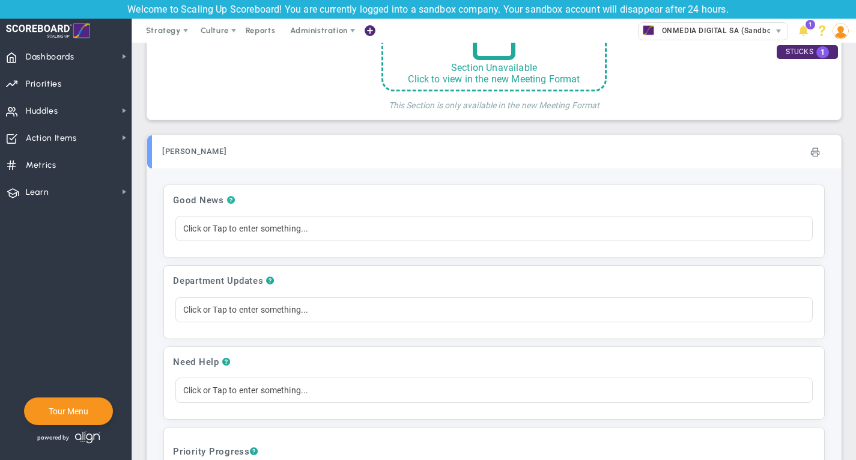
click at [231, 195] on span "?" at bounding box center [231, 200] width 8 height 11
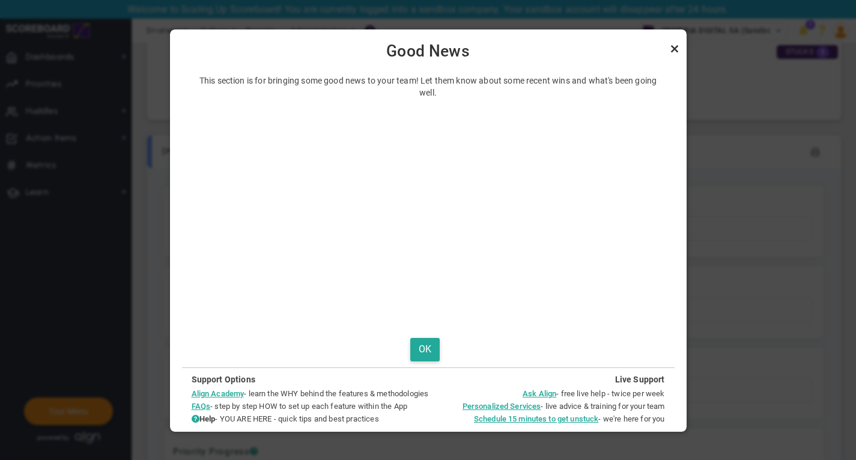
click at [672, 46] on link "Close" at bounding box center [675, 48] width 14 height 14
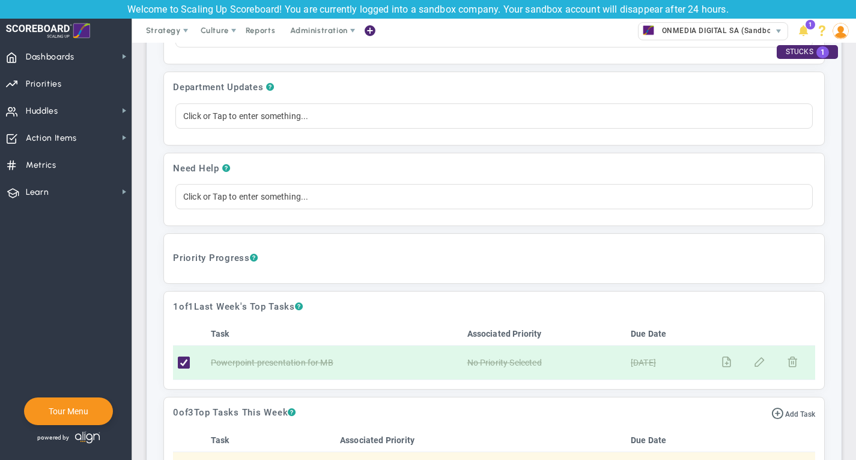
scroll to position [908, 0]
click at [258, 253] on span "?" at bounding box center [254, 257] width 8 height 11
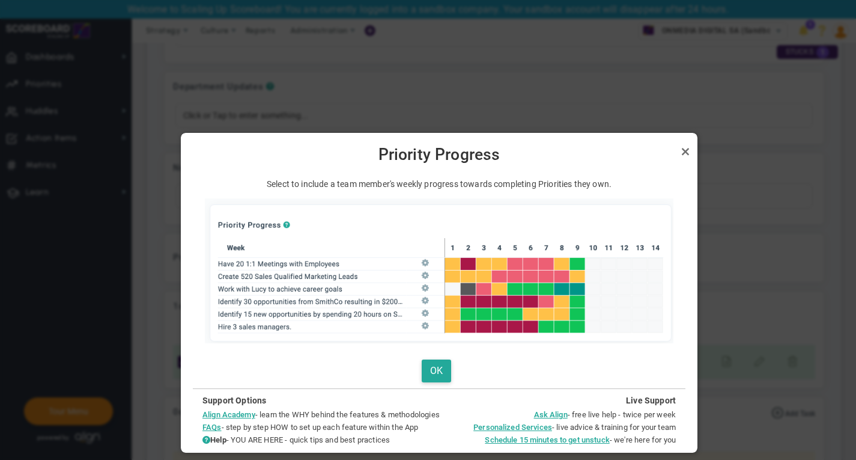
click at [424, 288] on img at bounding box center [439, 270] width 469 height 145
click at [441, 373] on button "OK" at bounding box center [436, 370] width 29 height 23
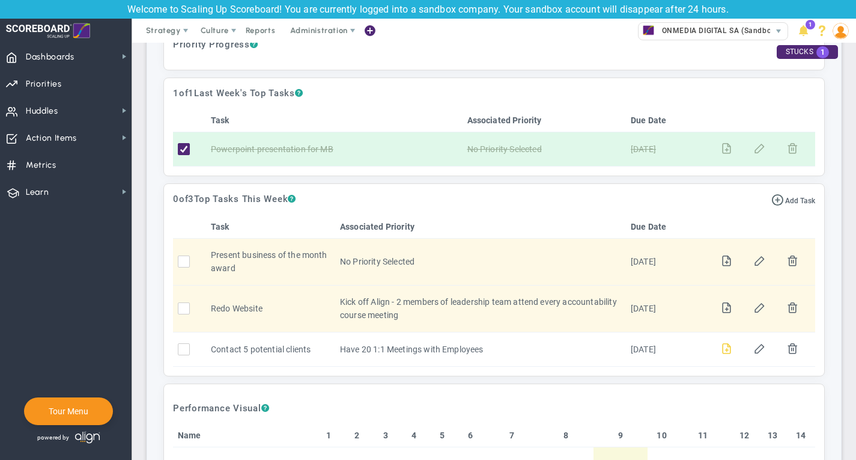
scroll to position [1113, 0]
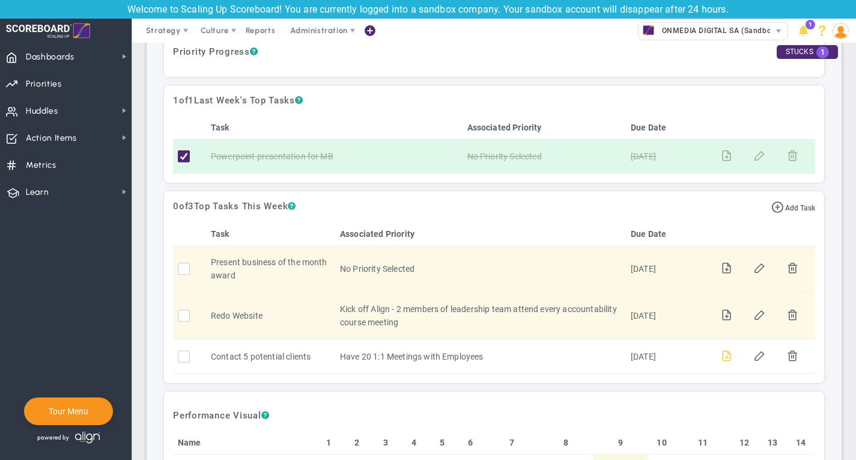
click at [296, 204] on span "?" at bounding box center [292, 206] width 8 height 11
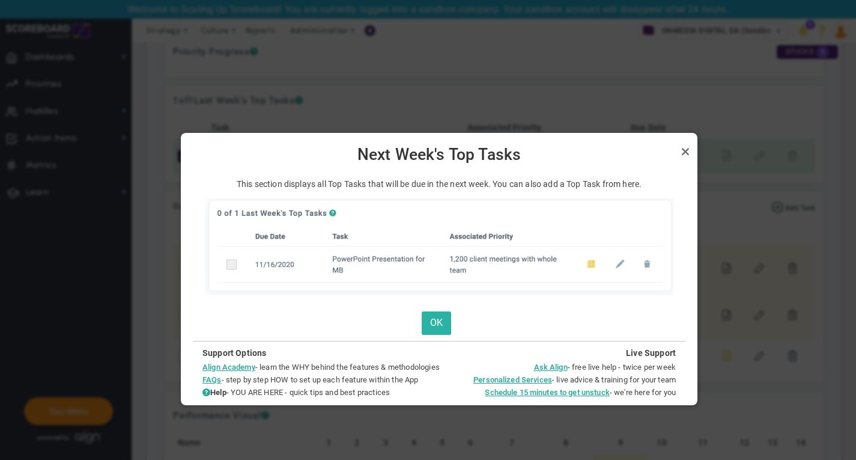
click at [442, 323] on button "OK" at bounding box center [436, 322] width 29 height 23
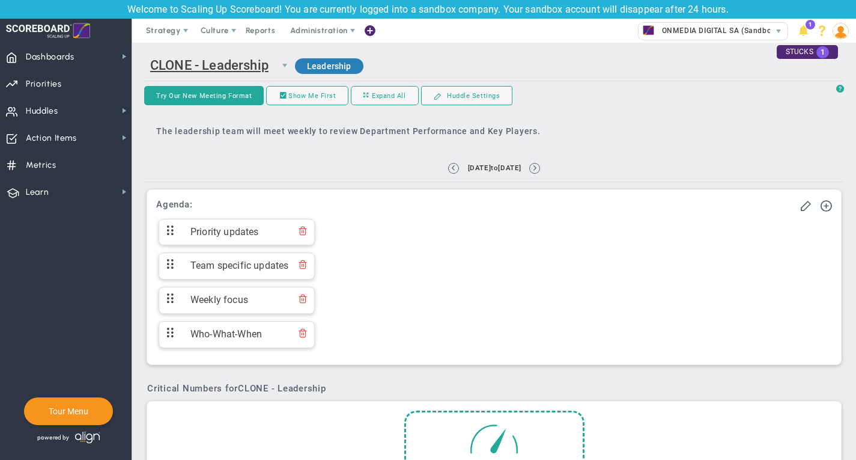
scroll to position [0, 0]
click at [370, 34] on span at bounding box center [370, 31] width 10 height 16
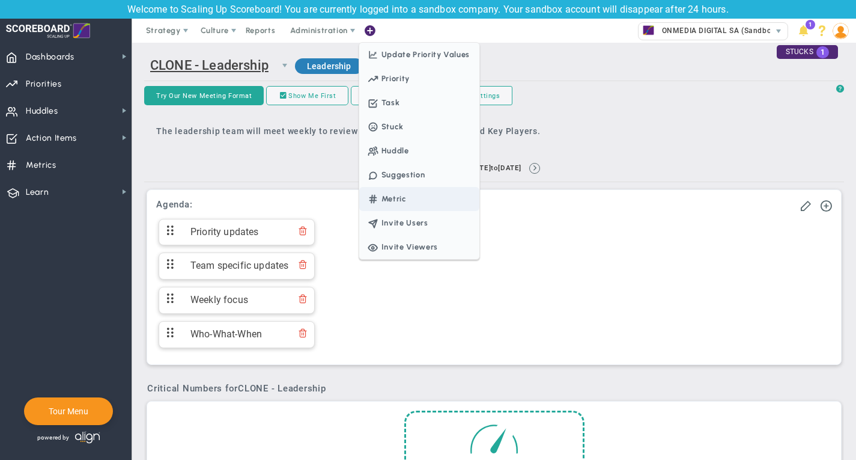
click at [416, 193] on span "Metric" at bounding box center [419, 199] width 120 height 24
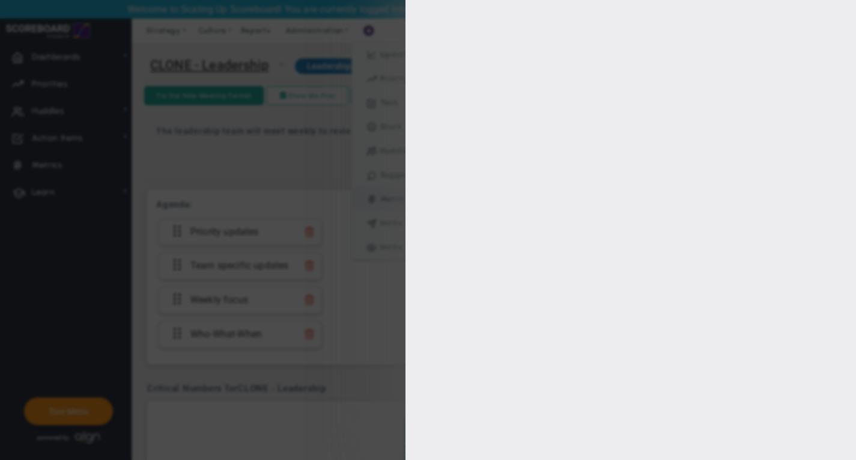
type input "[PERSON_NAME]"
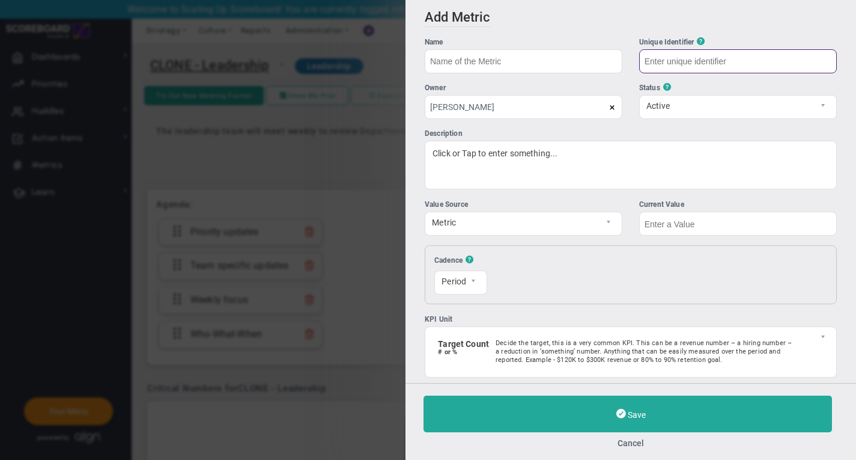
click at [698, 61] on input "text" at bounding box center [738, 61] width 198 height 24
click at [703, 41] on span "?" at bounding box center [701, 41] width 8 height 11
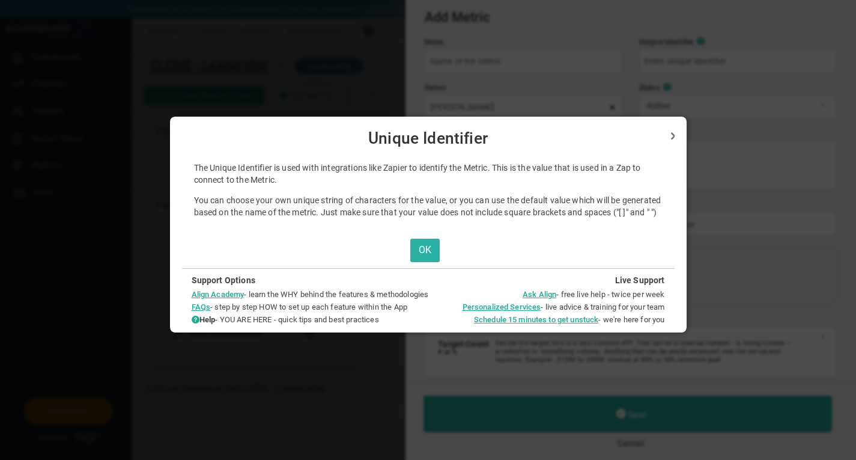
click at [422, 260] on button "OK" at bounding box center [424, 250] width 29 height 23
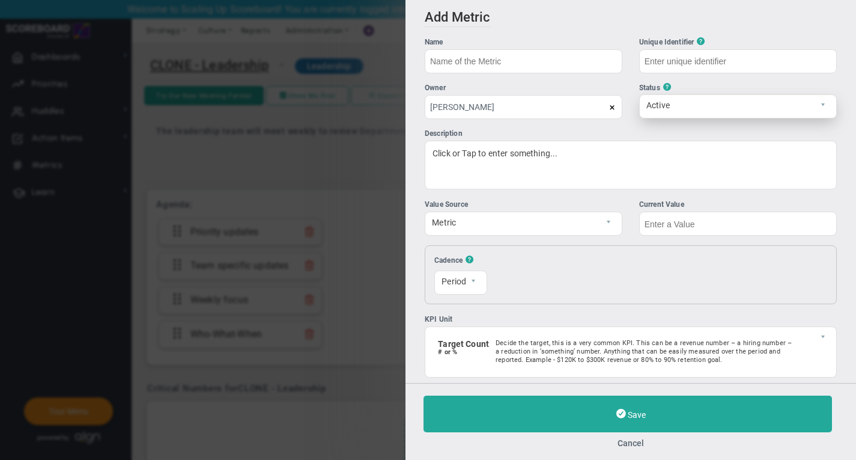
click at [664, 105] on span "Active" at bounding box center [728, 105] width 176 height 20
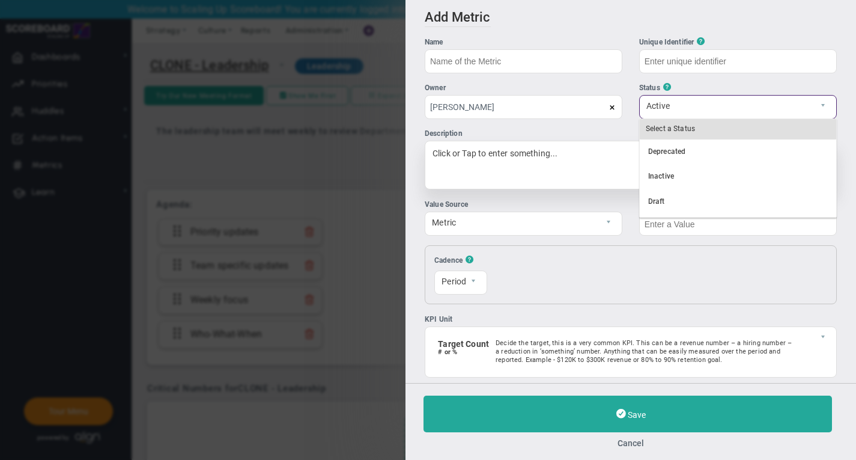
click at [592, 163] on div "Click or Tap to enter something..." at bounding box center [631, 165] width 412 height 49
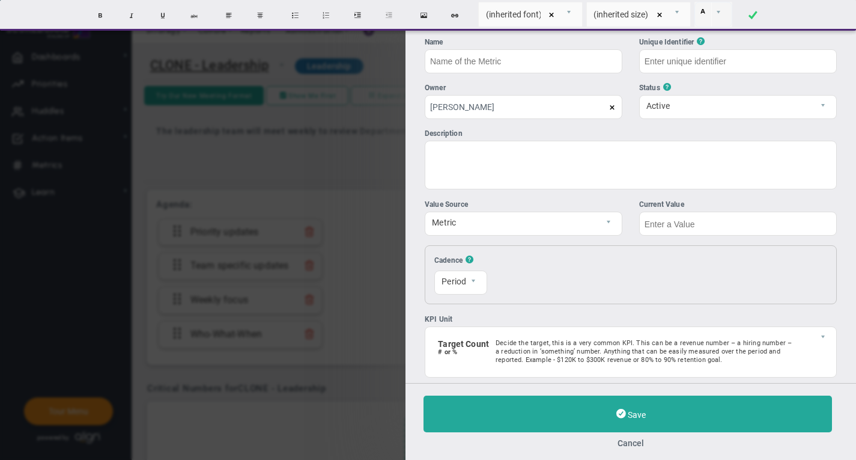
click at [571, 204] on div "Value Source" at bounding box center [524, 204] width 198 height 11
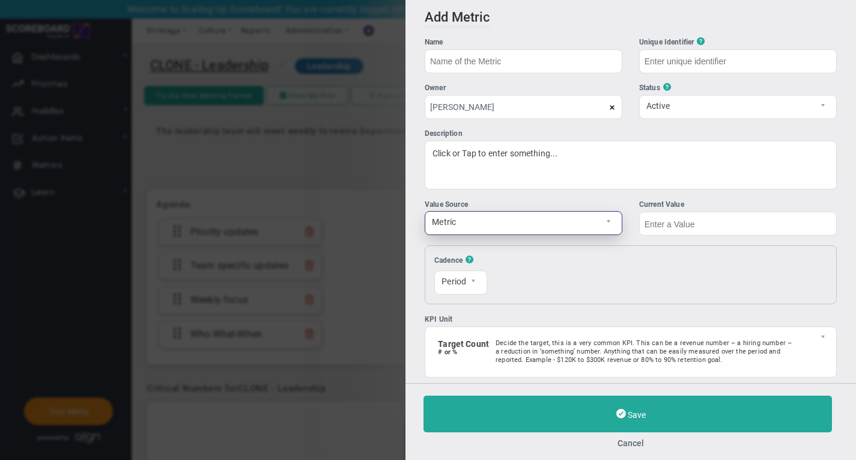
click at [551, 225] on span "Metric" at bounding box center [513, 222] width 176 height 20
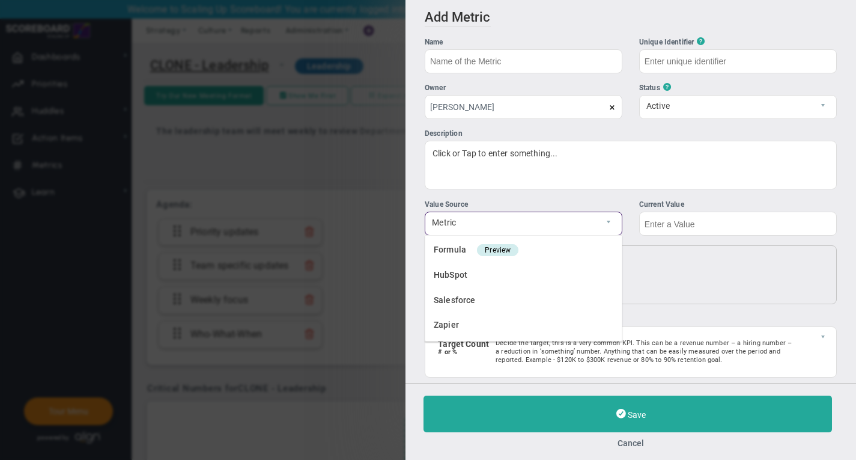
click at [546, 201] on div "Value Source" at bounding box center [524, 204] width 198 height 11
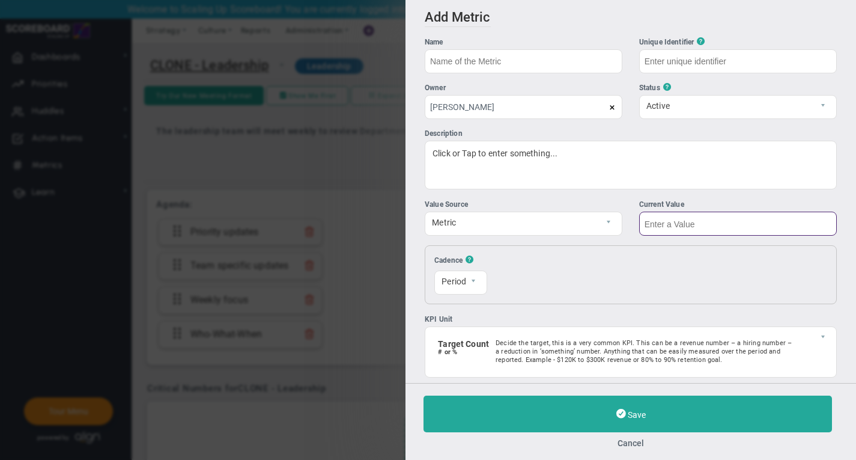
click at [649, 224] on input "text" at bounding box center [738, 224] width 198 height 24
click at [607, 254] on div "Cadence ? Period Period Resets On Sunday 0 The first of each month 1 Reset Value" at bounding box center [631, 274] width 412 height 59
click at [477, 278] on span "select" at bounding box center [473, 280] width 7 height 7
click at [535, 277] on div "Resets On Sunday 0 The first of each month 1" at bounding box center [657, 275] width 304 height 40
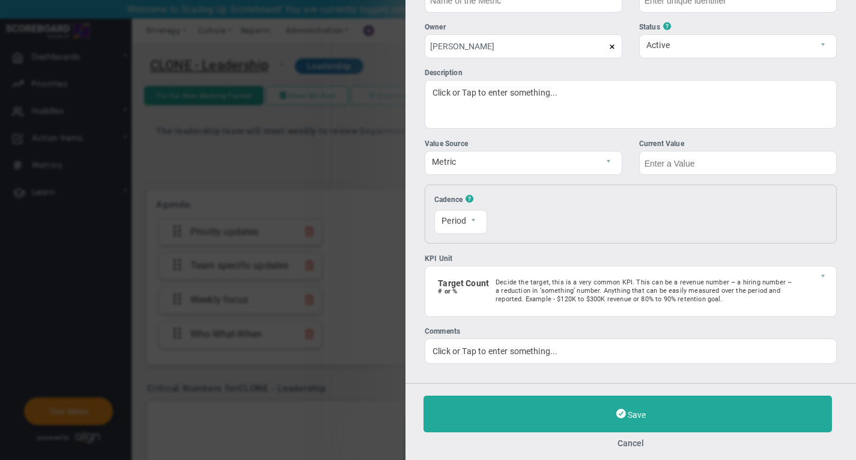
scroll to position [61, 0]
click at [623, 439] on button "Cancel" at bounding box center [631, 443] width 415 height 10
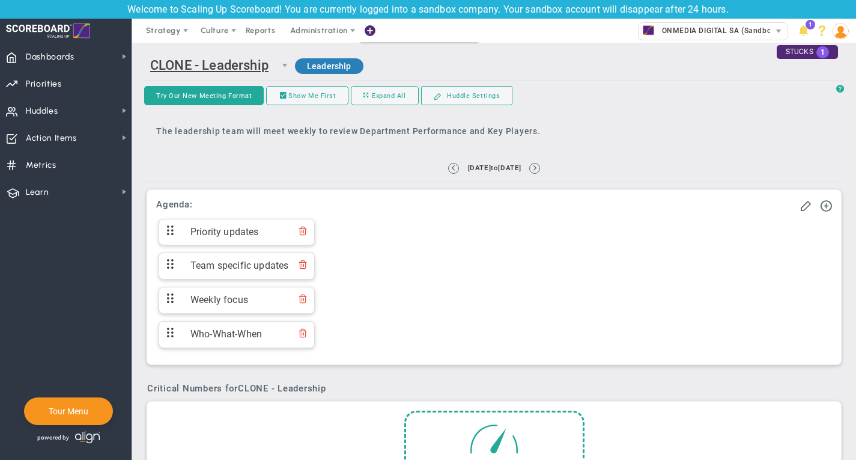
click at [588, 303] on ul "Priority updates Priority updates Team specific updates" at bounding box center [494, 287] width 676 height 136
click at [59, 59] on span "Dashboards" at bounding box center [50, 56] width 49 height 25
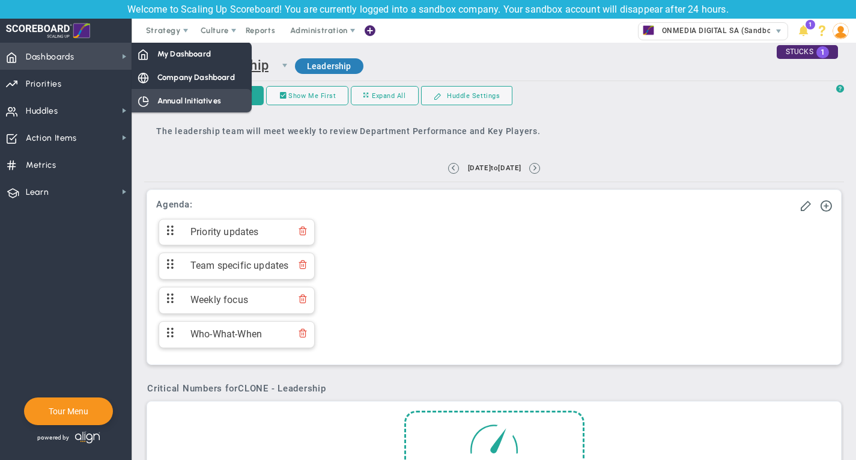
click at [183, 100] on span "Annual Initiatives" at bounding box center [189, 100] width 64 height 11
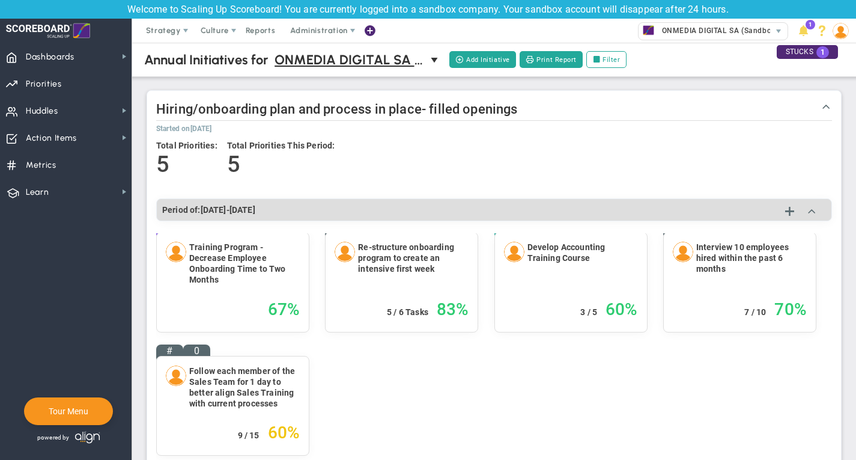
scroll to position [13, 0]
drag, startPoint x: 427, startPoint y: 338, endPoint x: 293, endPoint y: 294, distance: 141.6
click at [293, 296] on div "4 Training Program - Decrease Employee Onboarding Time to Two Months 67 % 1 83 #" at bounding box center [494, 344] width 676 height 247
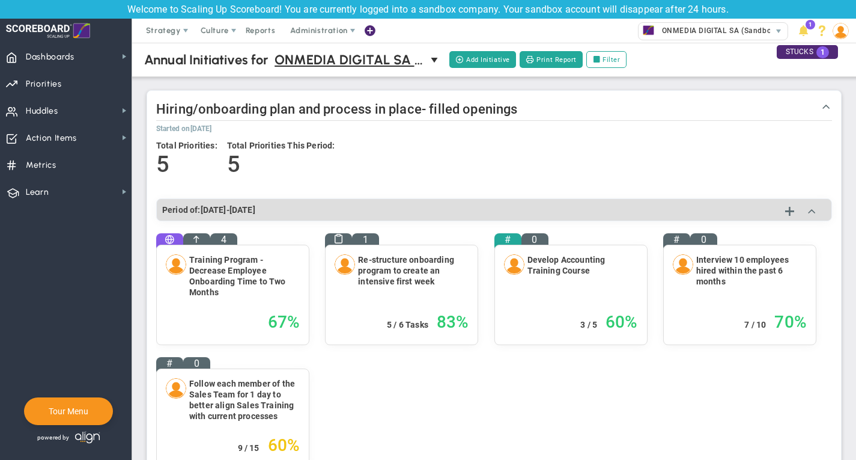
scroll to position [0, 0]
click at [88, 58] on span "Dashboards Dashboards" at bounding box center [66, 56] width 132 height 27
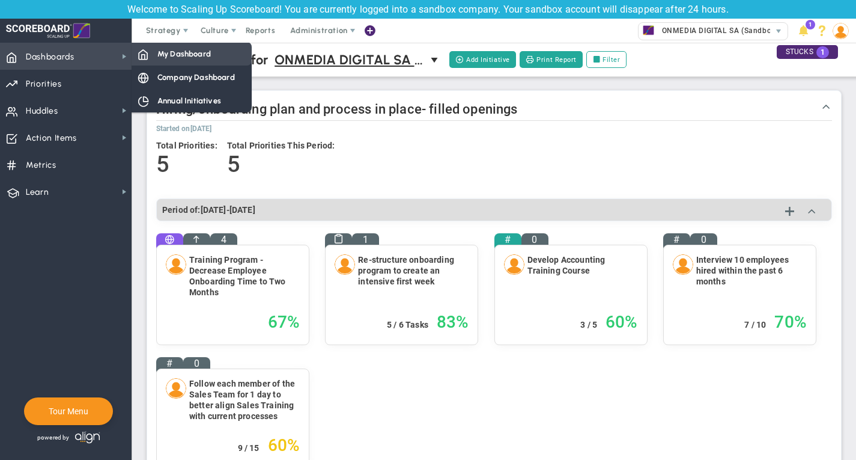
click at [172, 51] on span "My Dashboard" at bounding box center [183, 53] width 53 height 11
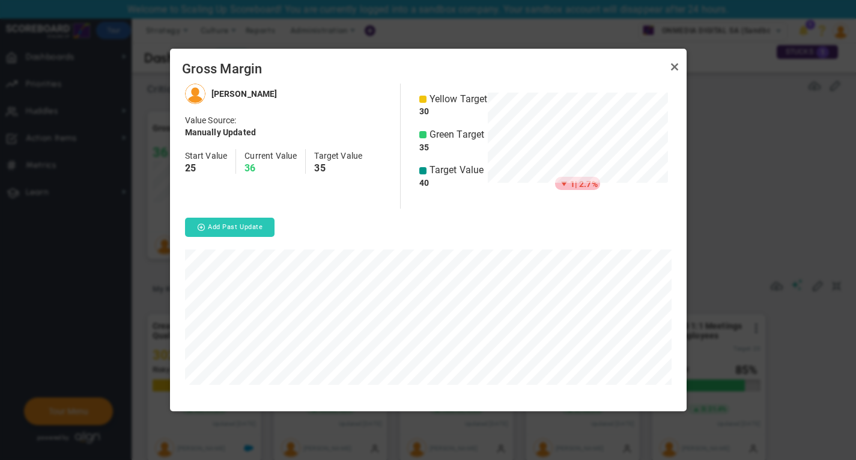
click at [251, 228] on button "Add Past Update" at bounding box center [230, 227] width 90 height 19
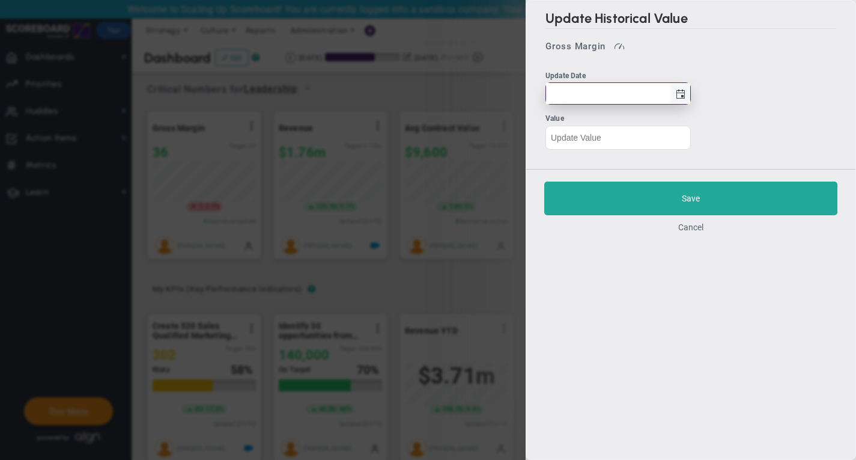
click at [681, 99] on span "select" at bounding box center [681, 95] width 10 height 10
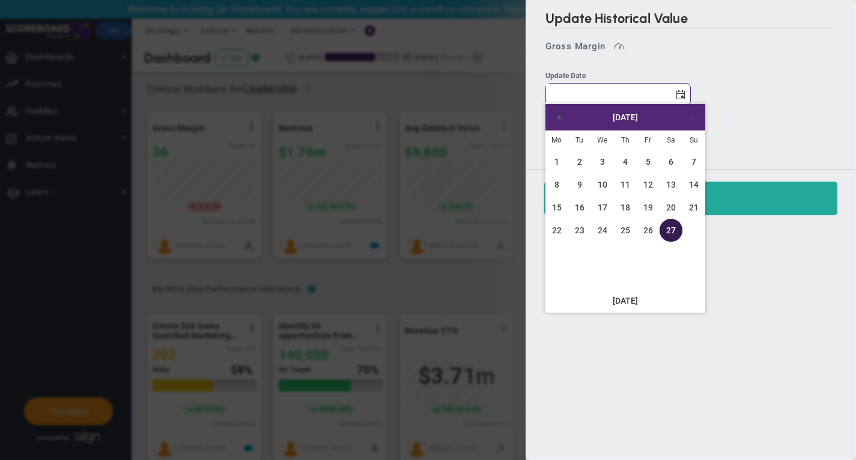
click at [668, 233] on link "27" at bounding box center [671, 230] width 23 height 23
type input "[DATE]"
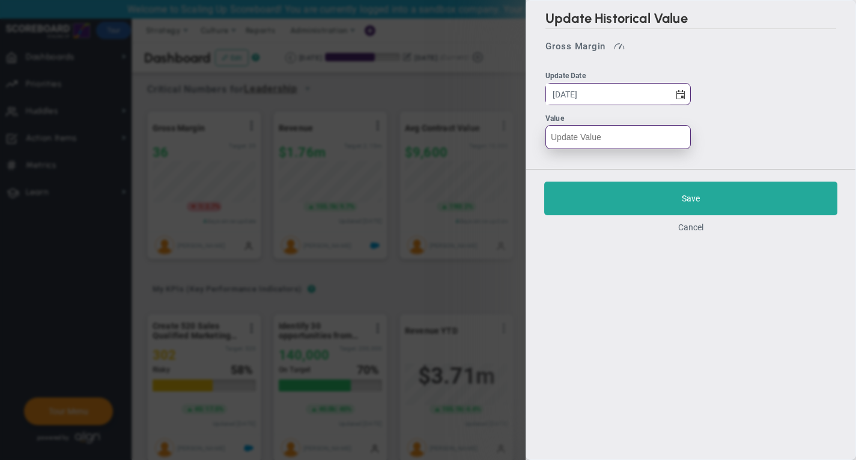
click at [594, 138] on input "text" at bounding box center [618, 137] width 145 height 24
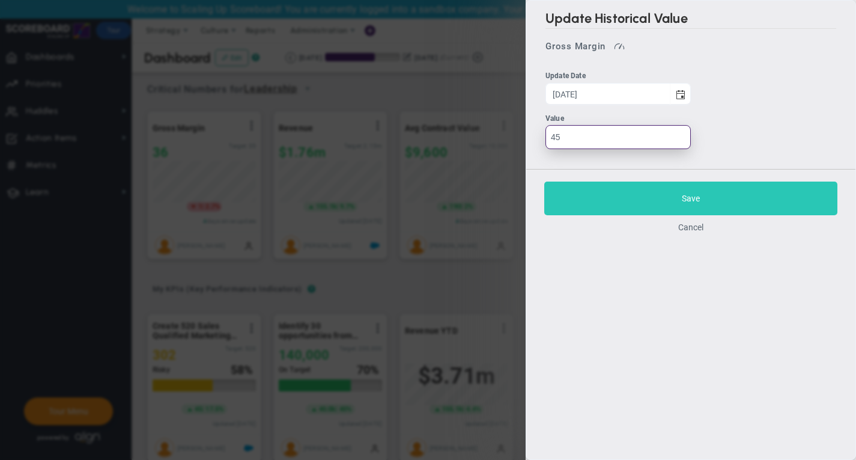
type input "45"
click at [743, 200] on button "Save" at bounding box center [690, 198] width 293 height 34
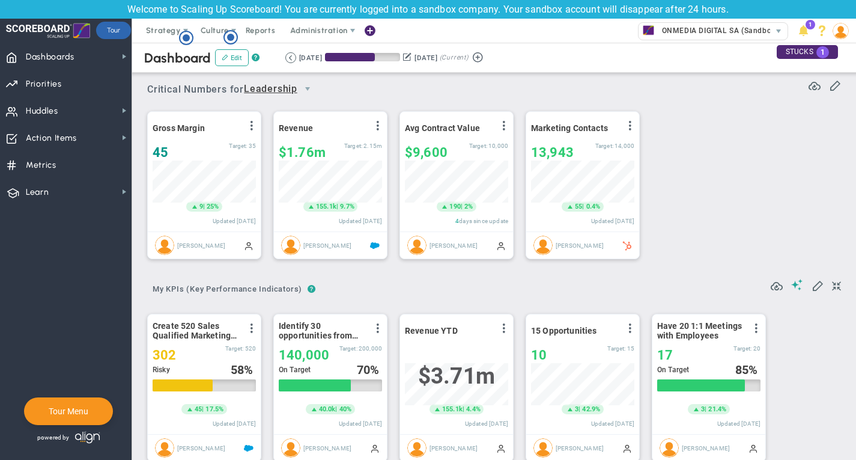
scroll to position [600828, 600766]
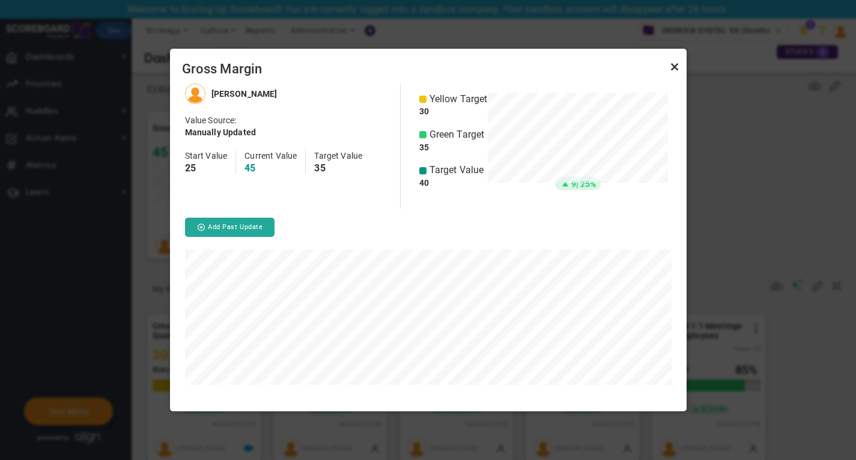
click at [673, 68] on link "Close" at bounding box center [675, 66] width 14 height 14
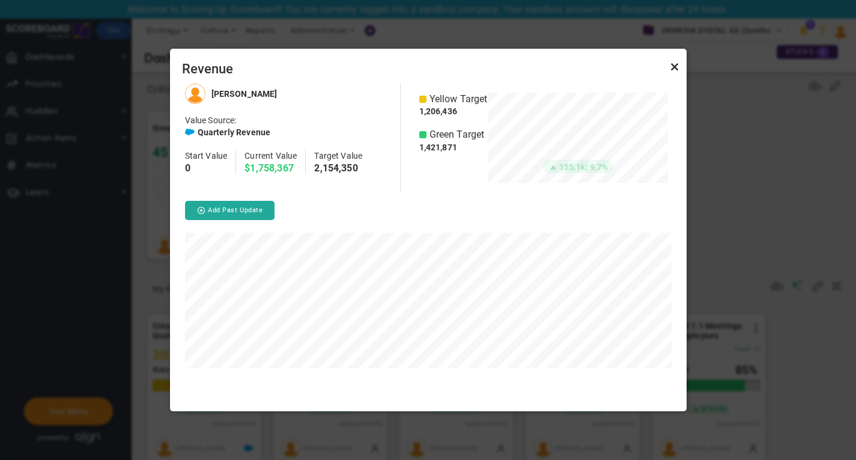
click at [675, 65] on link "Close" at bounding box center [675, 66] width 14 height 14
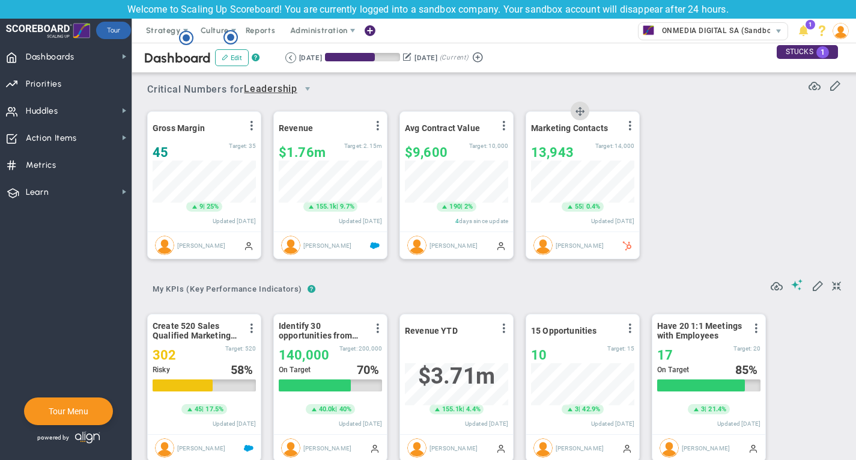
click at [575, 159] on div "Marketing Contacts View Historical Graph Edit Make "No Change" Update Add Past …" at bounding box center [582, 172] width 113 height 120
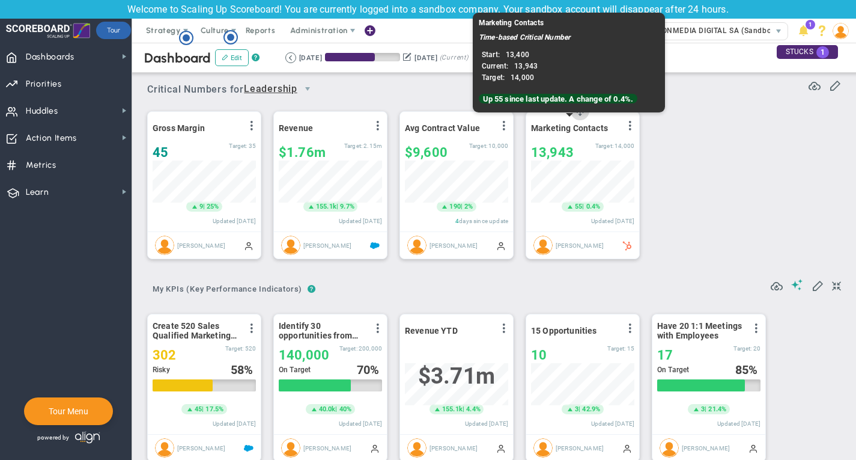
click at [572, 127] on span "Marketing Contacts" at bounding box center [569, 128] width 77 height 10
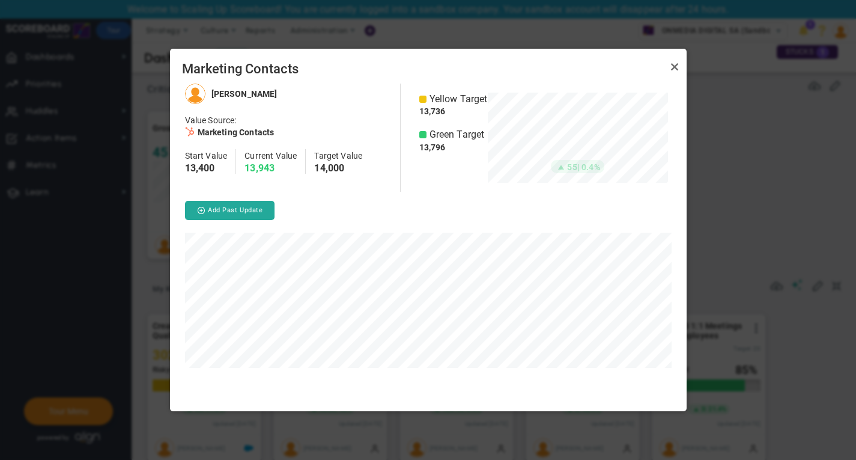
scroll to position [327, 517]
click at [675, 70] on link "Close" at bounding box center [675, 66] width 14 height 14
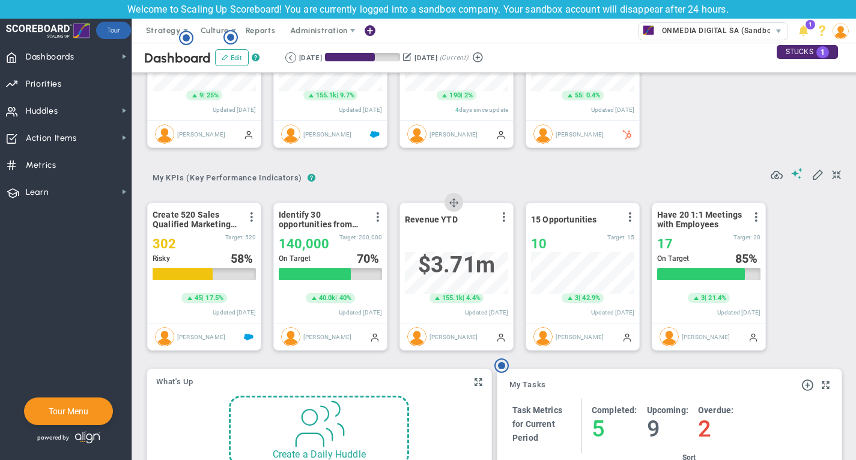
scroll to position [163, 0]
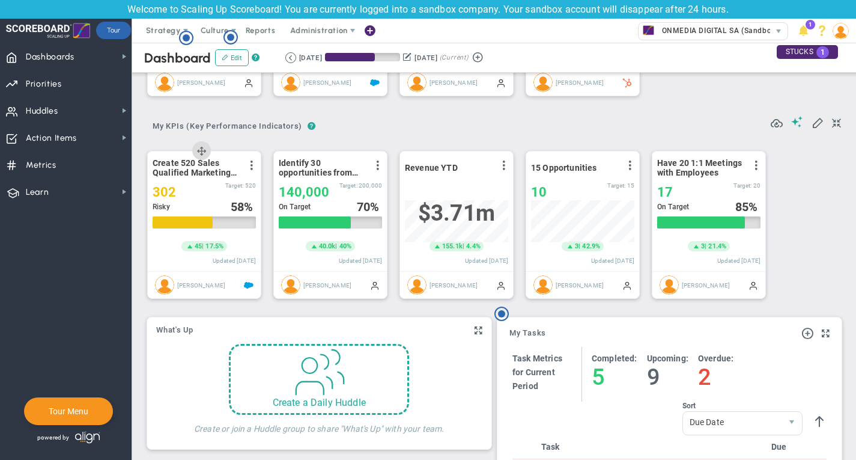
click at [227, 221] on div at bounding box center [204, 222] width 103 height 12
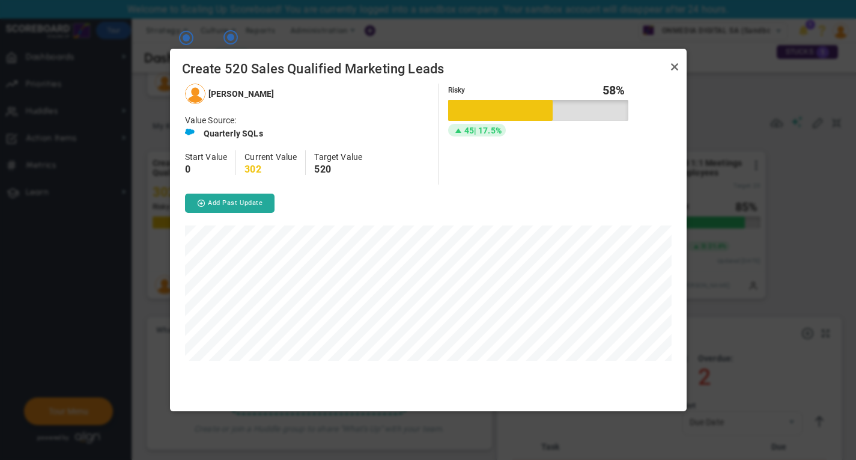
scroll to position [327, 517]
click at [674, 67] on link "Close" at bounding box center [675, 66] width 14 height 14
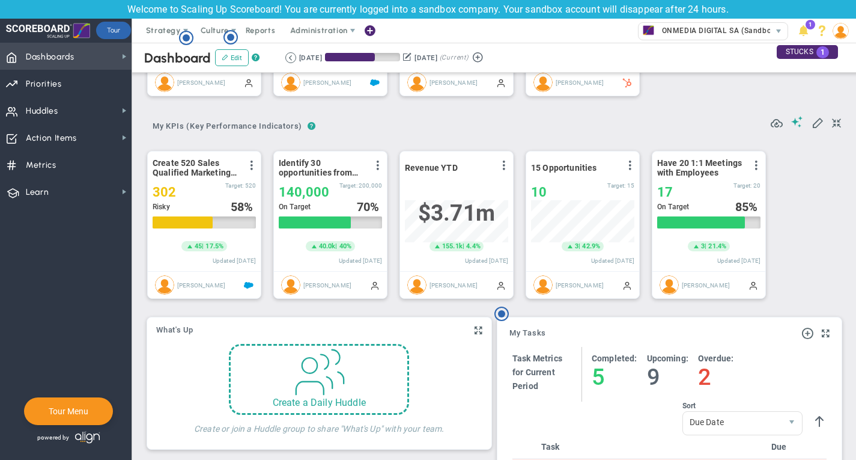
click at [105, 61] on span "Dashboards Dashboards" at bounding box center [66, 56] width 132 height 27
click at [355, 115] on div "? ? My KPIs (Key Performance Indicators) My KPIs (Key Performance Indicators) M…" at bounding box center [494, 122] width 694 height 31
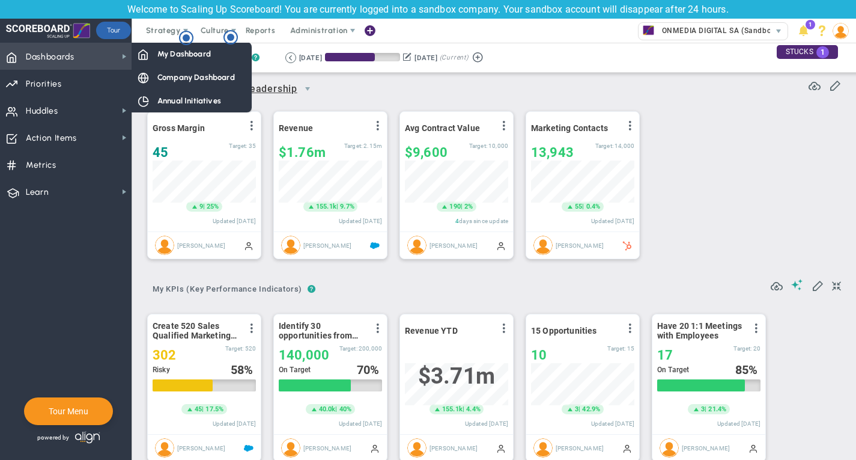
scroll to position [0, 0]
click at [202, 75] on span "Company Dashboard" at bounding box center [196, 77] width 78 height 11
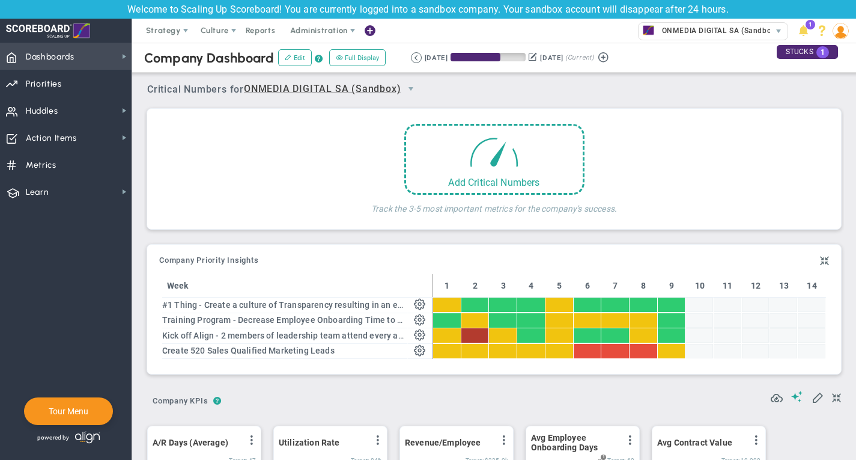
scroll to position [600828, 600766]
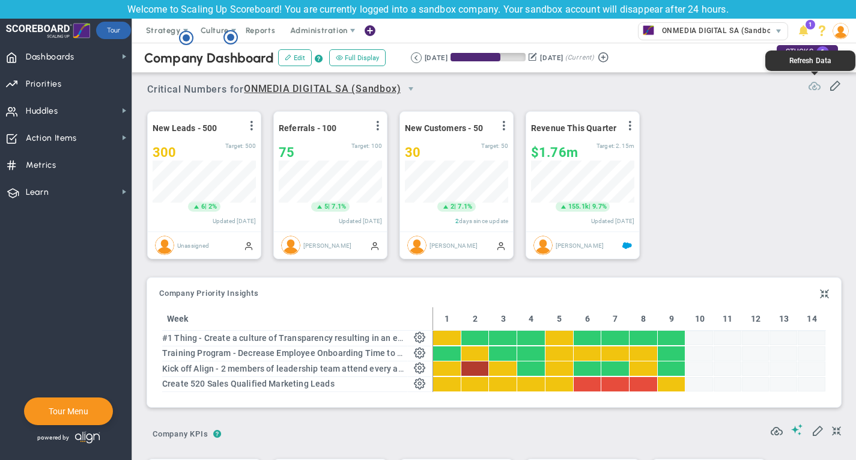
click at [814, 90] on span at bounding box center [815, 84] width 12 height 12
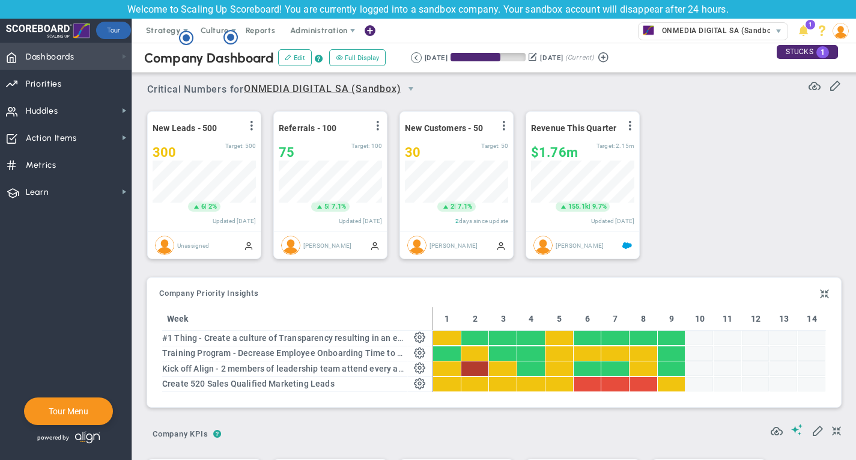
click at [120, 55] on span at bounding box center [125, 57] width 10 height 10
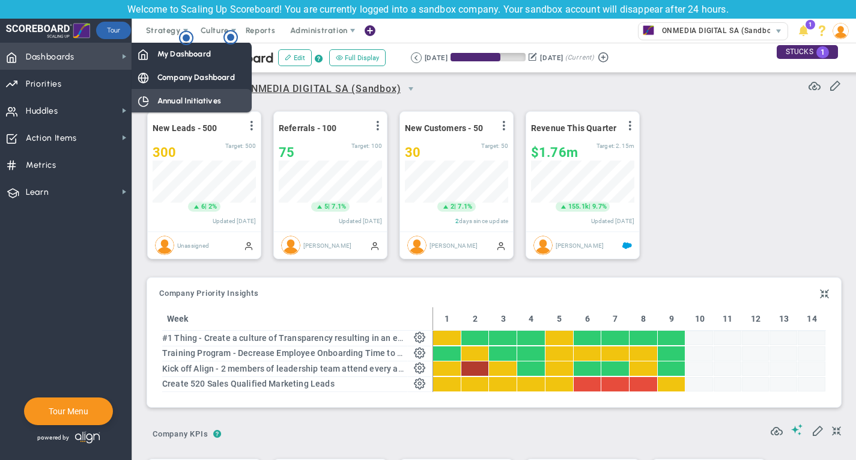
click at [165, 100] on span "Annual Initiatives" at bounding box center [189, 100] width 64 height 11
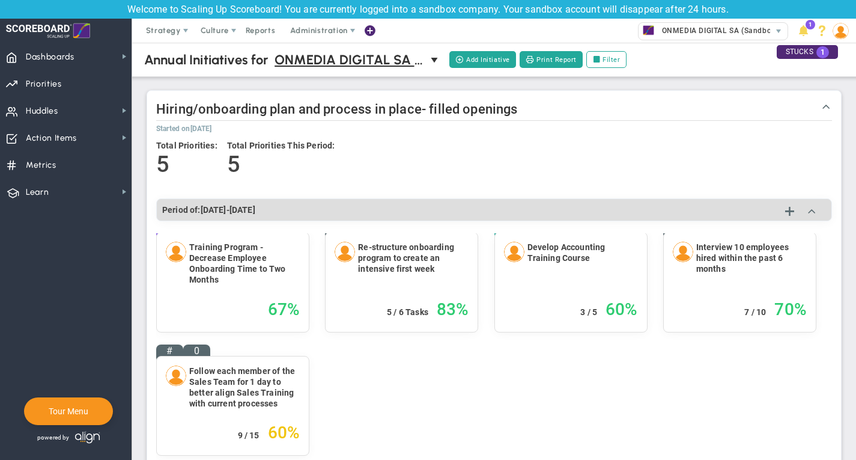
scroll to position [13, 0]
